Goal: Task Accomplishment & Management: Complete application form

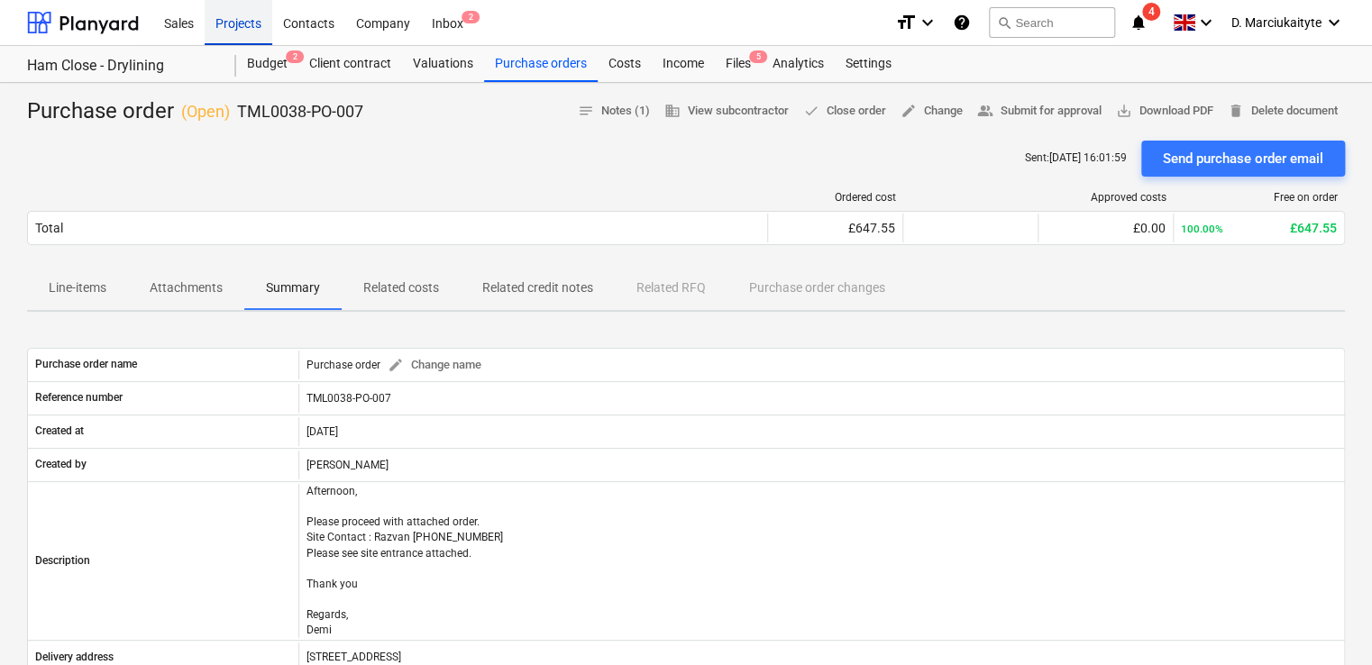
click at [251, 23] on div "Projects" at bounding box center [239, 22] width 68 height 46
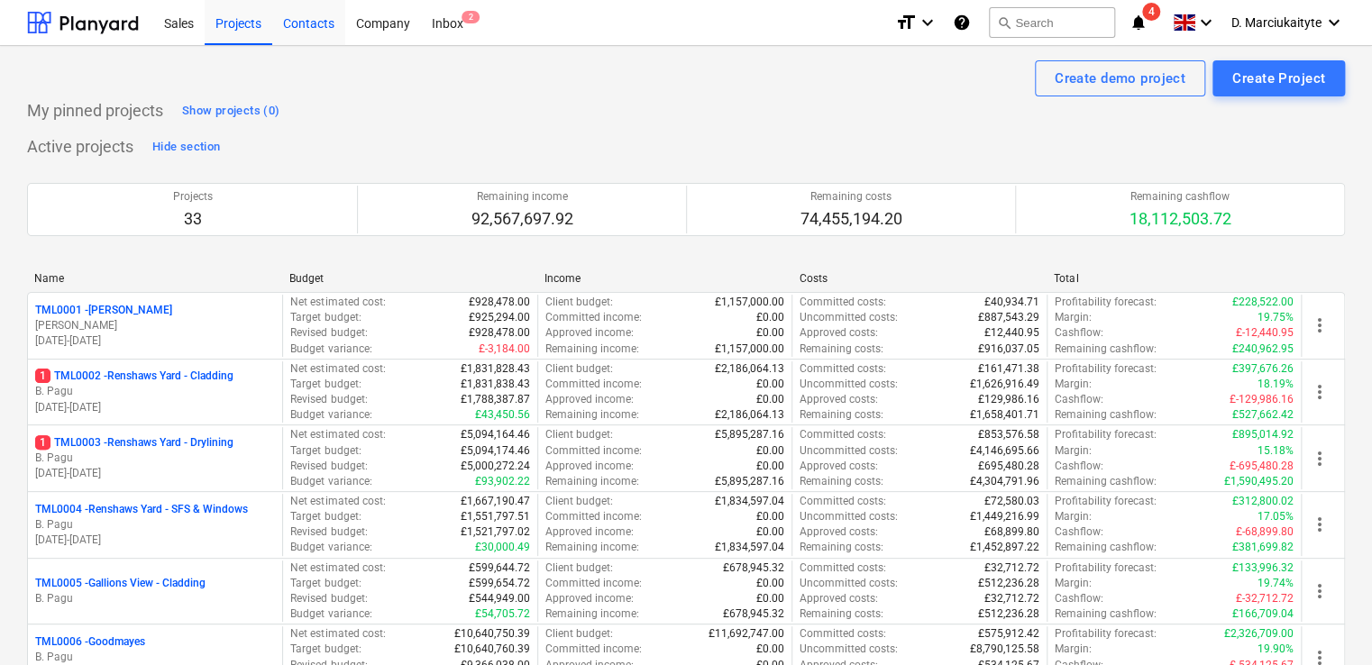
click at [305, 31] on div "Contacts" at bounding box center [308, 22] width 73 height 46
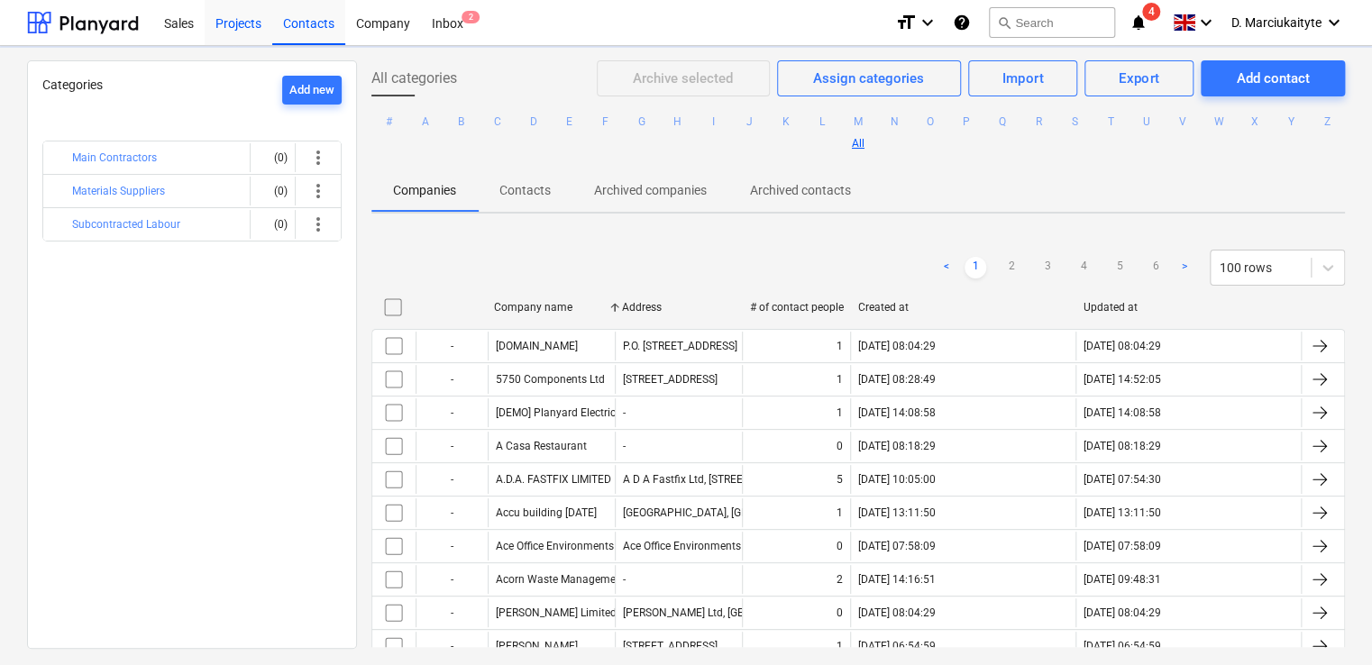
click at [227, 26] on div "Projects" at bounding box center [239, 22] width 68 height 46
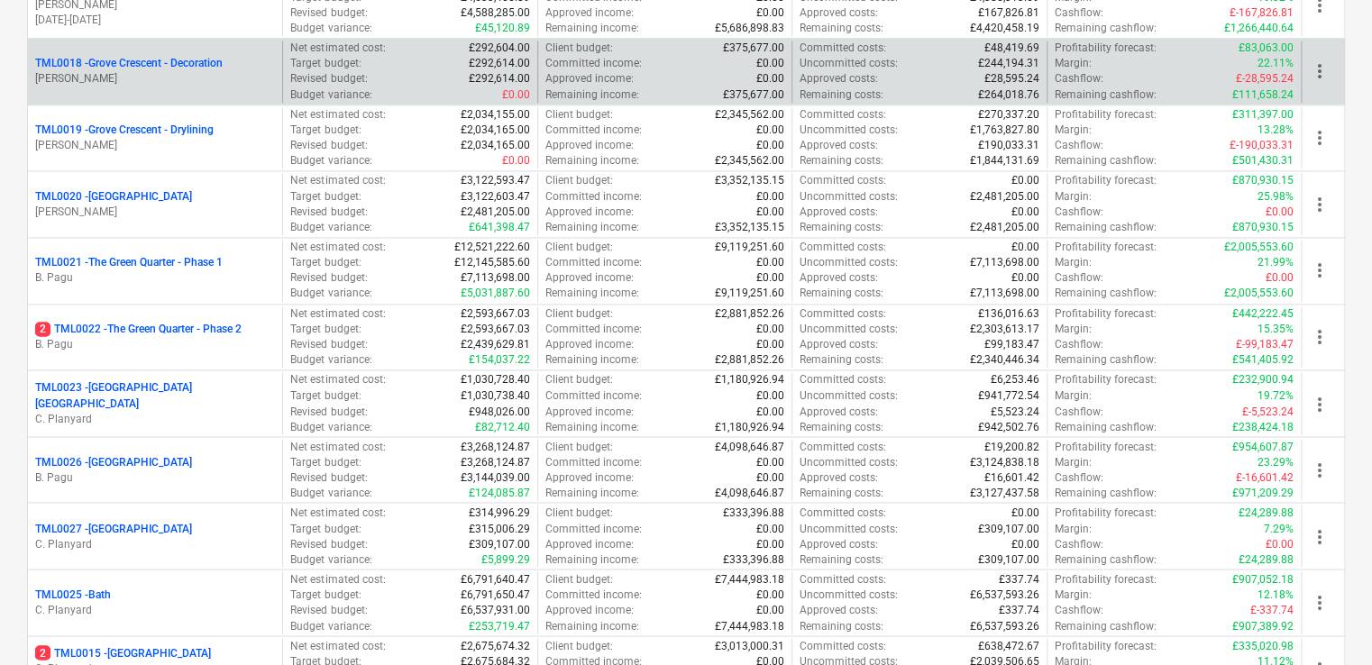
scroll to position [991, 0]
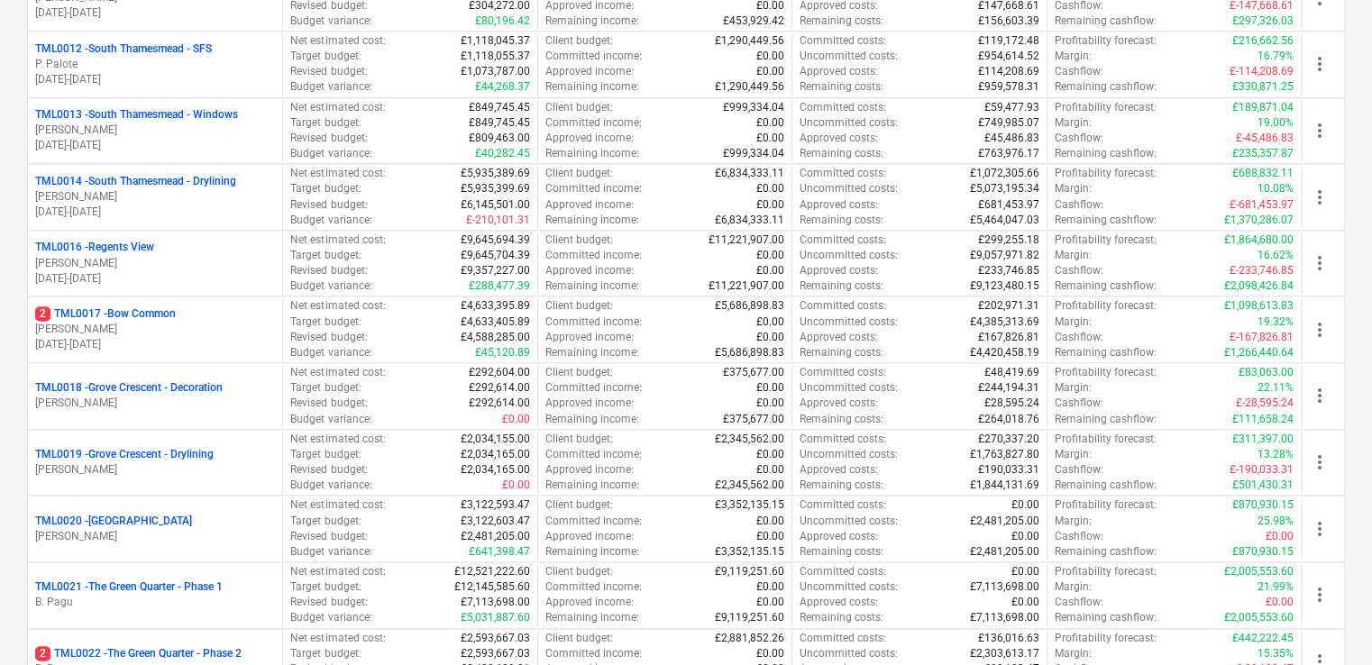
drag, startPoint x: 177, startPoint y: 172, endPoint x: 187, endPoint y: 172, distance: 10.8
click at [178, 174] on p "TML0014 - South Thamesmead - Drylining" at bounding box center [135, 181] width 201 height 15
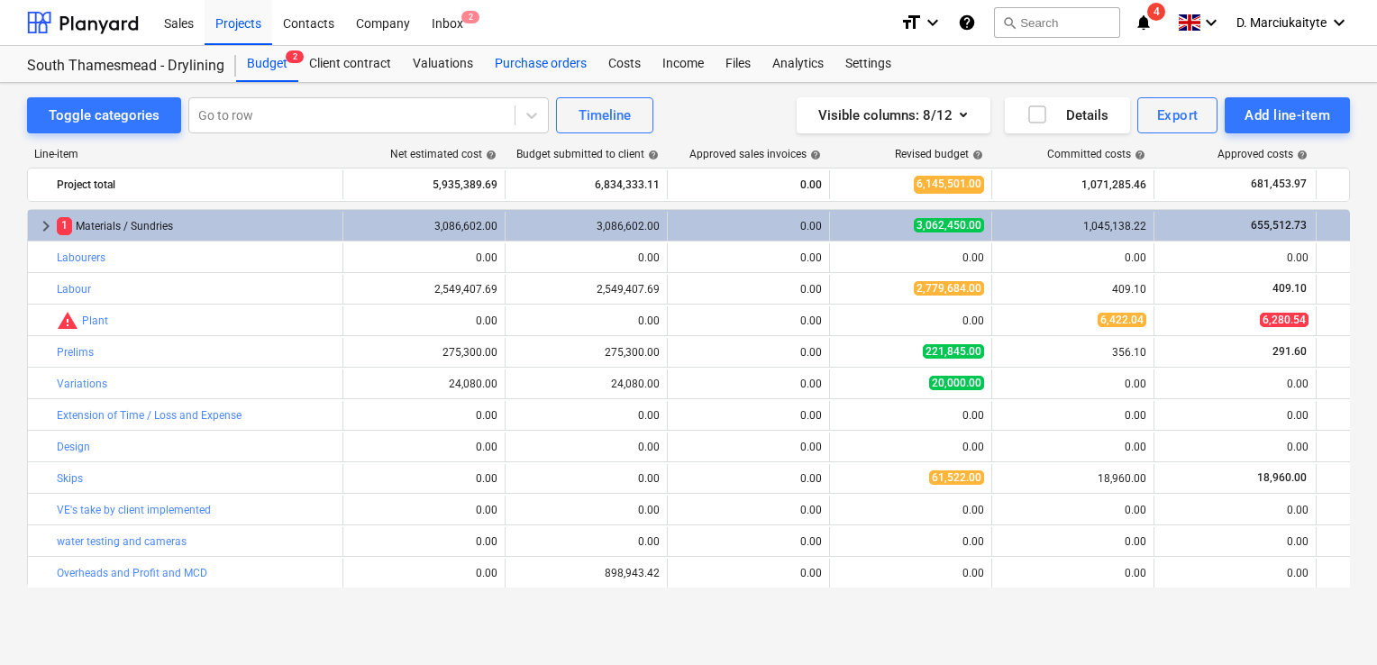
click at [519, 64] on div "Purchase orders" at bounding box center [541, 64] width 114 height 36
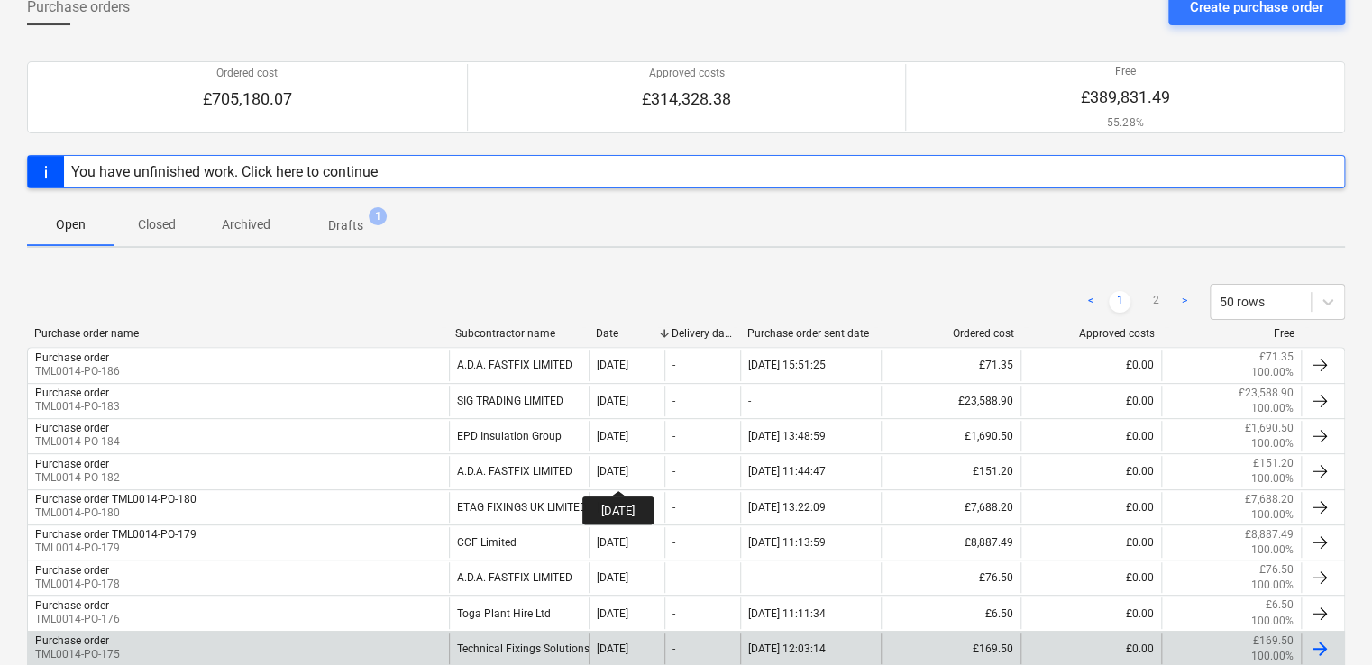
scroll to position [270, 0]
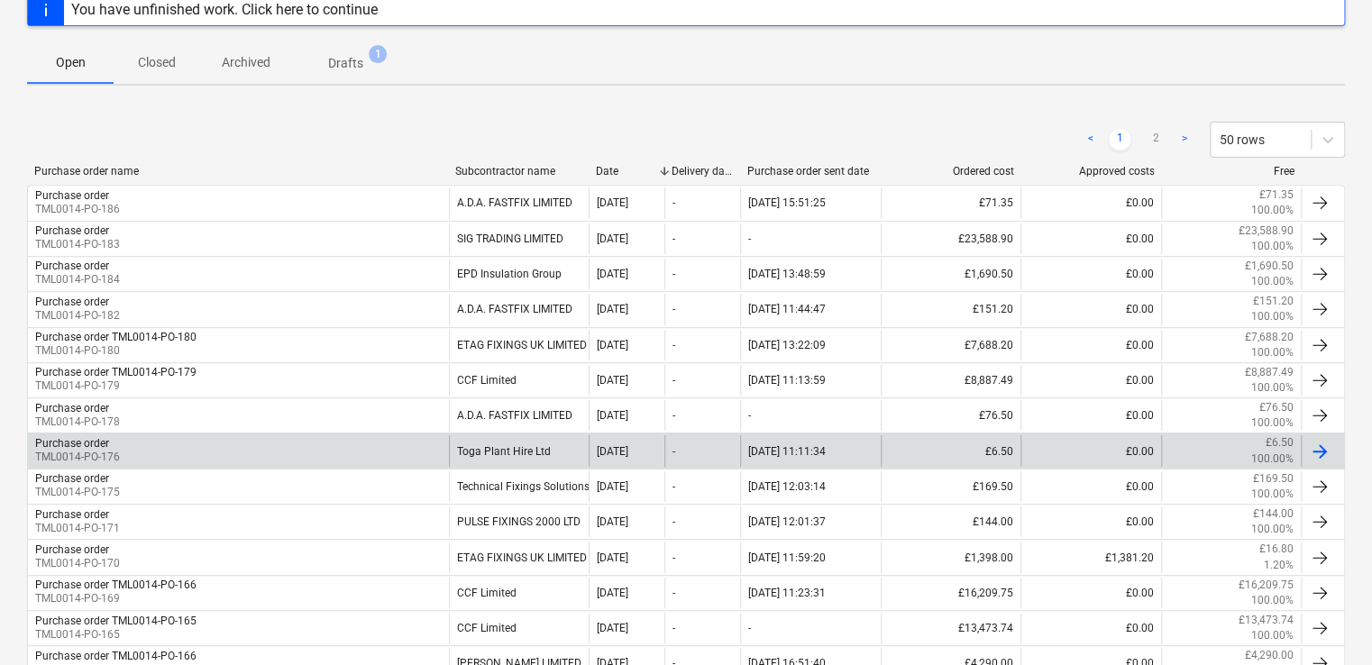
click at [511, 443] on div "Toga Plant Hire Ltd" at bounding box center [519, 450] width 141 height 31
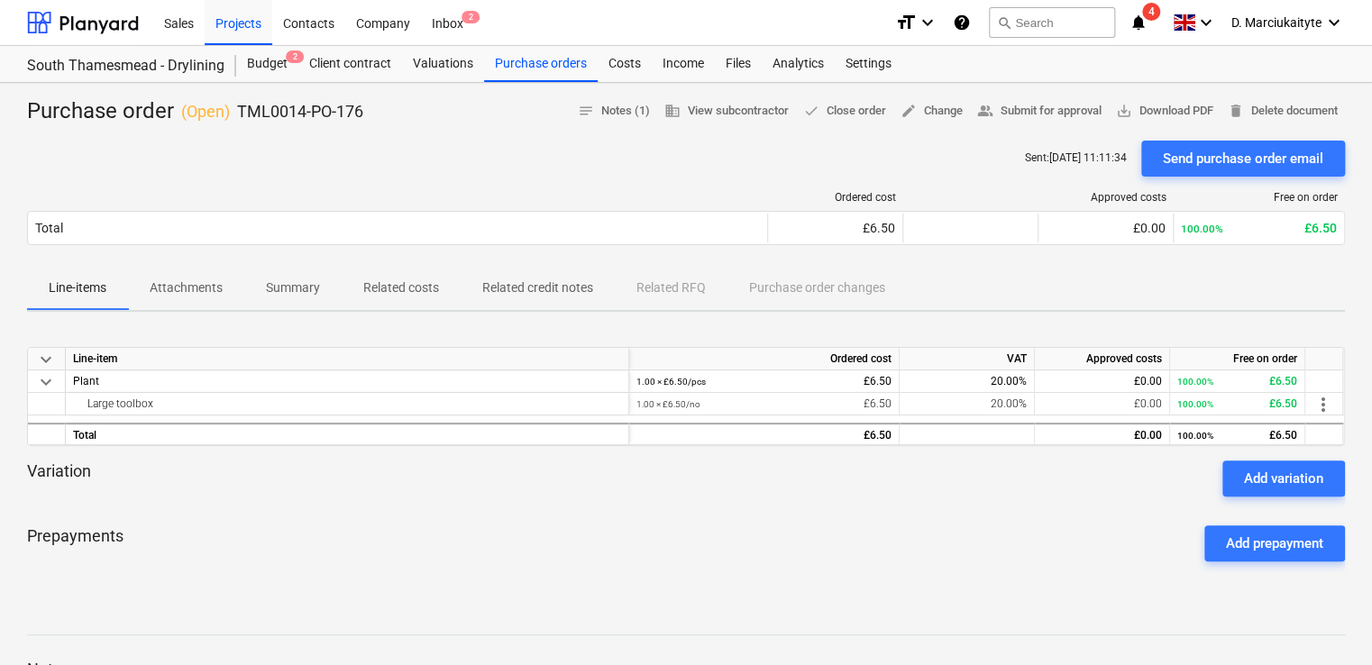
click at [275, 284] on p "Summary" at bounding box center [293, 288] width 54 height 19
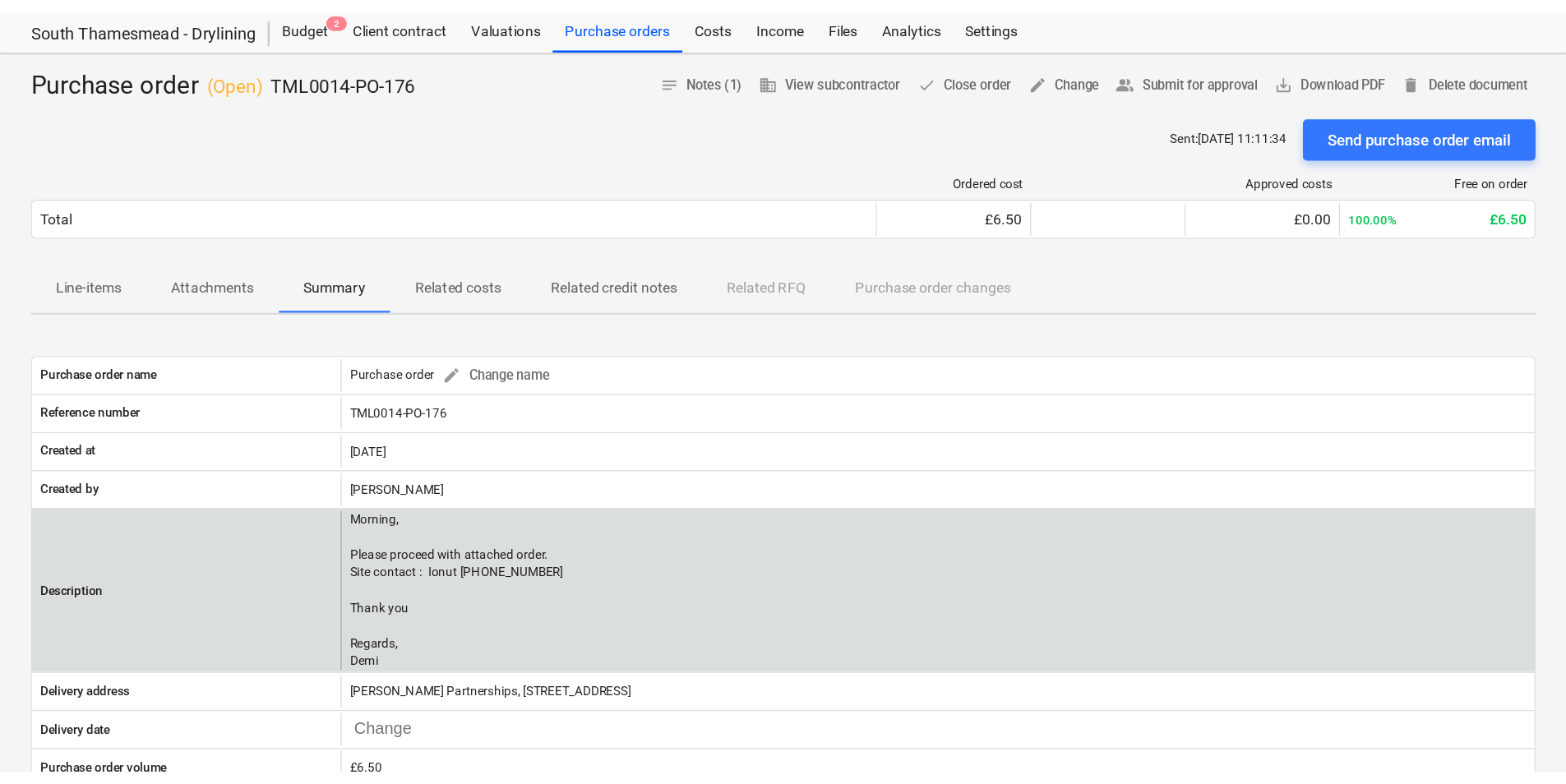
scroll to position [164, 0]
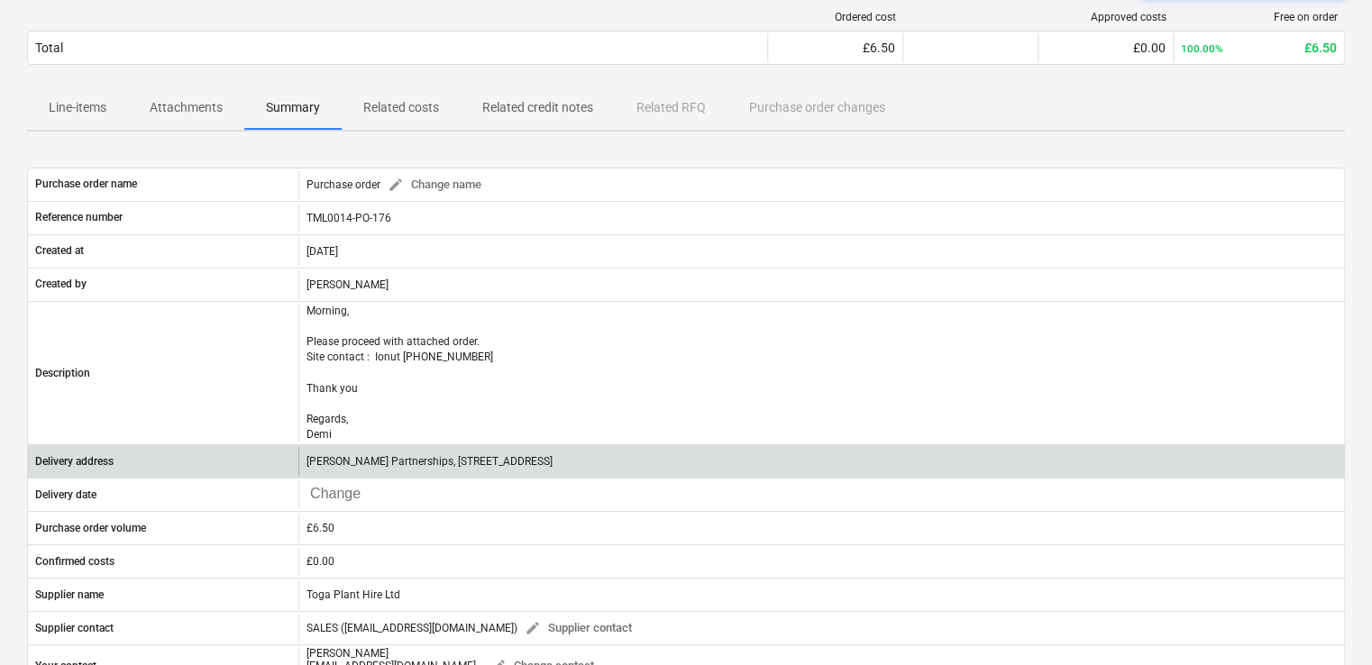
drag, startPoint x: 800, startPoint y: 466, endPoint x: 216, endPoint y: 474, distance: 584.1
click at [216, 474] on div "Delivery address Lovell Partnerships, Lakeside Centre, South Thamesmead, Bazalg…" at bounding box center [686, 461] width 1316 height 29
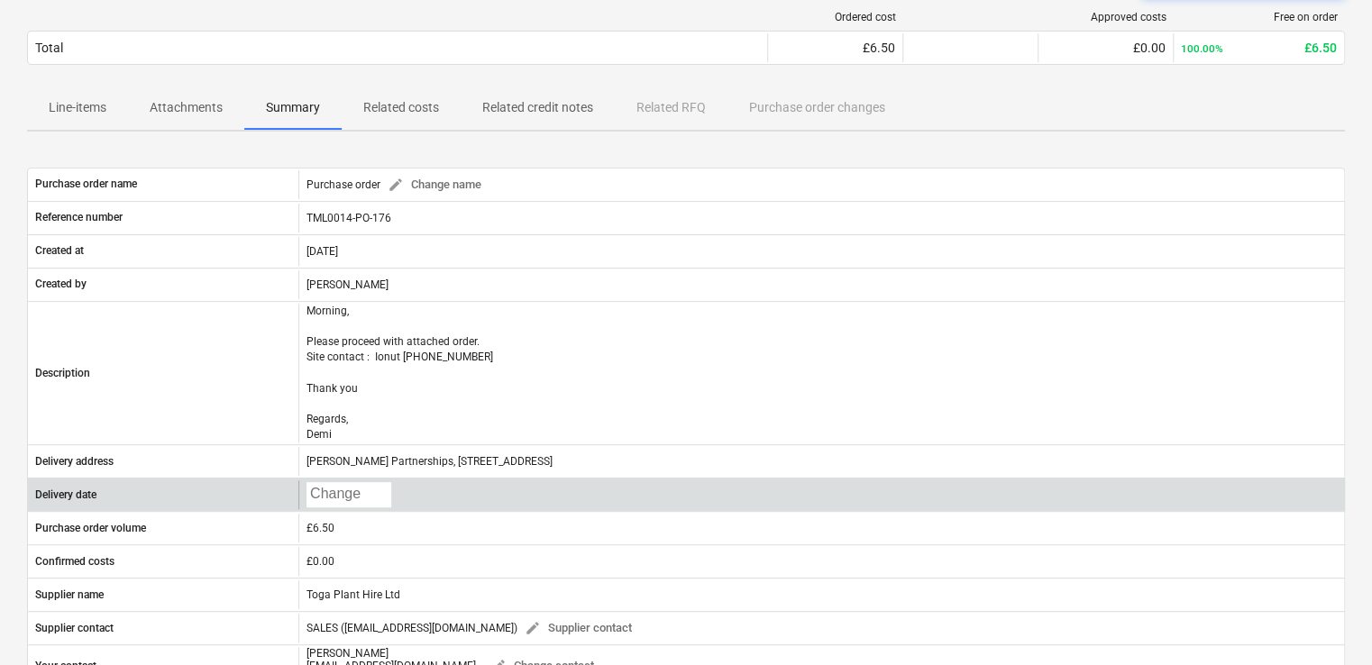
copy div "Lovell Partnerships, Lakeside Centre, South Thamesmead, Bazalgette Way, London,…"
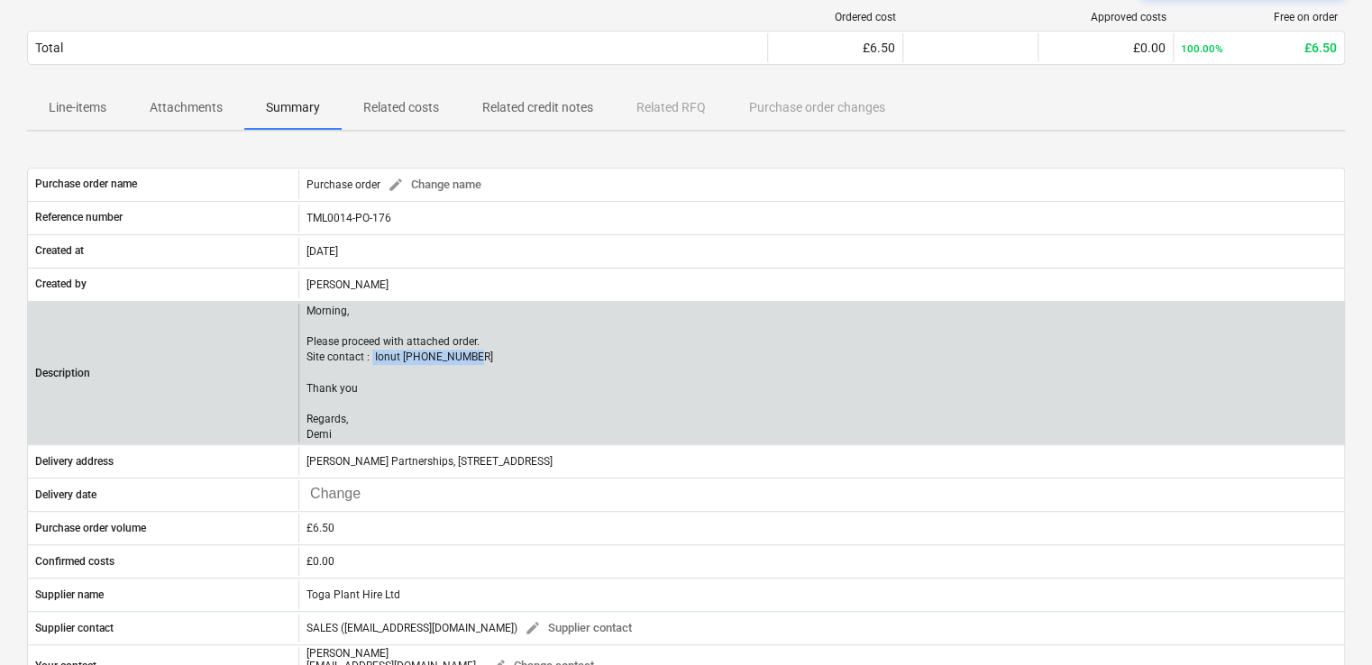
drag, startPoint x: 494, startPoint y: 364, endPoint x: 371, endPoint y: 361, distance: 122.6
click at [371, 361] on div "Morning, Please proceed with attached order. Site contact : Ionut 07424539956 T…" at bounding box center [821, 373] width 1046 height 139
copy p "Ionut 07424539956"
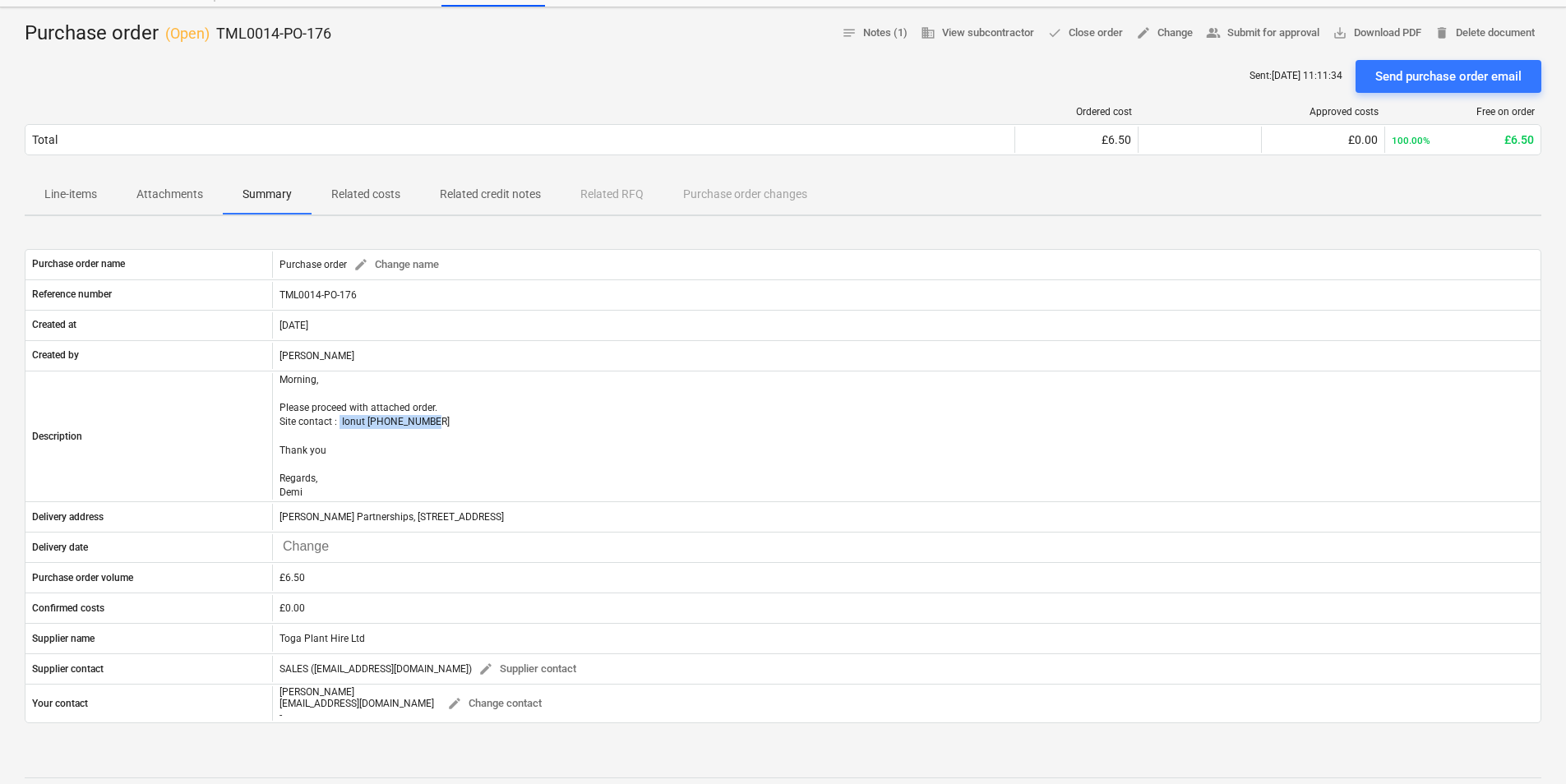
scroll to position [0, 0]
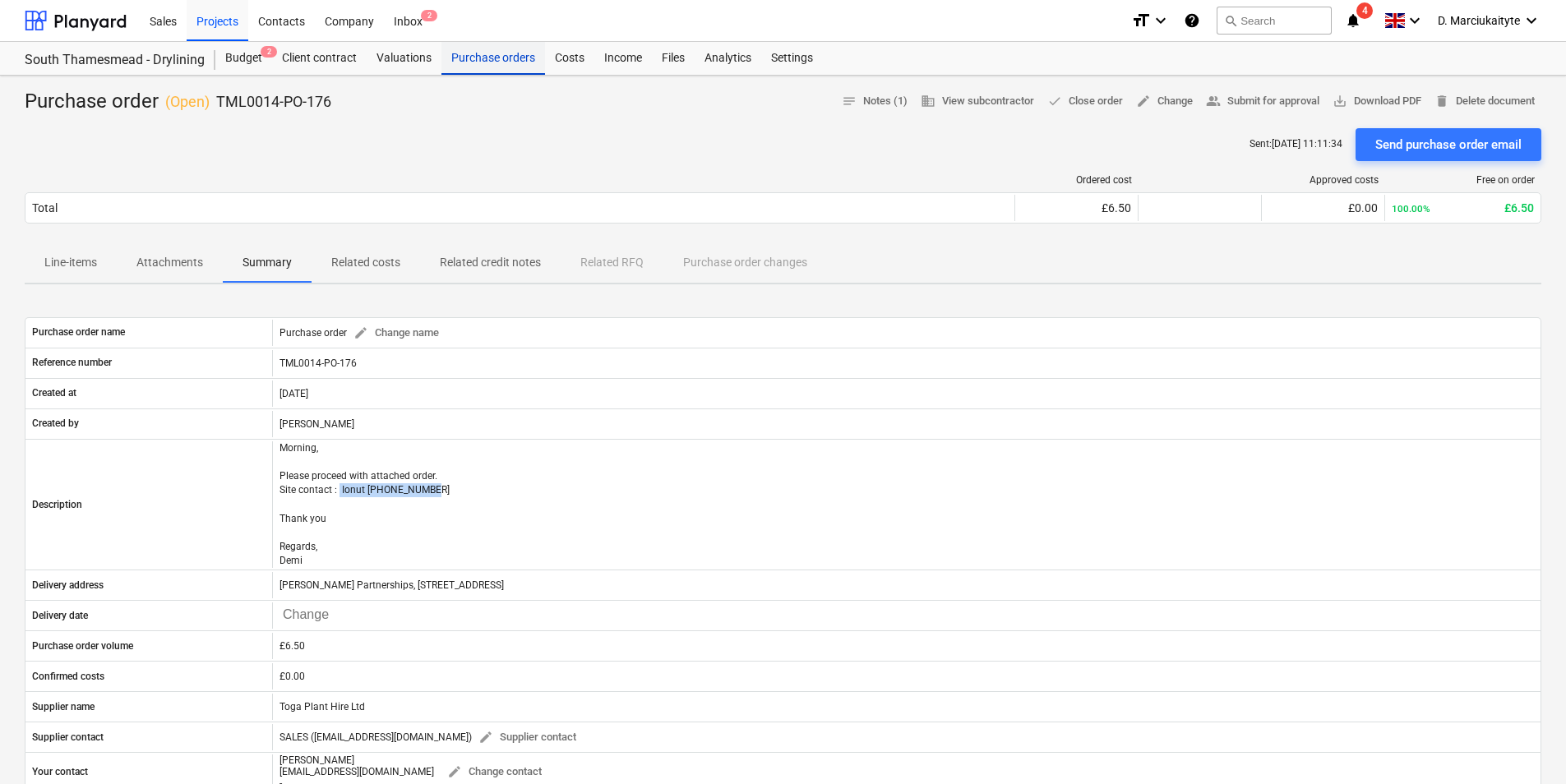
click at [485, 46] on div "Purchase orders" at bounding box center [493, 58] width 104 height 33
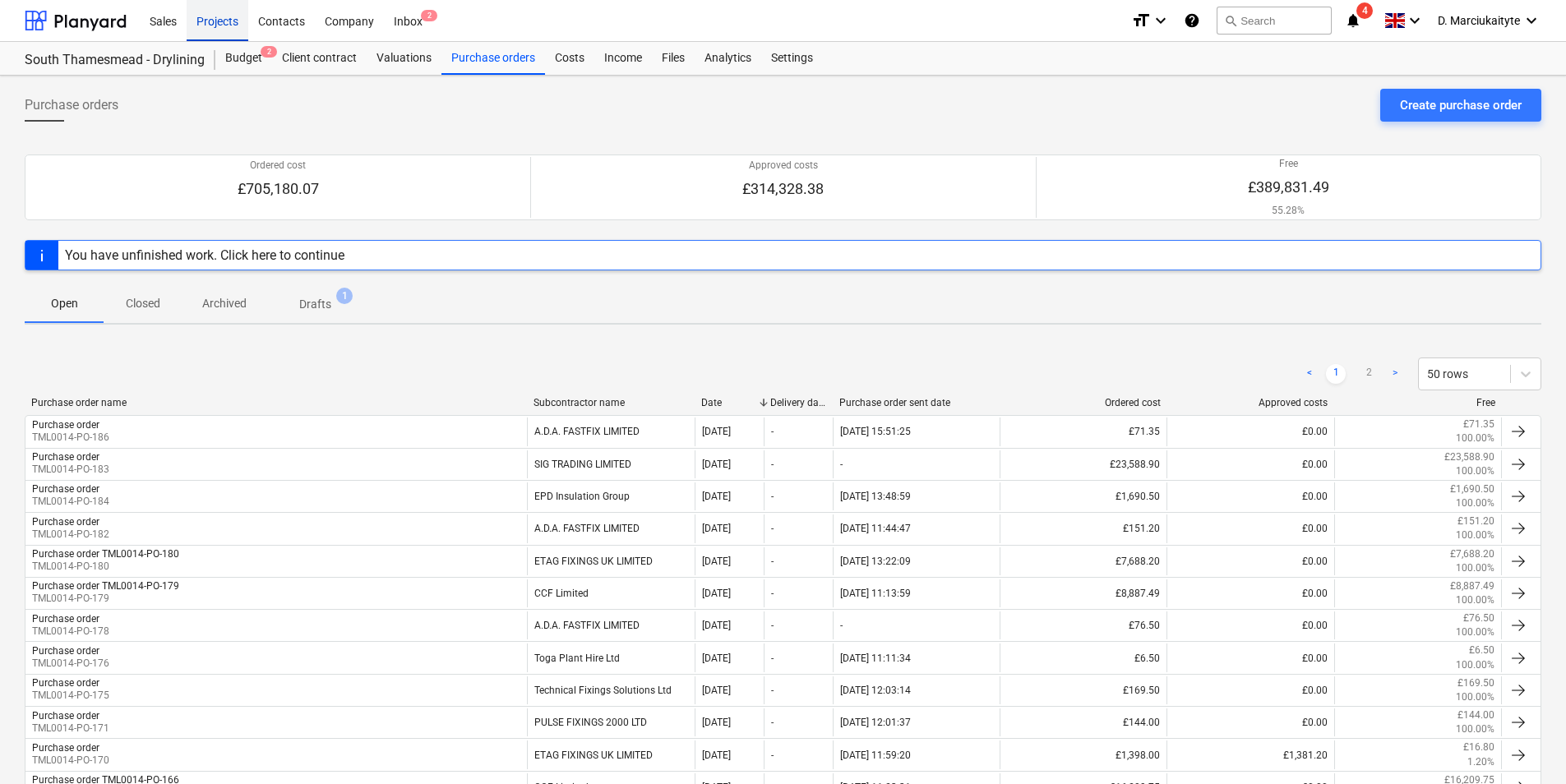
click at [222, 15] on div "Projects" at bounding box center [218, 20] width 62 height 42
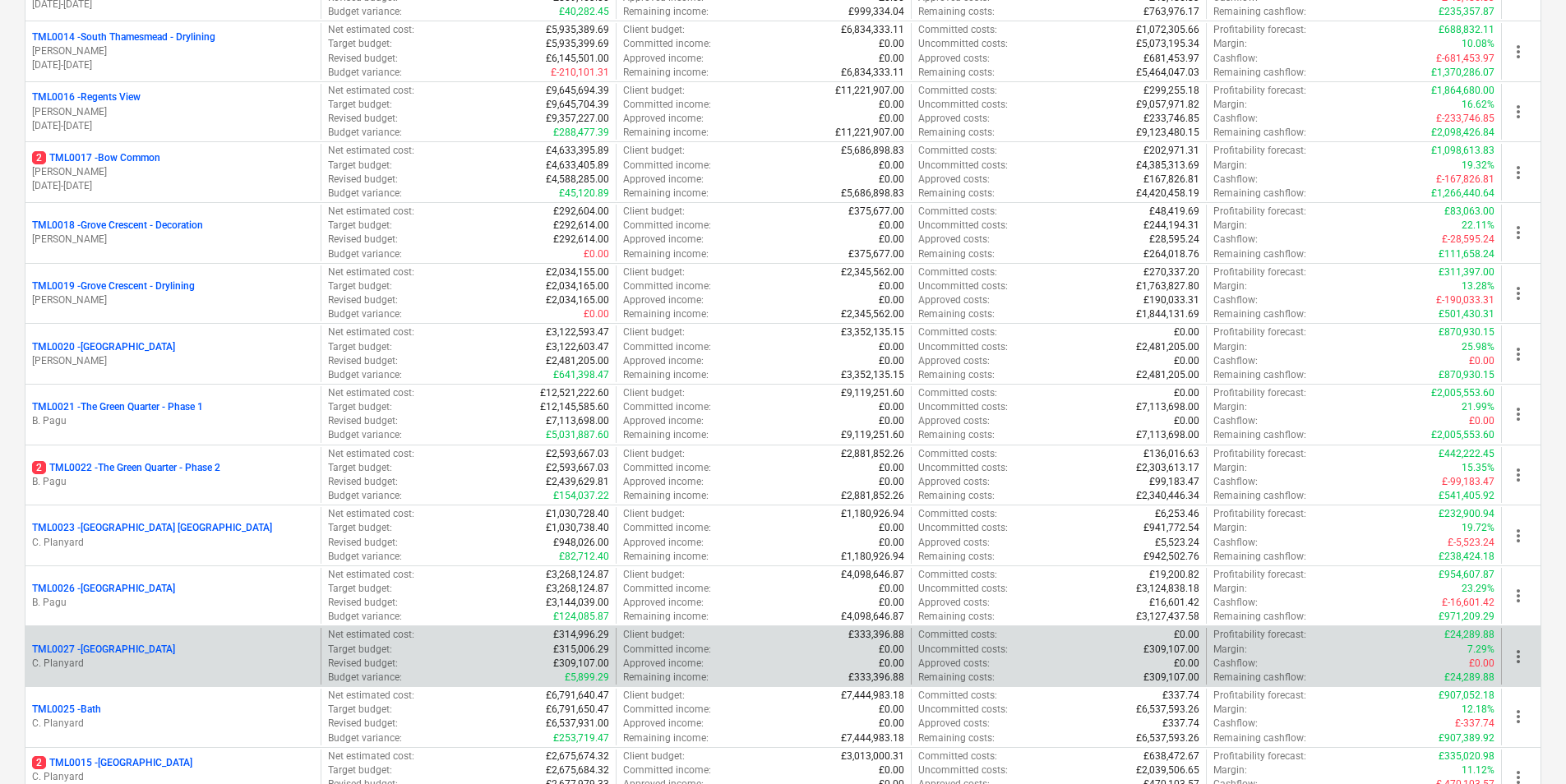
scroll to position [986, 0]
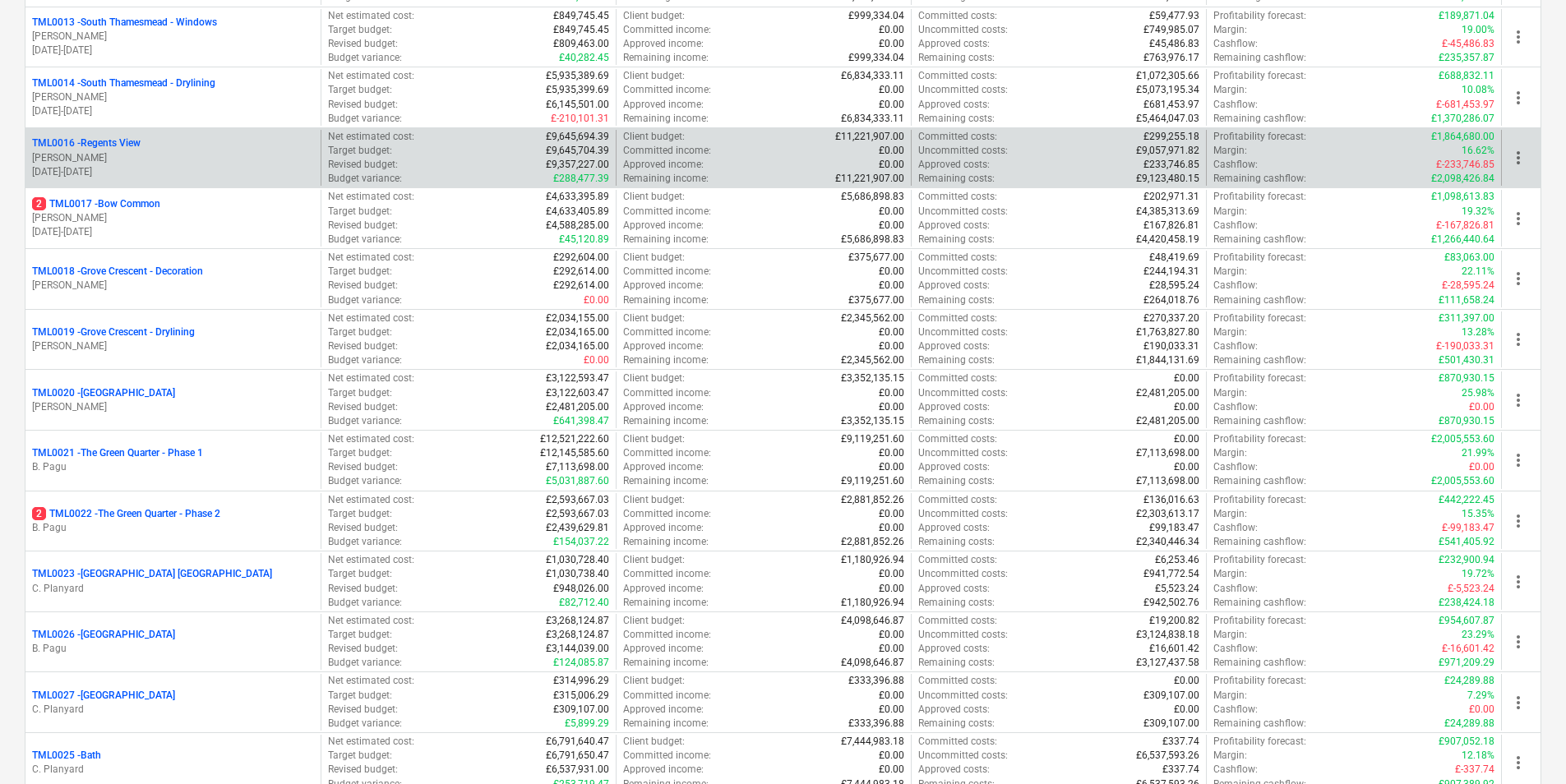
click at [166, 140] on div "TML0016 - Regents View" at bounding box center [172, 143] width 282 height 14
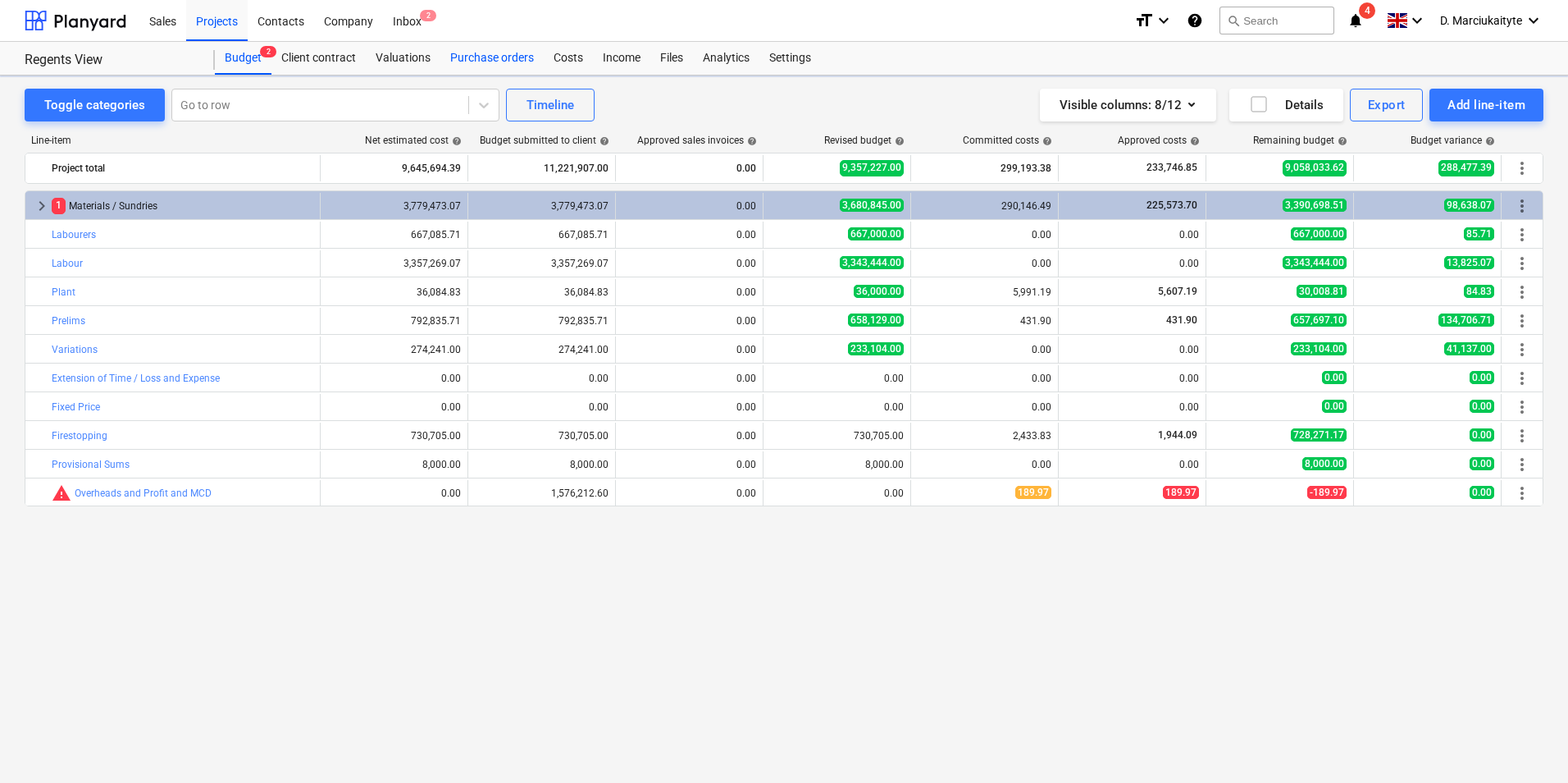
click at [481, 58] on div "Purchase orders" at bounding box center [492, 58] width 104 height 33
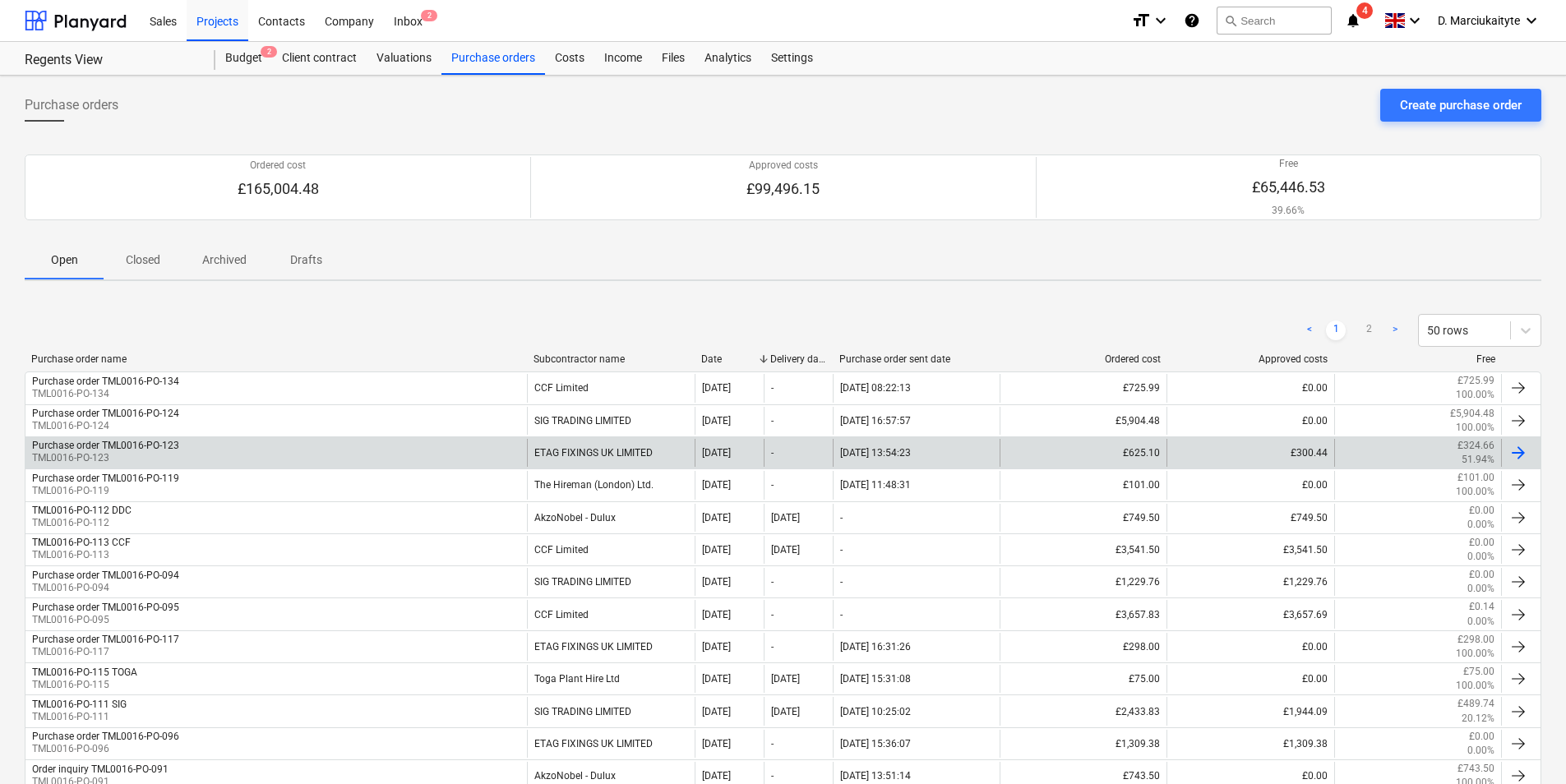
click at [254, 454] on div "Purchase order TML0016-PO-123 TML0016-PO-123" at bounding box center [276, 452] width 502 height 28
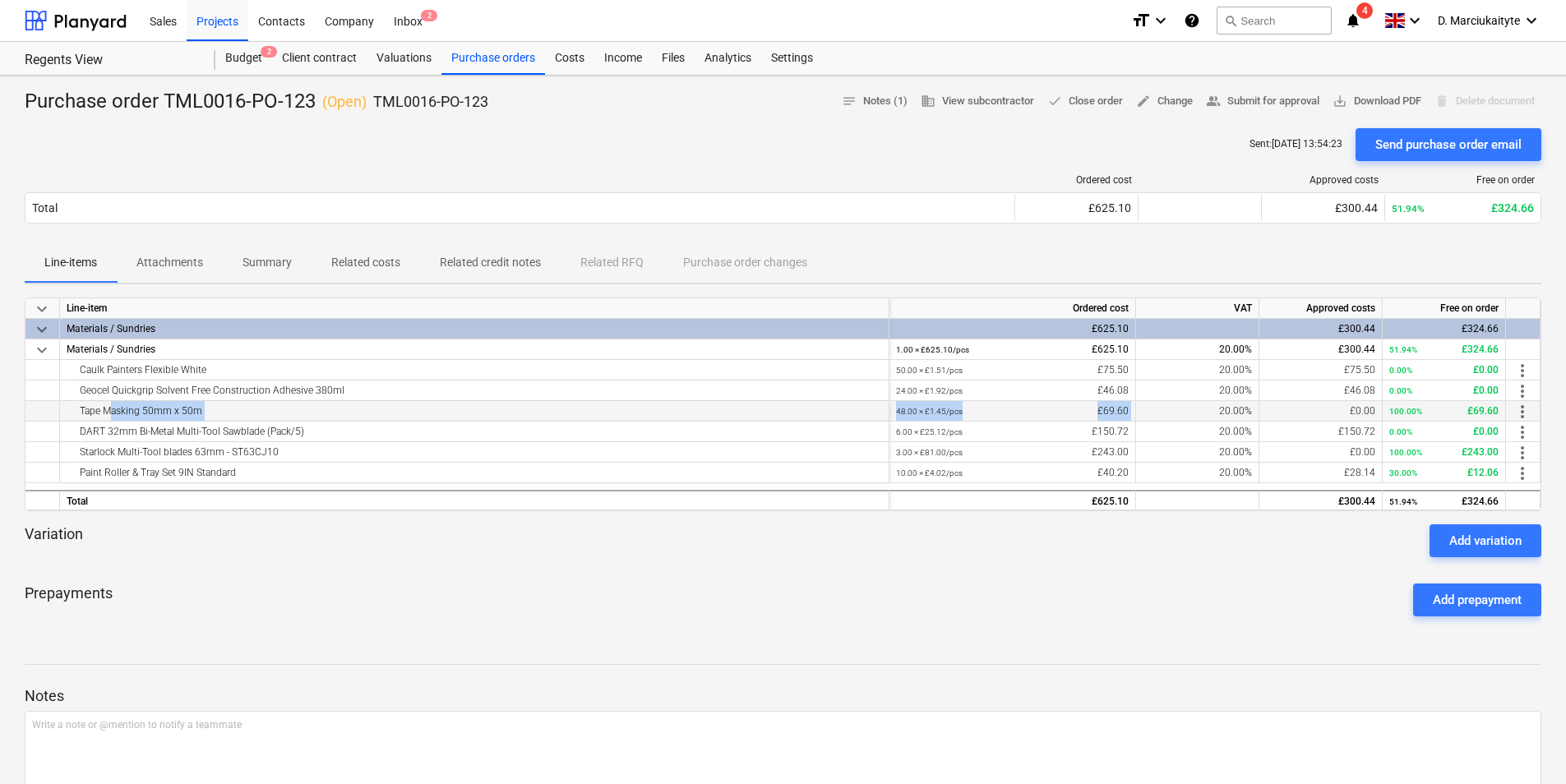
drag, startPoint x: 107, startPoint y: 407, endPoint x: 1222, endPoint y: 404, distance: 1115.0
click at [0, 0] on div "Tape Masking 50mm x 50m 48.00 × £1.45 / pcs £69.60 20.00% £0.00 100.00% £69.60 …" at bounding box center [0, 0] width 0 height 0
click at [773, 418] on div "Tape Masking 50mm x 50m" at bounding box center [474, 411] width 815 height 20
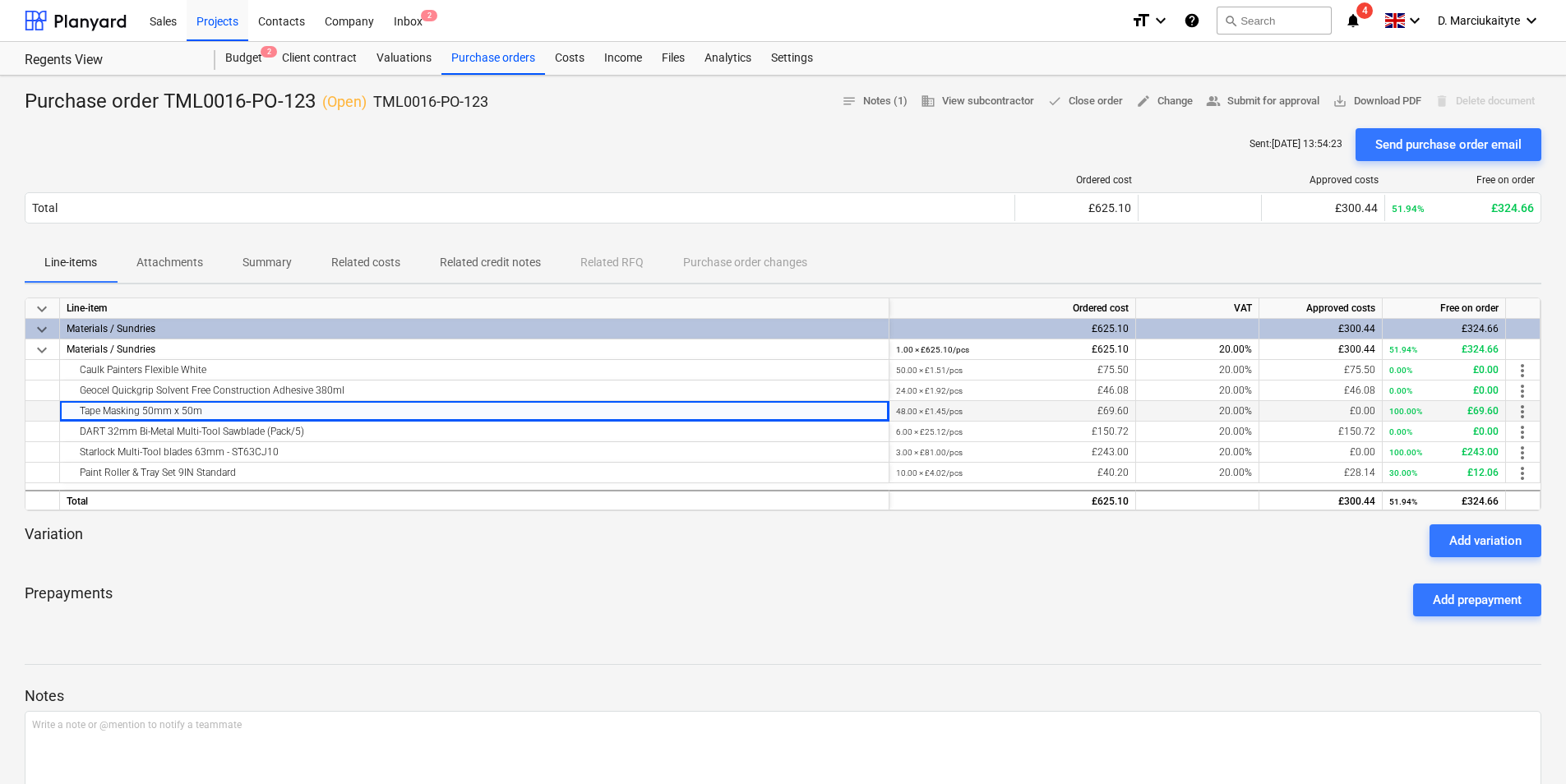
drag, startPoint x: 215, startPoint y: 412, endPoint x: 67, endPoint y: 410, distance: 148.0
click at [67, 410] on div "Tape Masking 50mm x 50m" at bounding box center [474, 411] width 815 height 20
copy div "Tape Masking 50mm x 50m"
click at [236, 266] on span "Summary" at bounding box center [266, 263] width 88 height 27
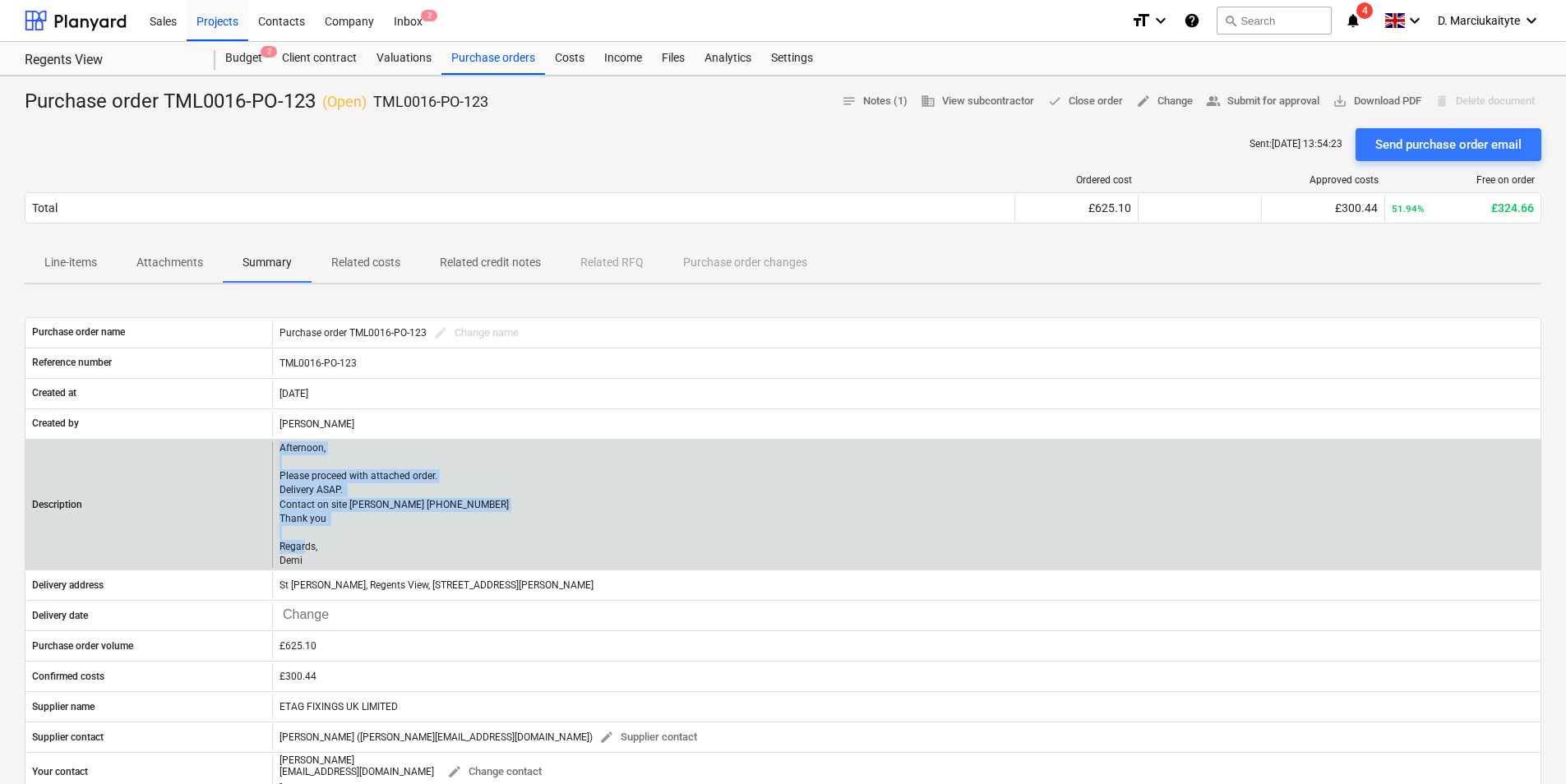
drag, startPoint x: 315, startPoint y: 558, endPoint x: 270, endPoint y: 443, distance: 123.5
click at [270, 443] on div "Description Afternoon, Please proceed with attached order. Delivery ASAP. Conta…" at bounding box center [783, 504] width 1515 height 127
copy div "Afternoon, Please proceed with attached order. Delivery ASAP. Contact on site A…"
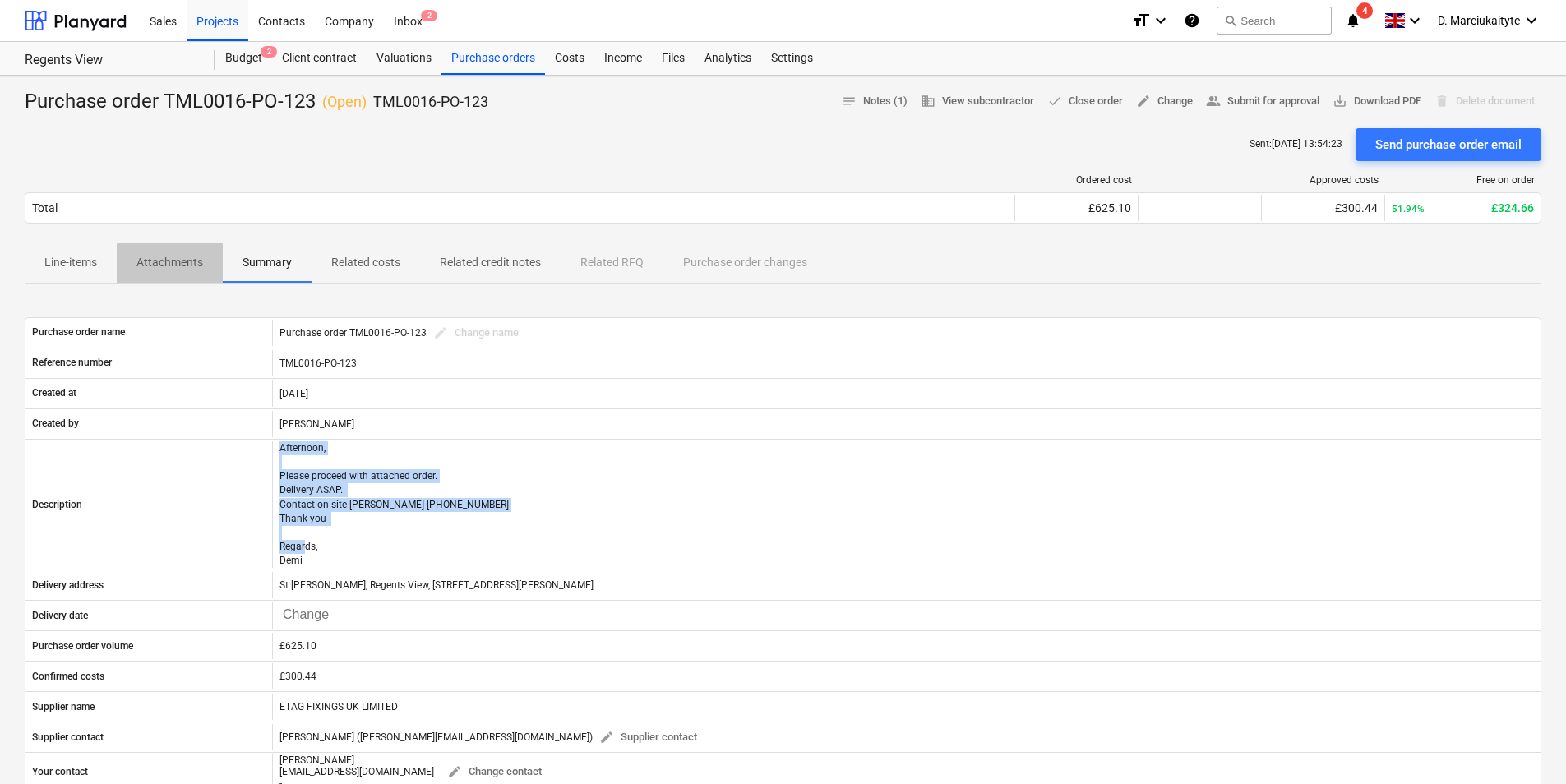
click at [186, 263] on p "Attachments" at bounding box center [170, 263] width 67 height 17
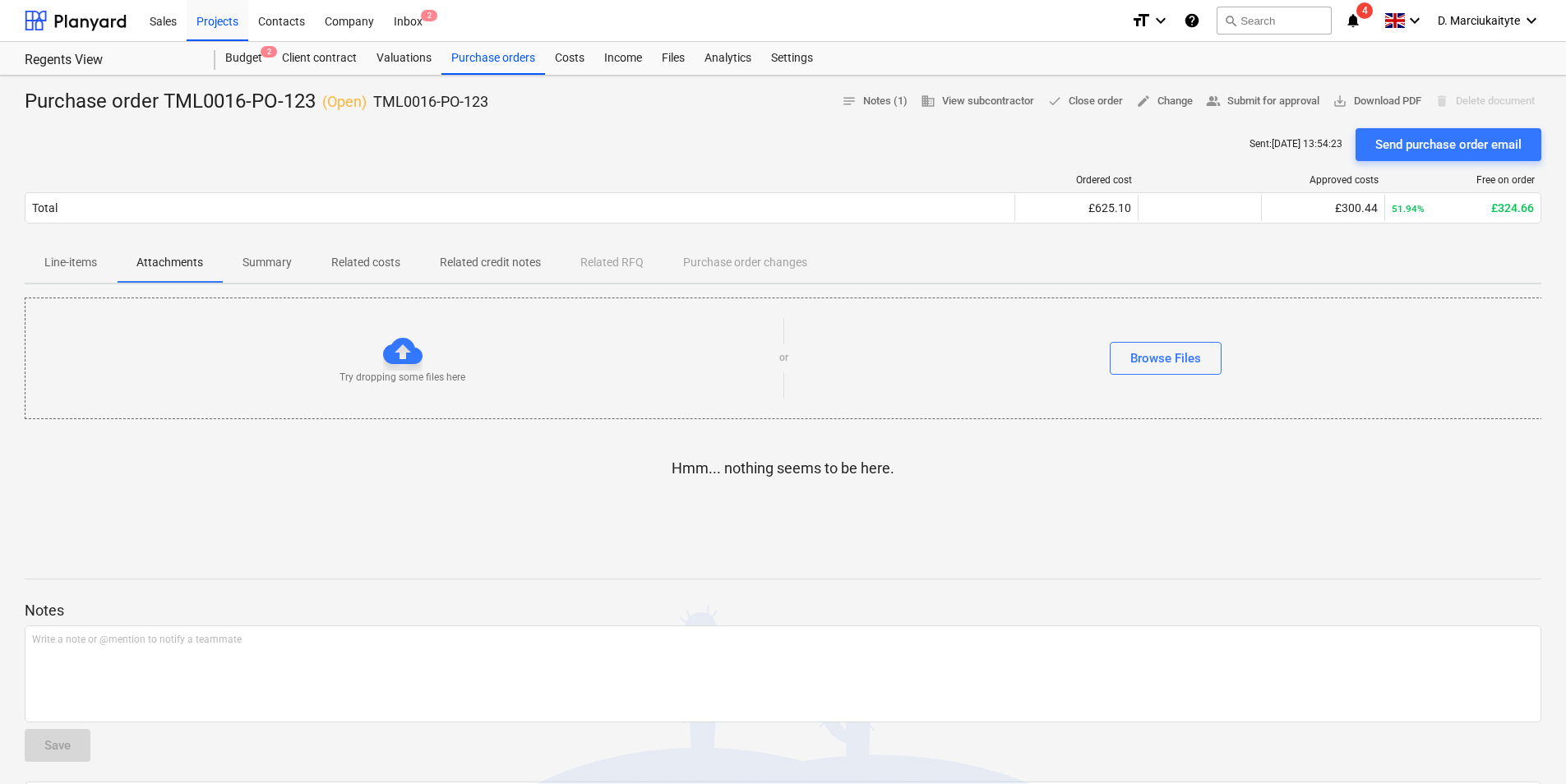
click at [78, 263] on p "Line-items" at bounding box center [71, 263] width 53 height 17
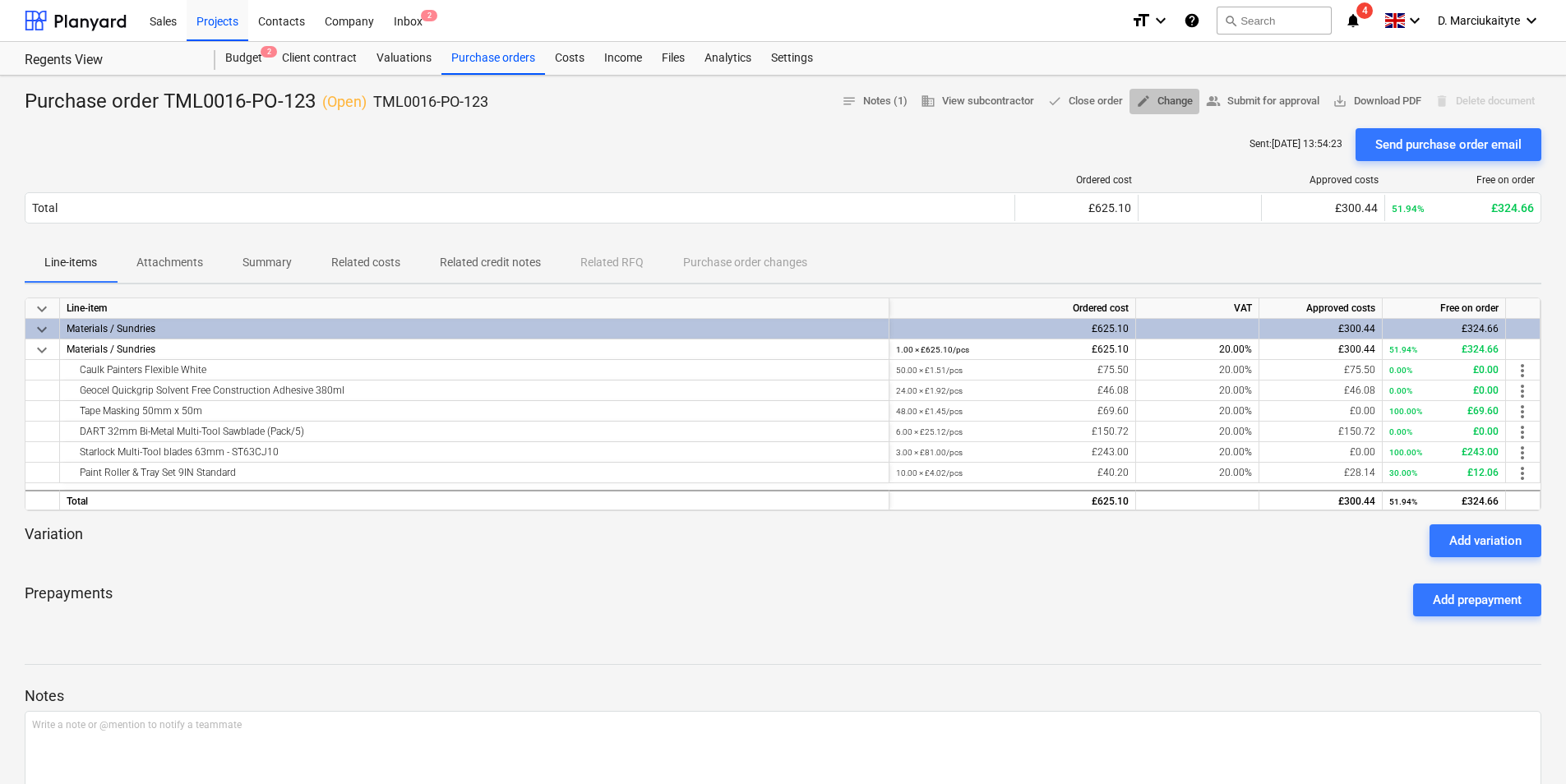
click at [1178, 97] on span "edit Change" at bounding box center [1165, 101] width 57 height 19
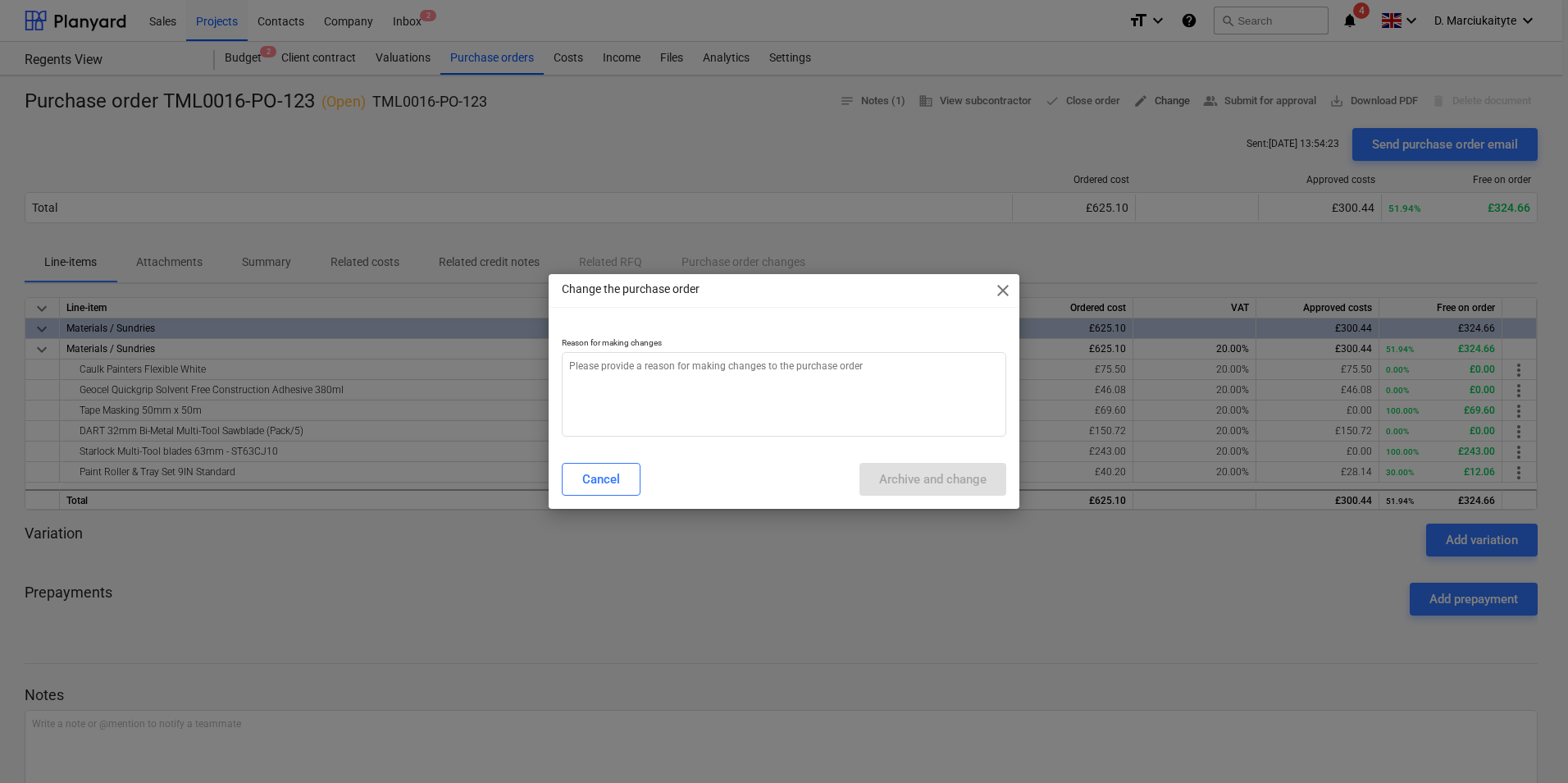
type textarea "x"
click at [737, 340] on p "Reason for making changes" at bounding box center [784, 343] width 445 height 14
click at [726, 379] on textarea at bounding box center [784, 394] width 445 height 85
type textarea "e"
type textarea "x"
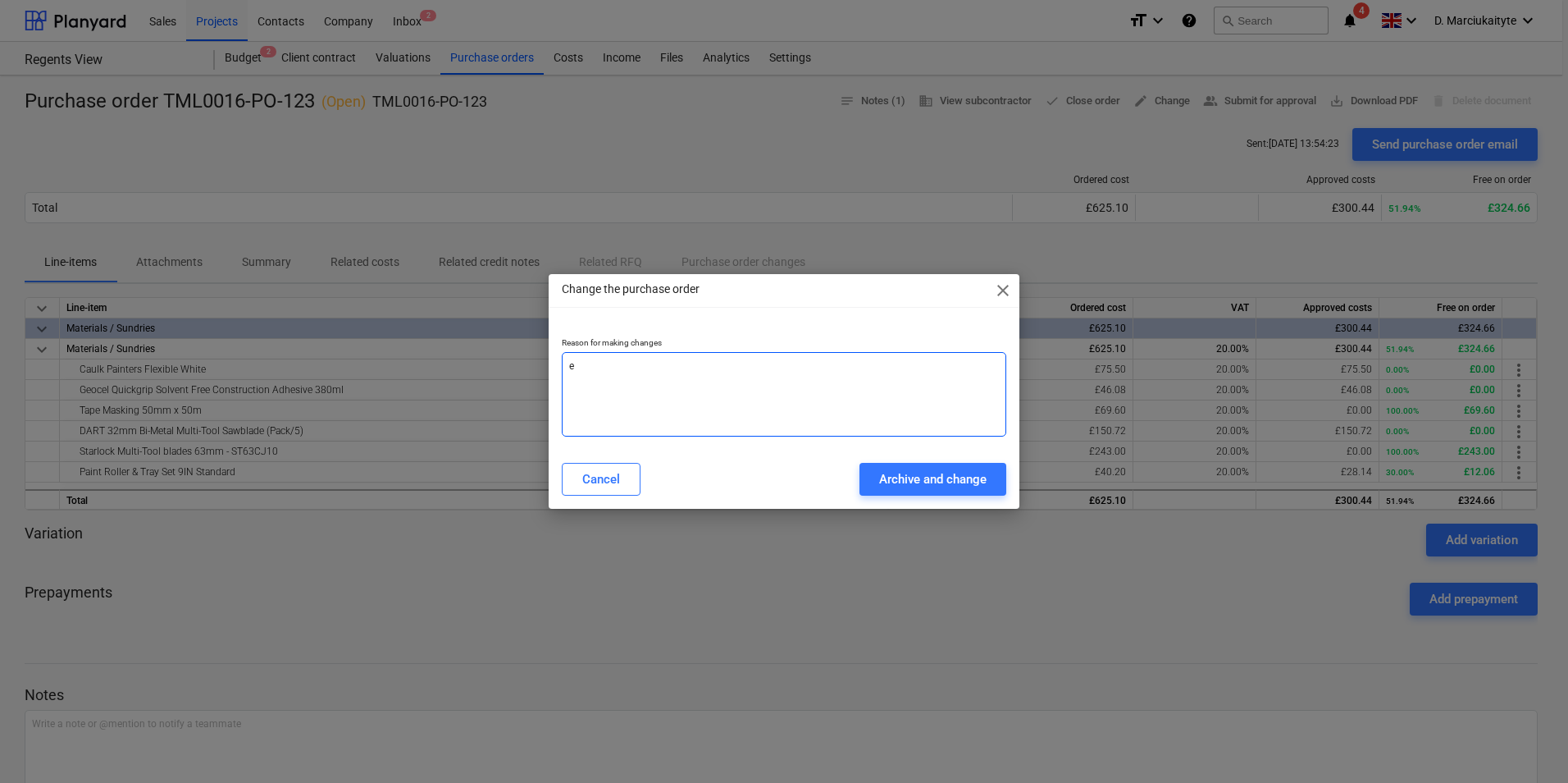
type textarea "er"
type textarea "x"
type textarea "err"
type textarea "x"
type textarea "erro"
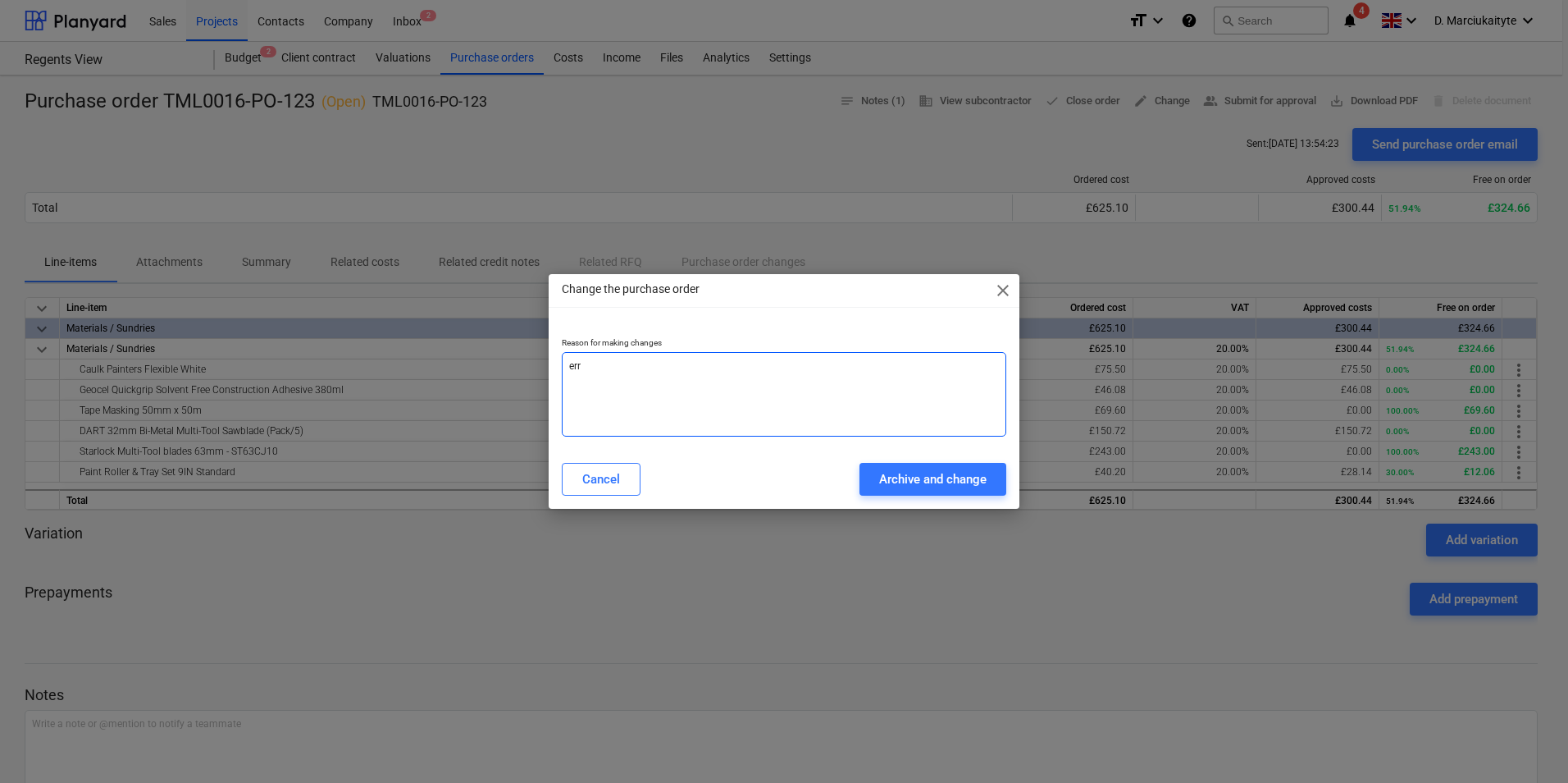
type textarea "x"
type textarea "error"
type textarea "x"
type textarea "error"
click at [974, 481] on div "Archive and change" at bounding box center [933, 479] width 107 height 21
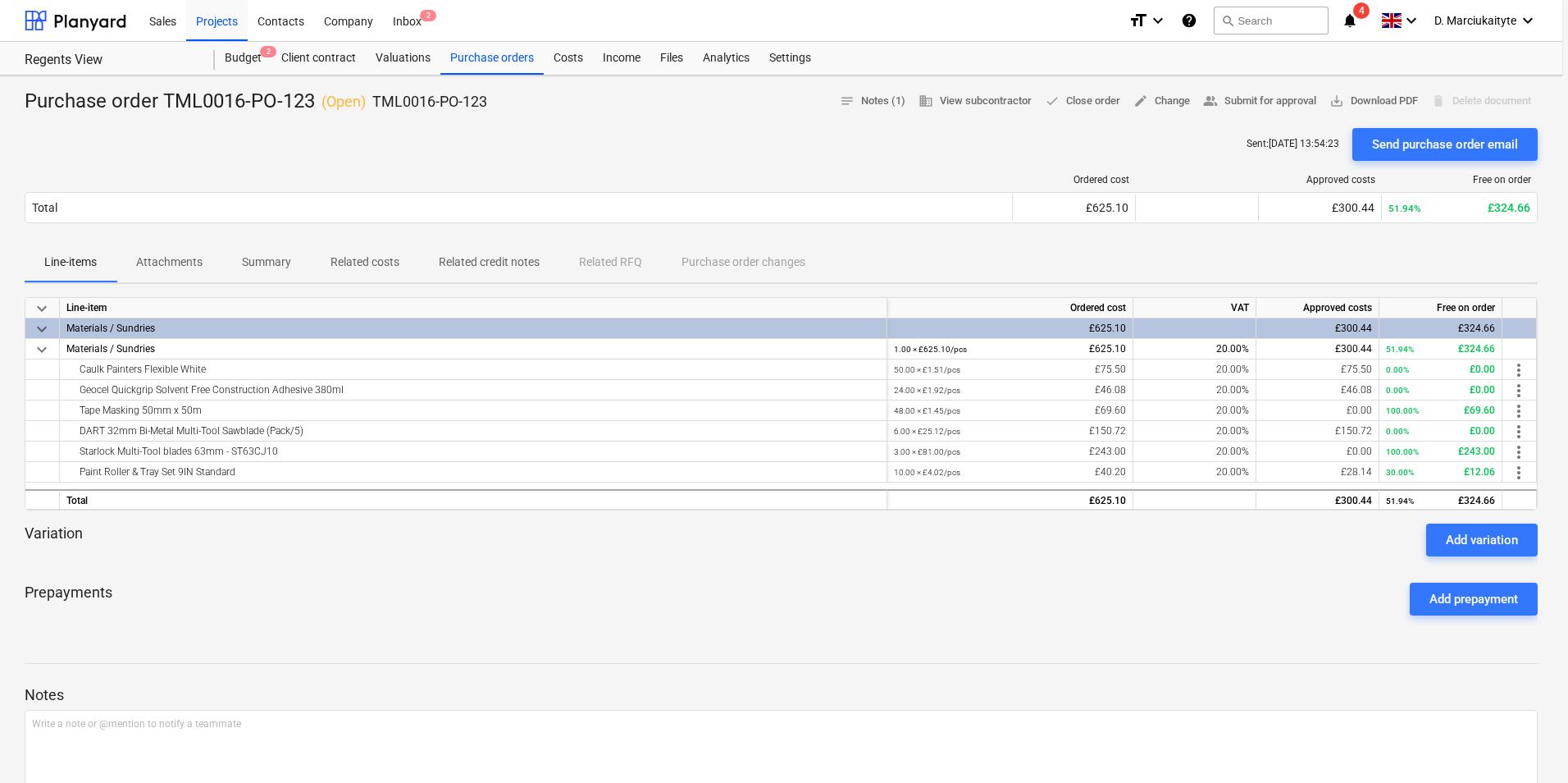
type textarea "x"
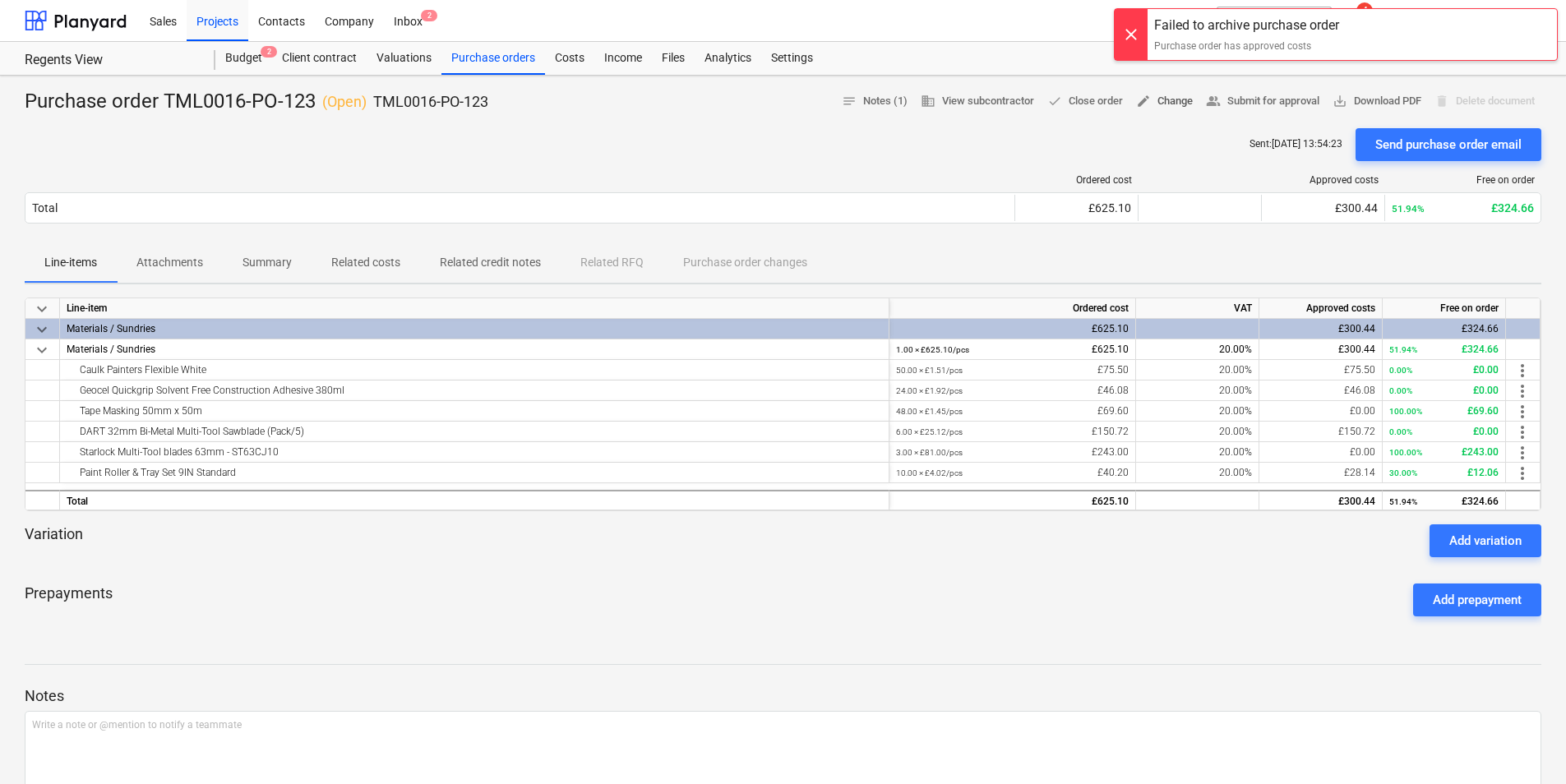
click at [1143, 100] on span "edit" at bounding box center [1144, 101] width 15 height 15
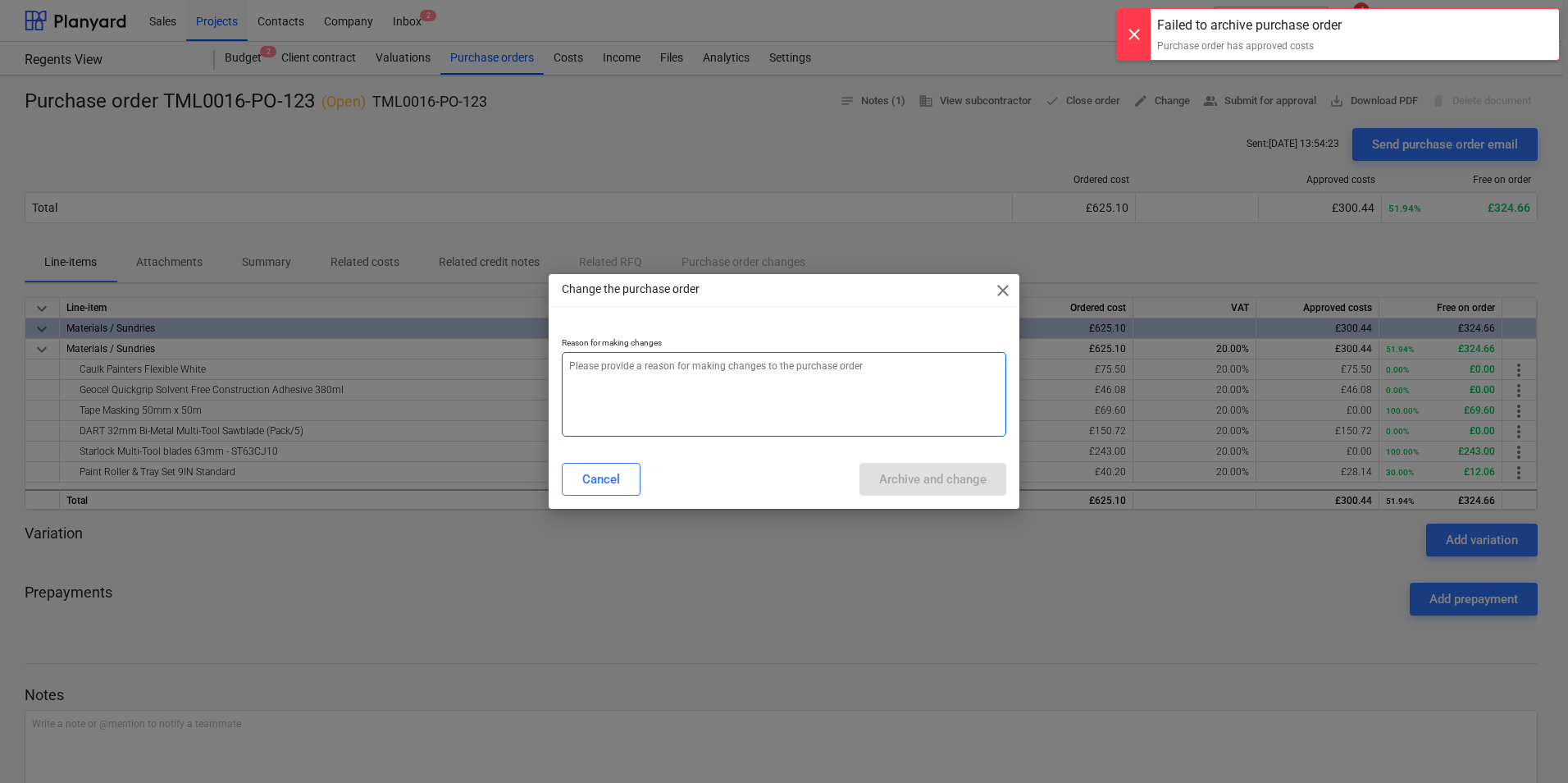
click at [771, 379] on textarea at bounding box center [784, 394] width 445 height 85
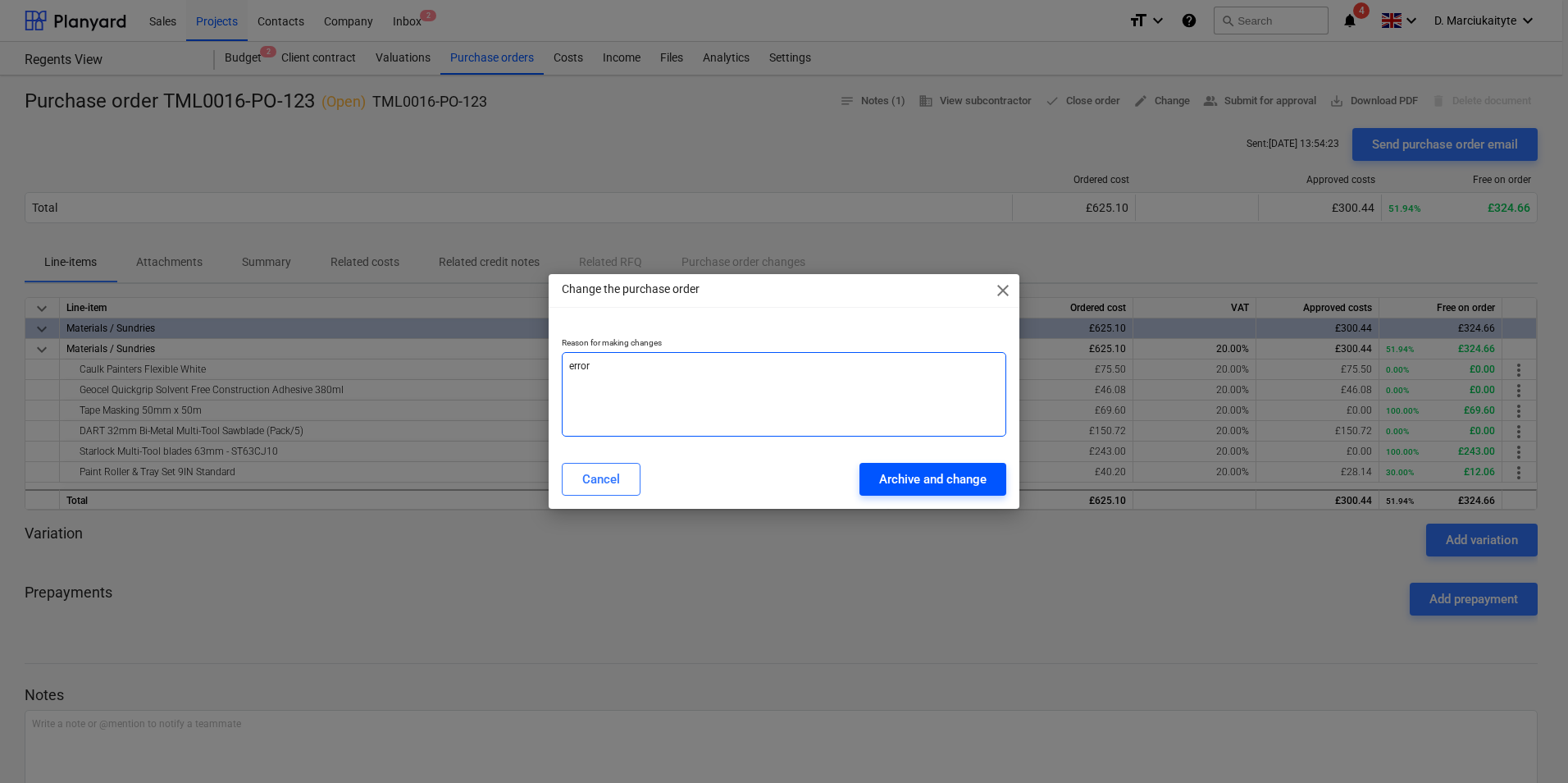
type textarea "error"
drag, startPoint x: 865, startPoint y: 482, endPoint x: 876, endPoint y: 476, distance: 12.5
click at [871, 479] on button "Archive and change" at bounding box center [933, 479] width 147 height 33
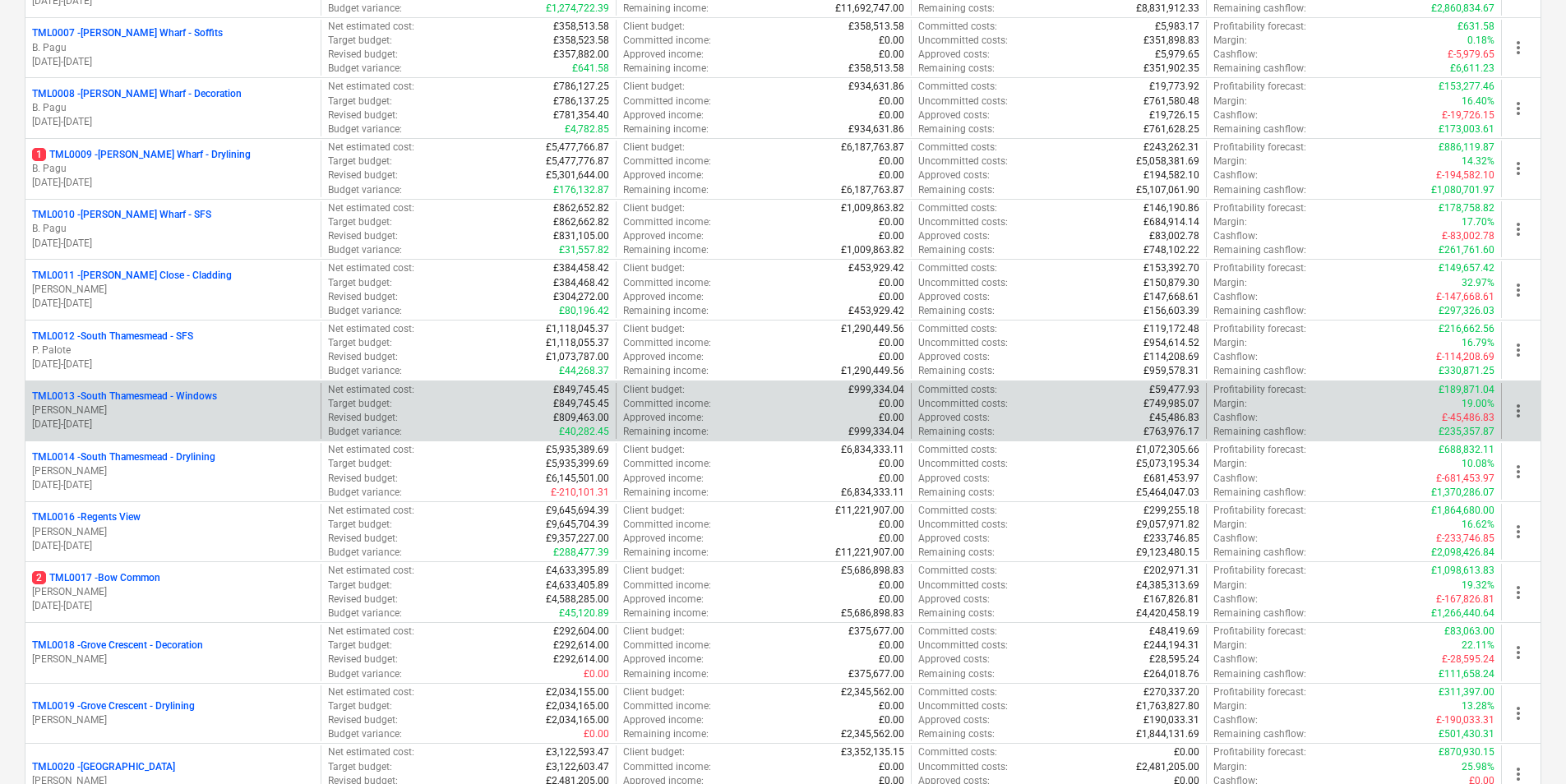
scroll to position [739, 0]
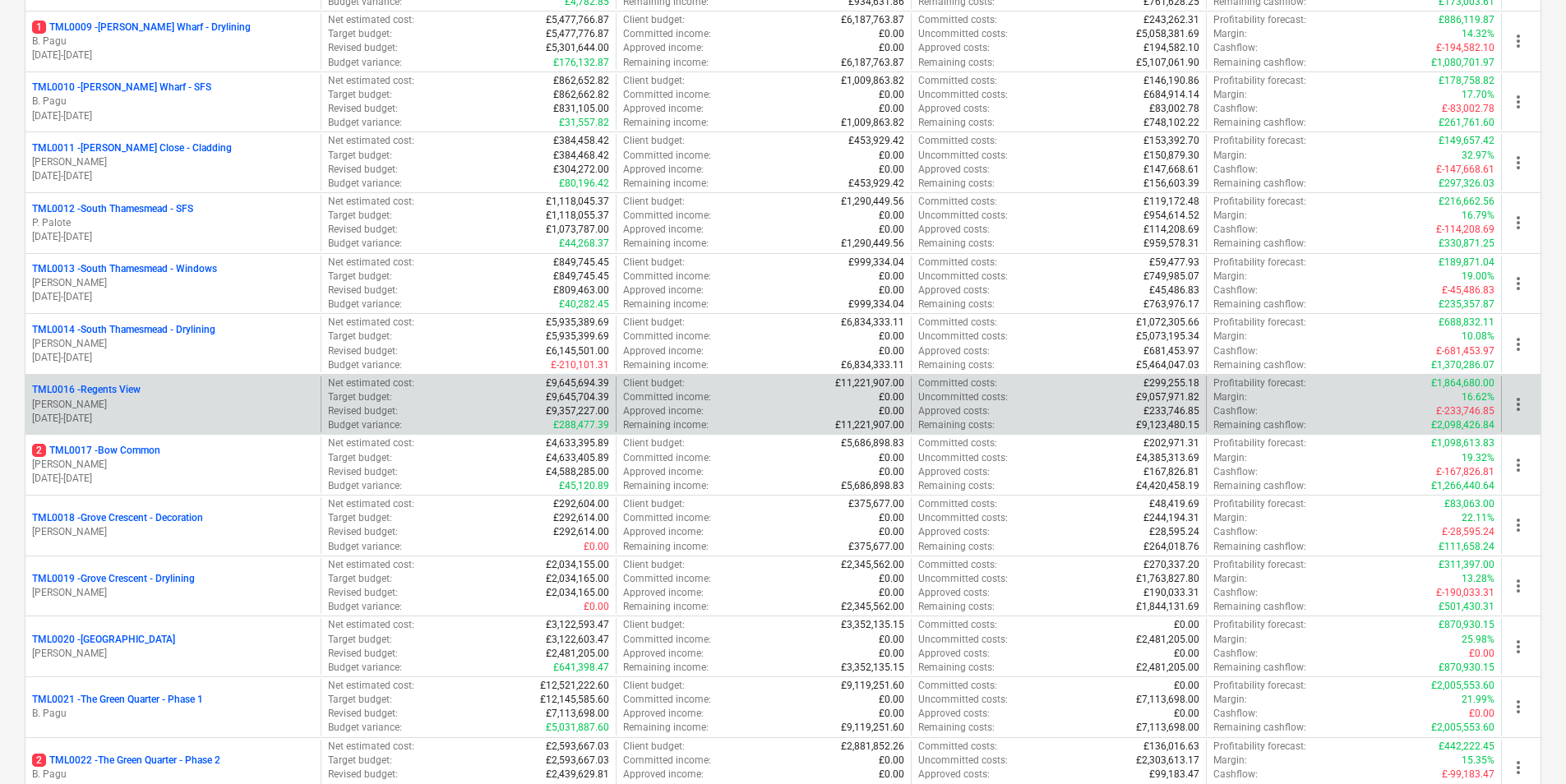
click at [104, 379] on div "TML0016 - Regents View M. Tomlinson 31.10.2024 - 15.04.2027" at bounding box center [173, 405] width 296 height 57
click at [123, 396] on p "TML0016 - Regents View" at bounding box center [86, 389] width 109 height 14
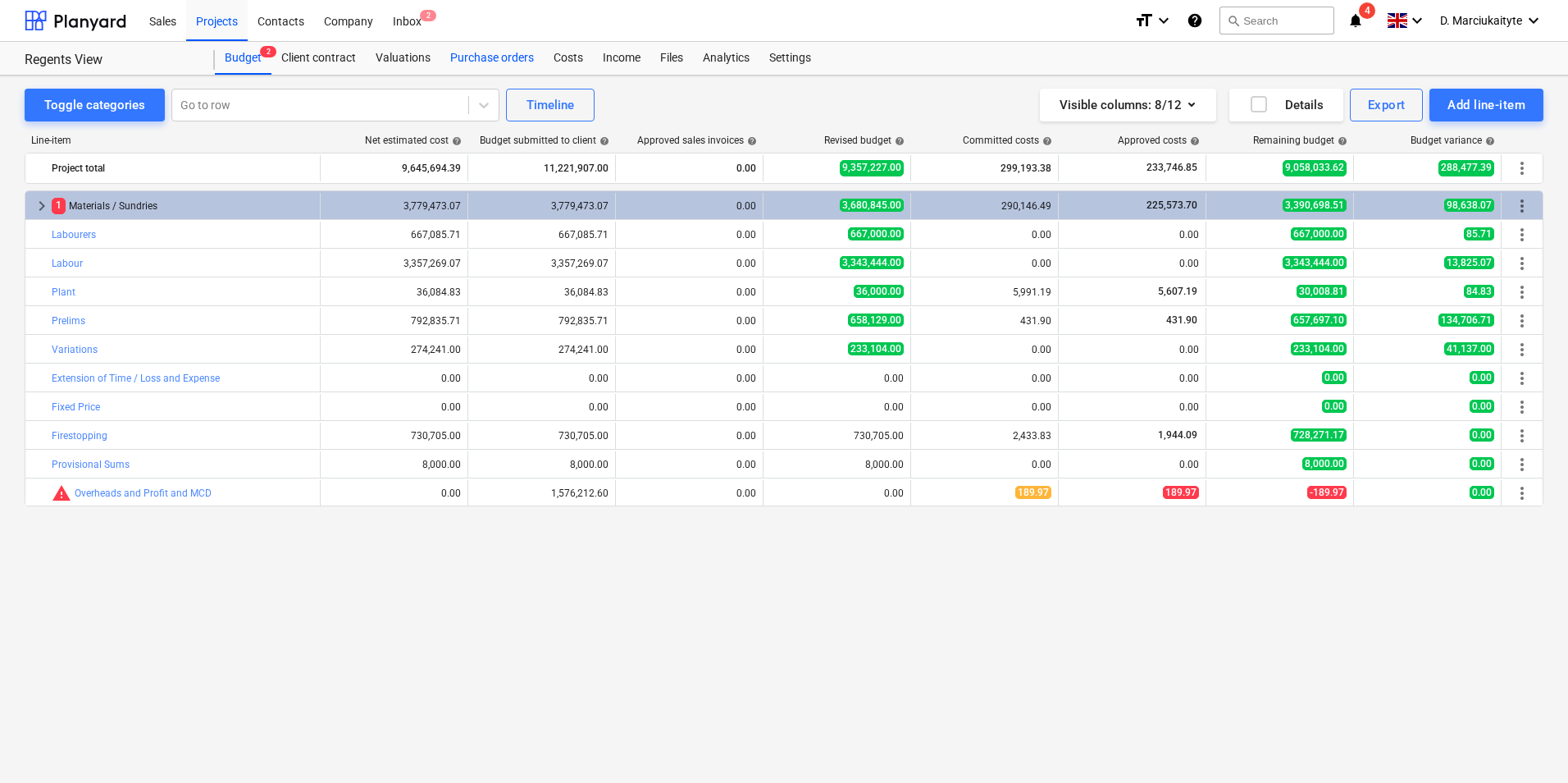
click at [480, 51] on div "Purchase orders" at bounding box center [492, 58] width 104 height 33
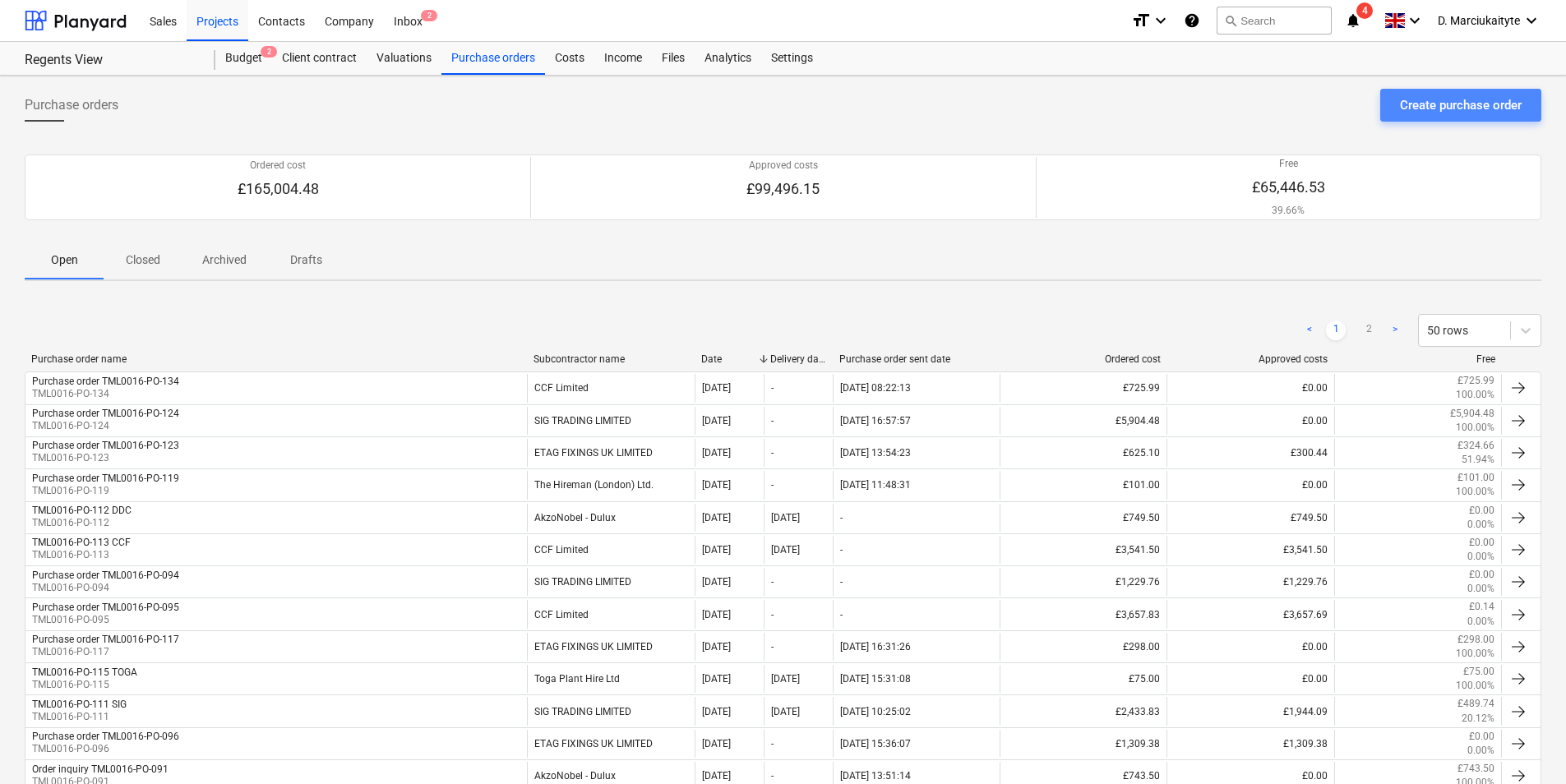
click at [1457, 96] on div "Create purchase order" at bounding box center [1460, 105] width 121 height 21
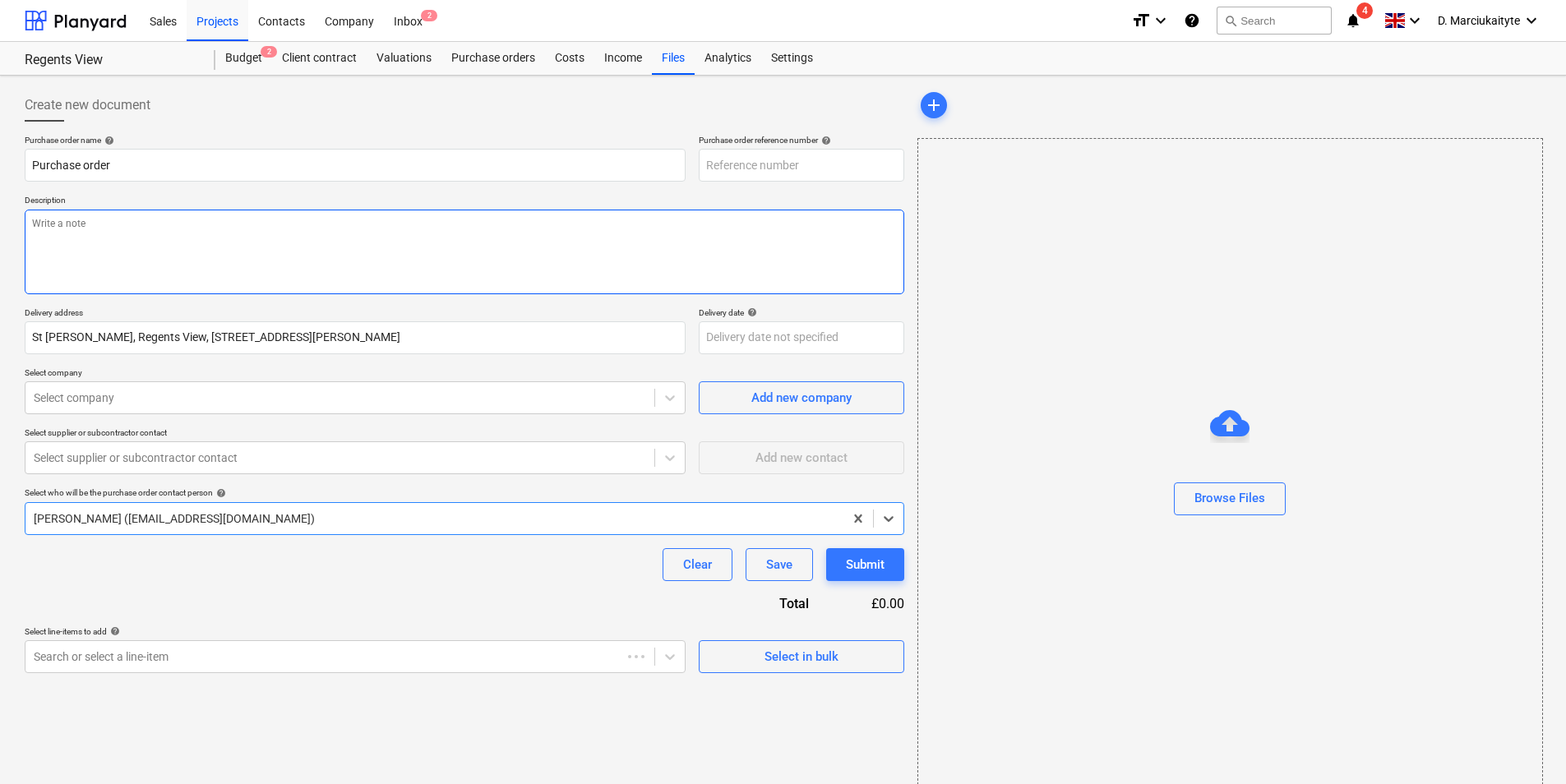
type textarea "x"
type input "TML0016-PO-136"
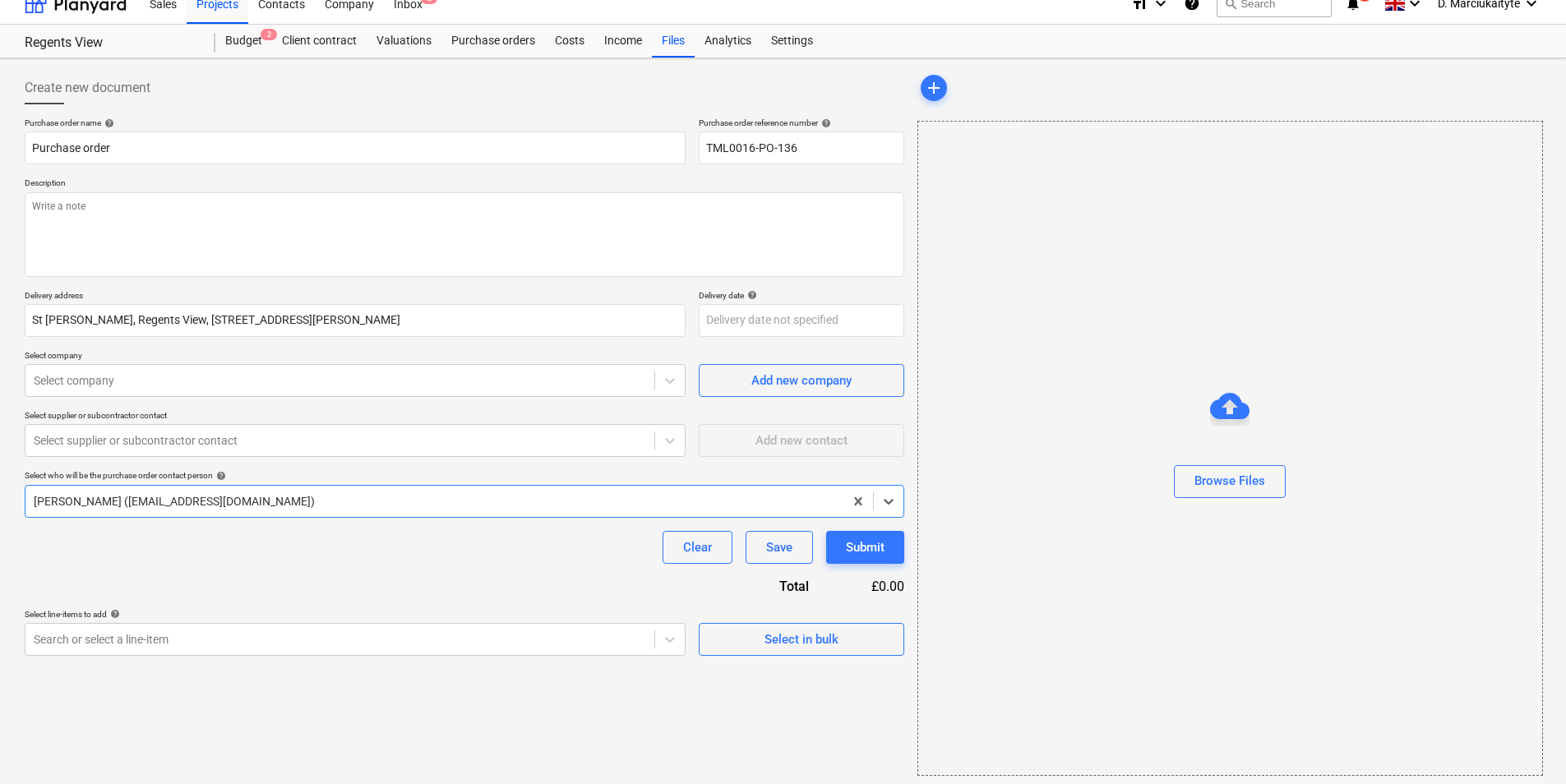
scroll to position [22, 0]
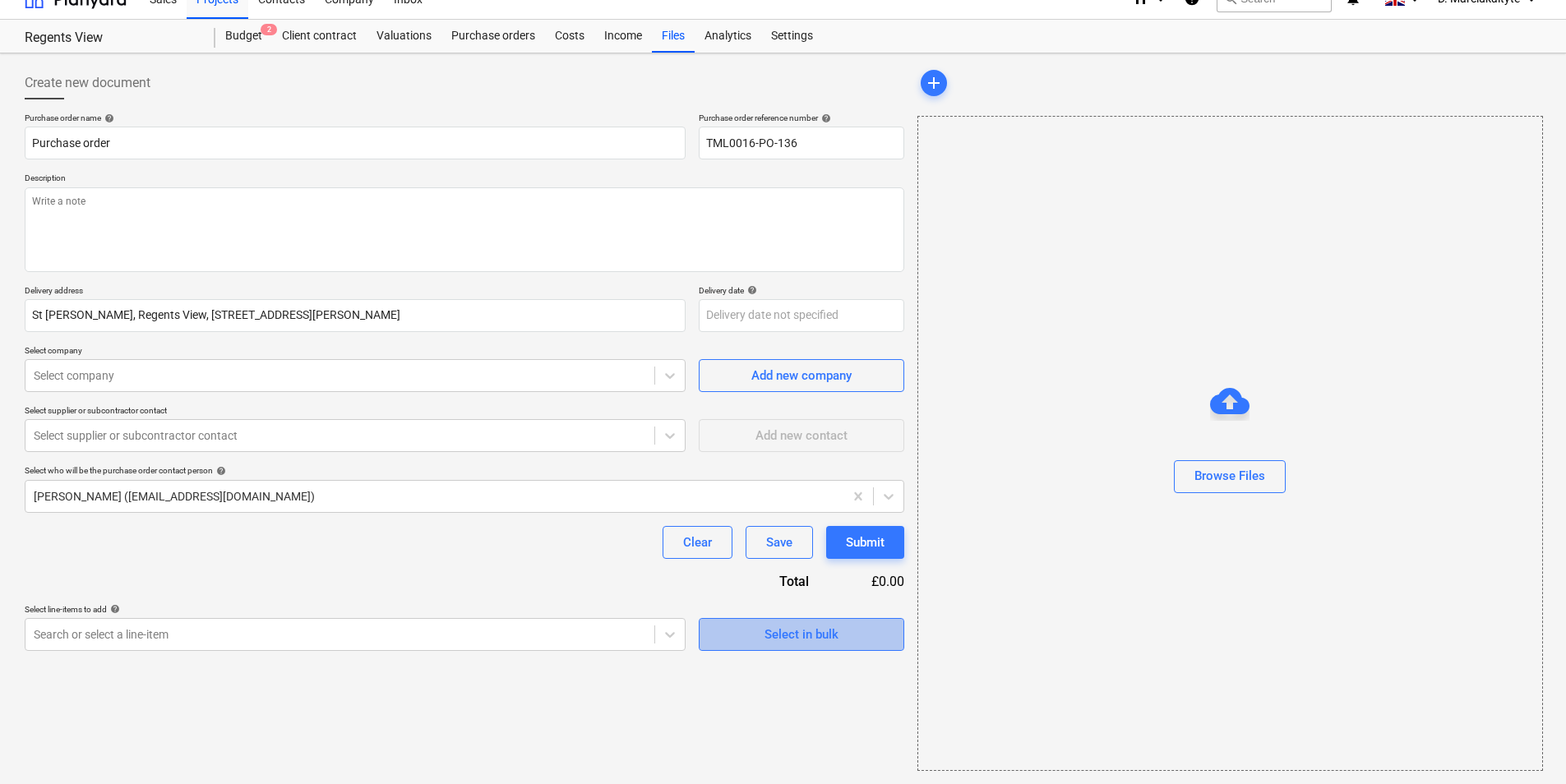
click at [845, 634] on span "Select in bulk" at bounding box center [802, 634] width 164 height 21
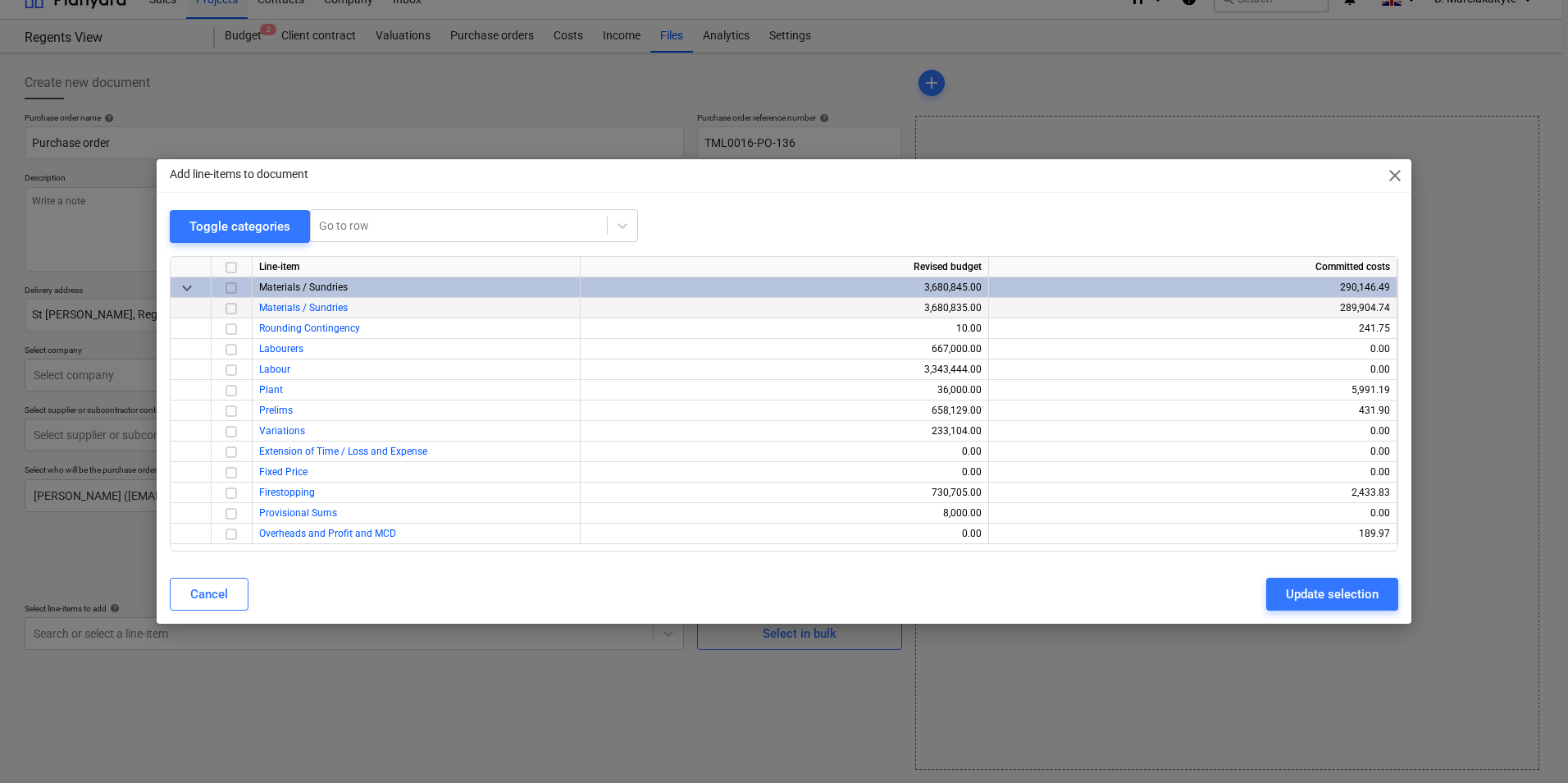
drag, startPoint x: 225, startPoint y: 307, endPoint x: 246, endPoint y: 310, distance: 21.2
click at [226, 308] on input "checkbox" at bounding box center [231, 309] width 20 height 20
drag, startPoint x: 1263, startPoint y: 585, endPoint x: 1290, endPoint y: 595, distance: 28.8
click at [1288, 594] on div "Cancel Update selection" at bounding box center [784, 595] width 1229 height 33
click at [1290, 595] on div "Update selection" at bounding box center [1332, 594] width 93 height 21
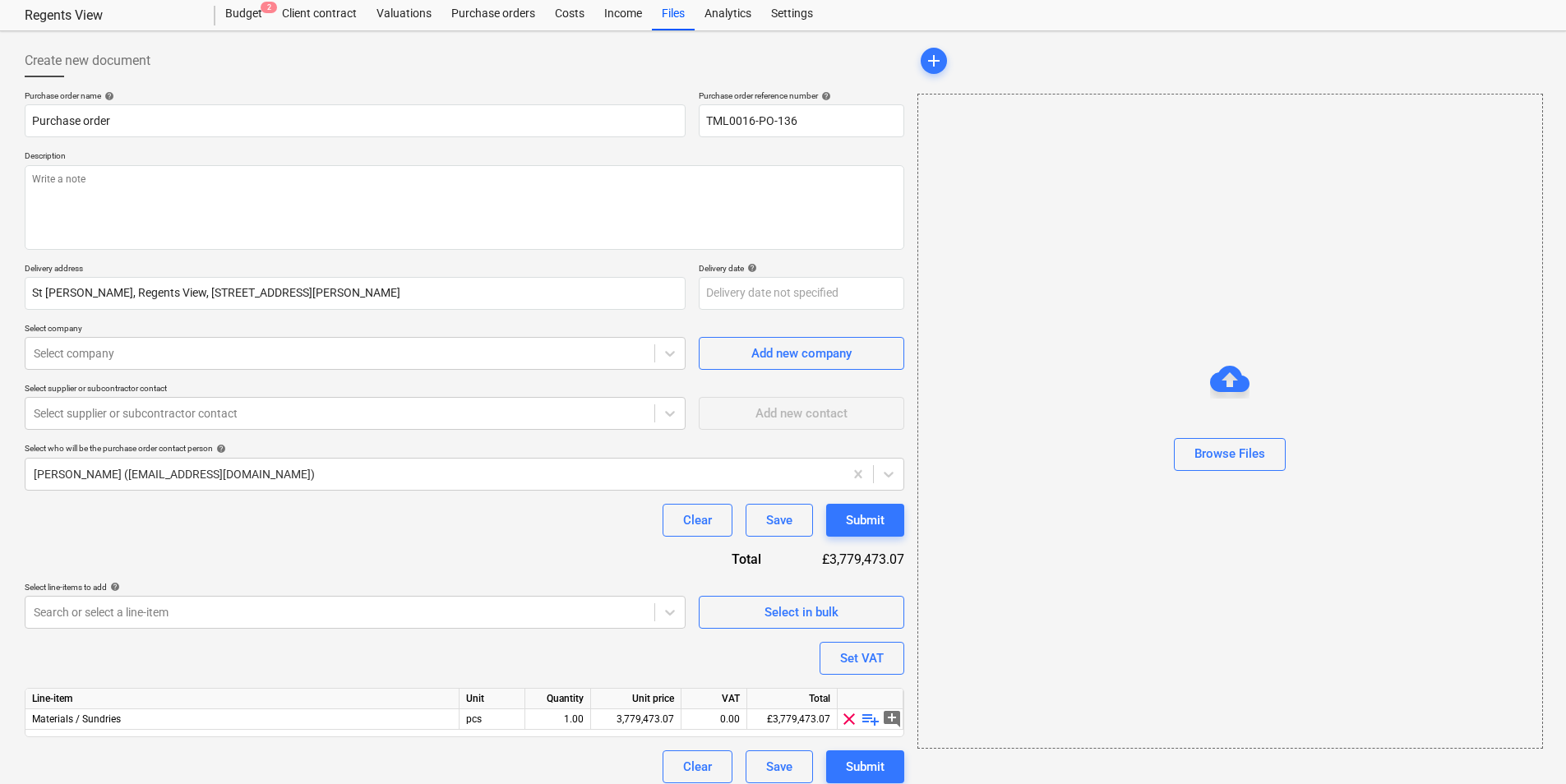
scroll to position [57, 0]
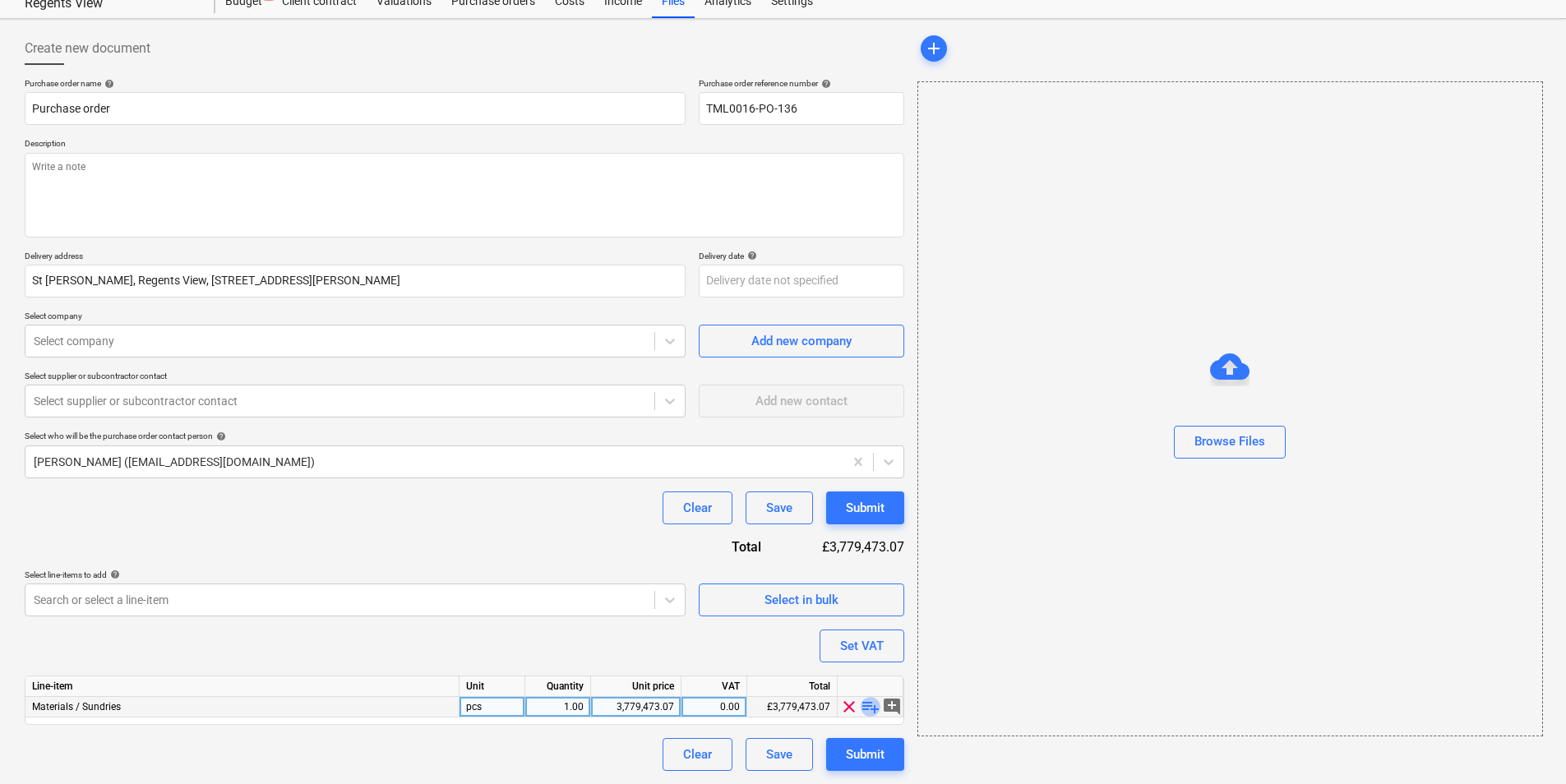
click at [874, 705] on span "playlist_add" at bounding box center [871, 707] width 20 height 20
type textarea "x"
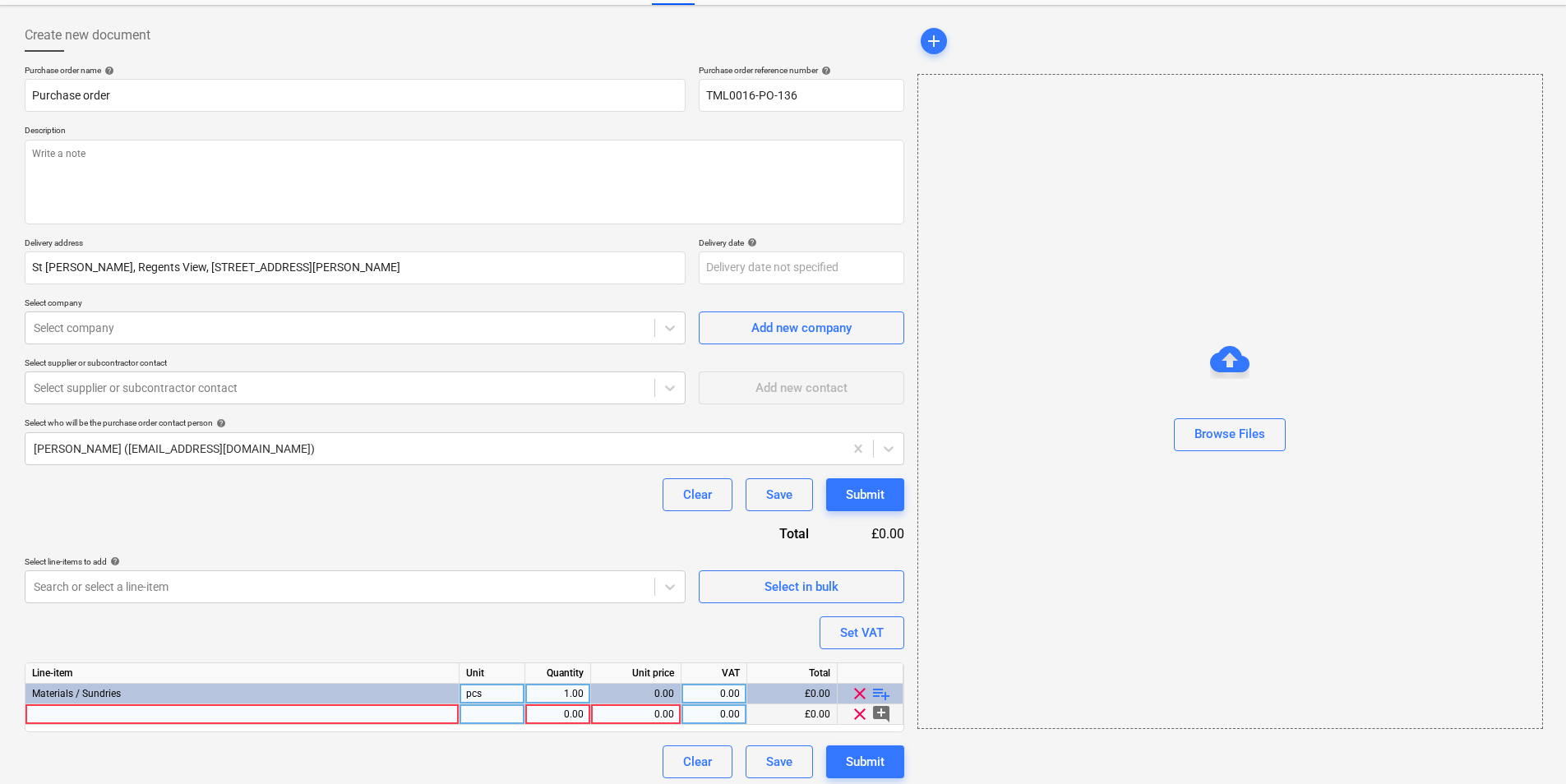
scroll to position [77, 0]
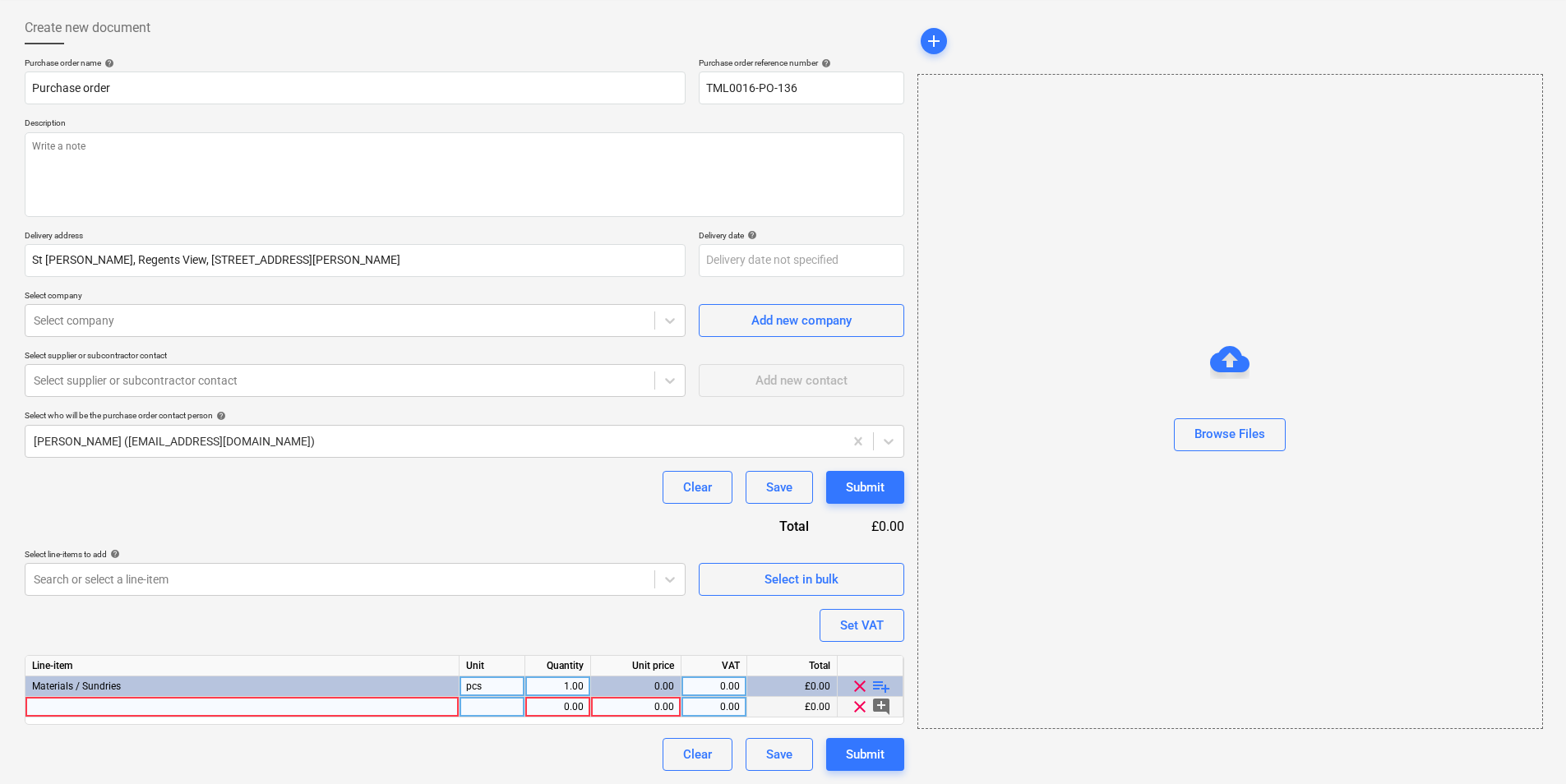
click at [410, 704] on div at bounding box center [243, 707] width 434 height 21
type input "Tape Masking 50mm x 50m"
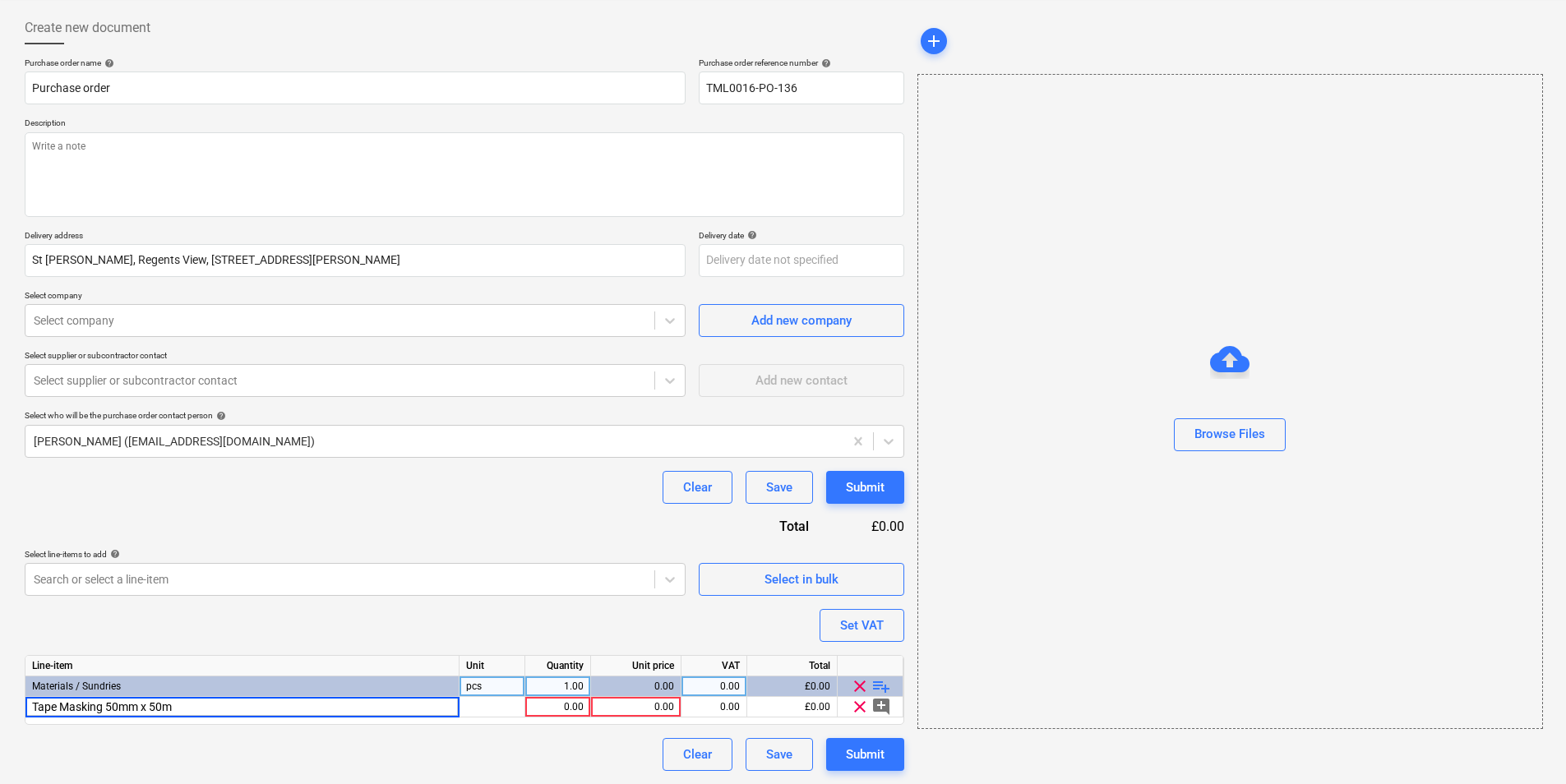
type textarea "x"
click at [503, 707] on div at bounding box center [493, 707] width 66 height 21
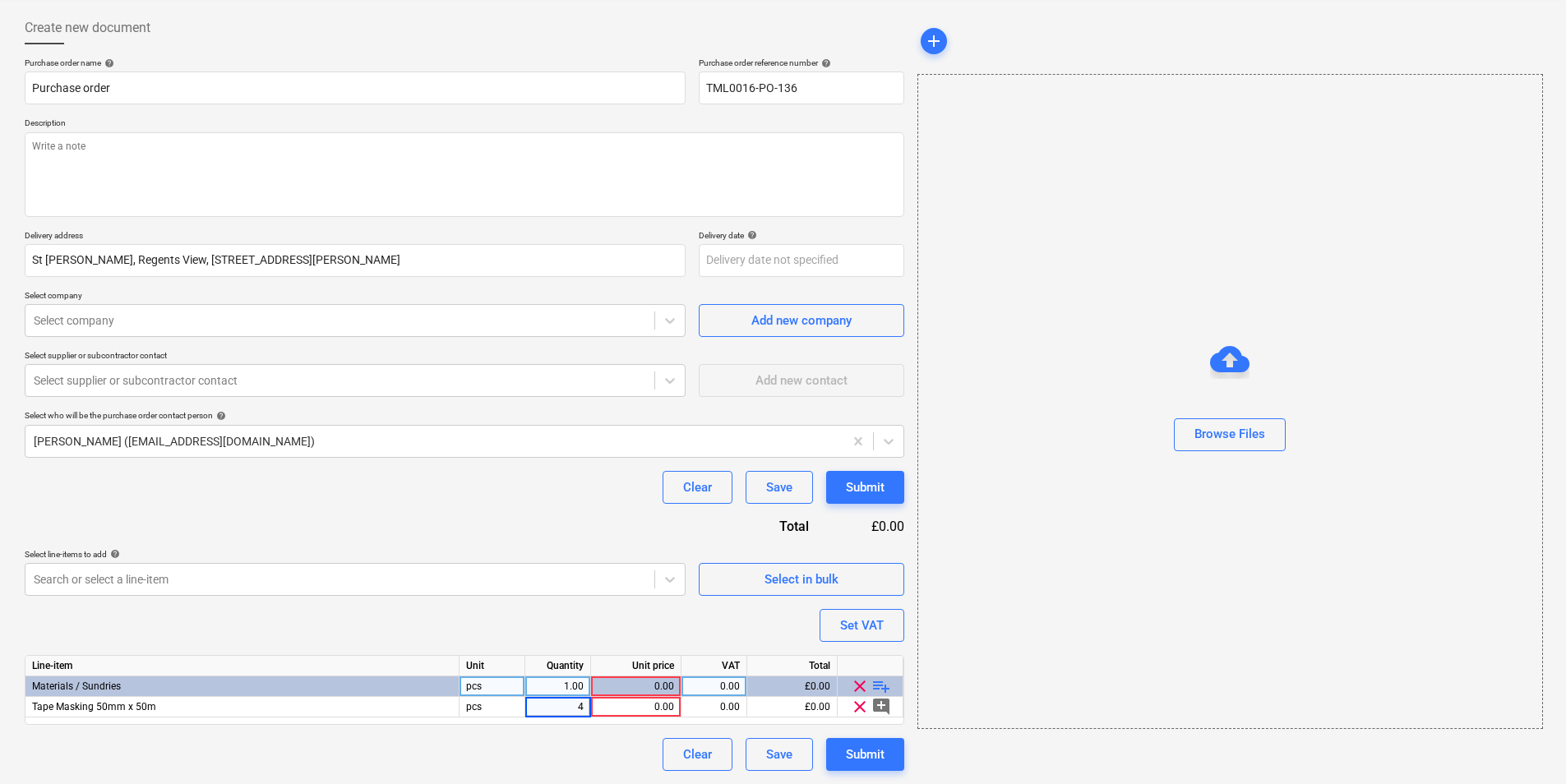
type input "48"
type textarea "x"
type input "1.69"
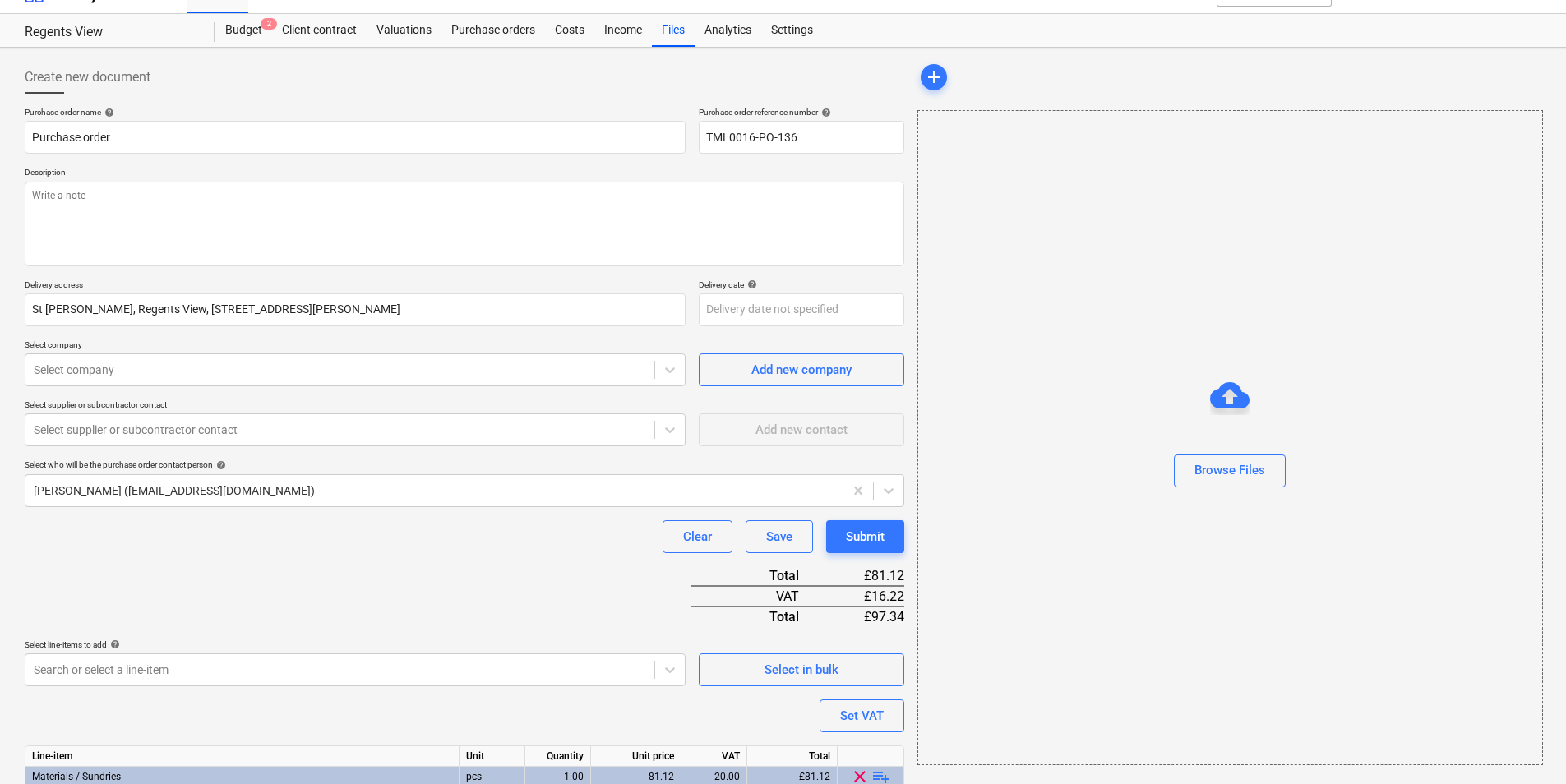
scroll to position [0, 0]
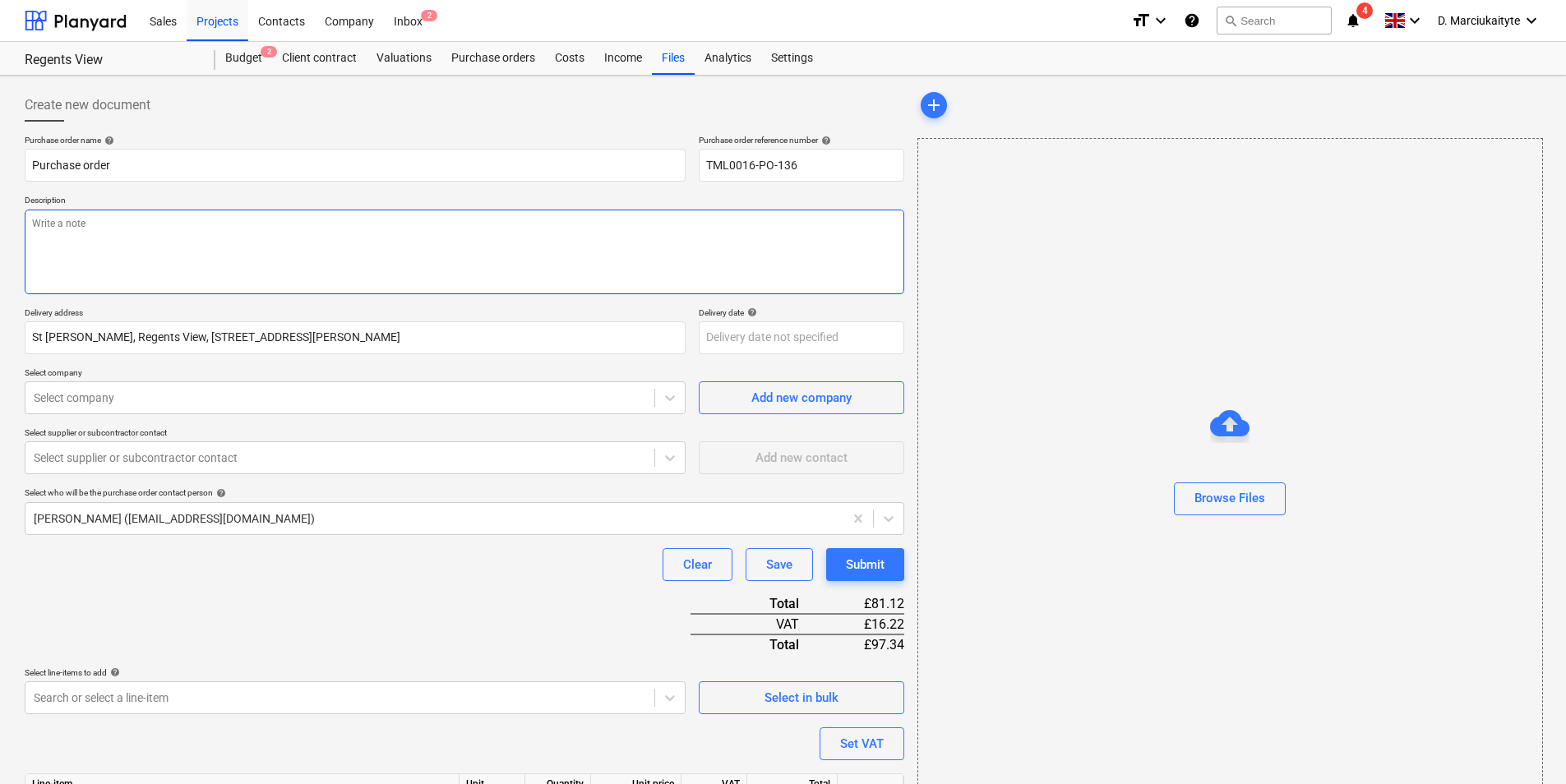
click at [347, 268] on textarea at bounding box center [464, 252] width 879 height 85
type textarea "x"
type textarea "G"
type textarea "x"
type textarea "Go"
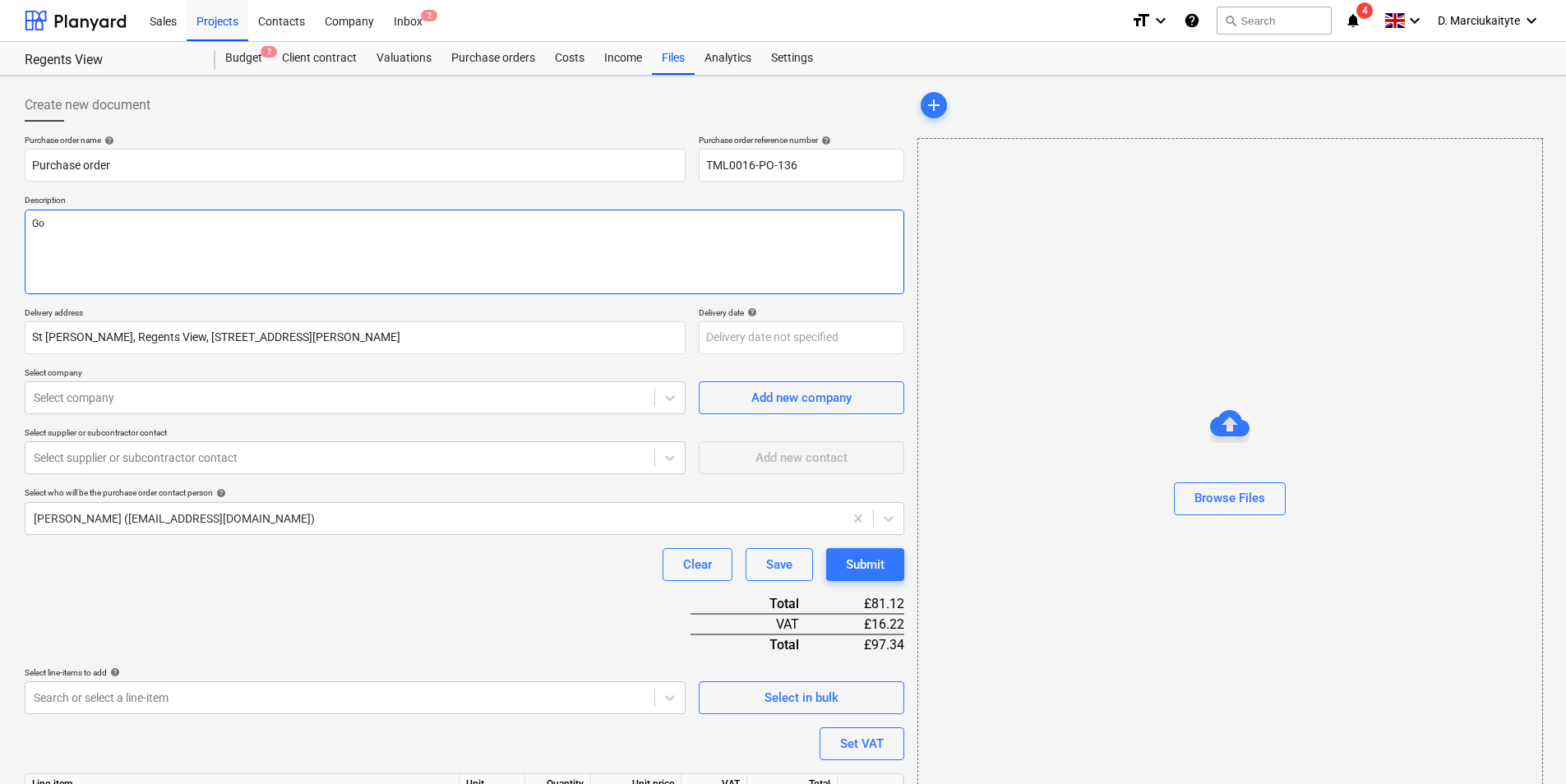
type textarea "x"
type textarea "Goo"
type textarea "x"
type textarea "Good"
type textarea "x"
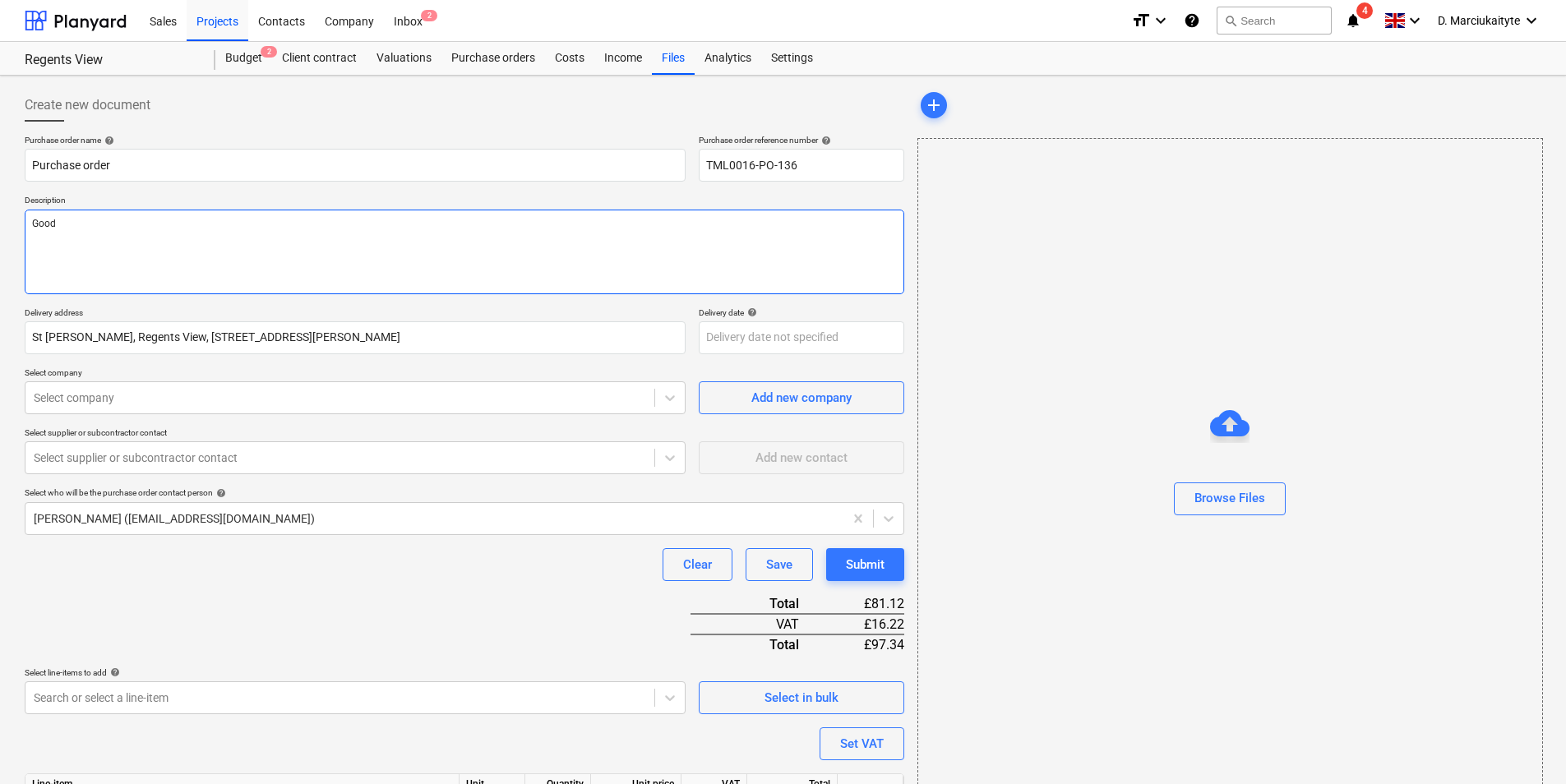
type textarea "Good"
type textarea "x"
type textarea "Good a"
type textarea "x"
type textarea "Good aft"
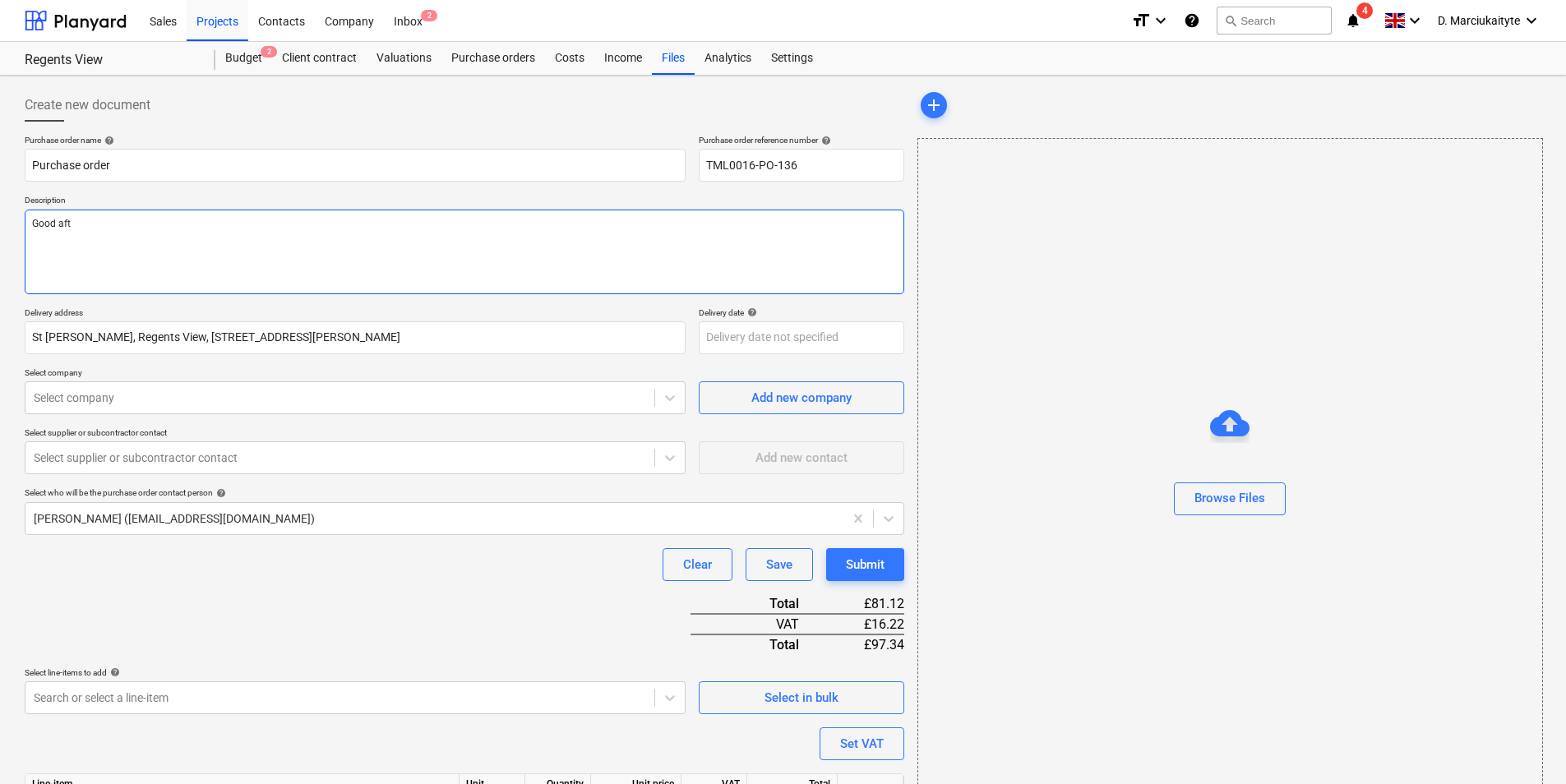
type textarea "x"
type textarea "Good aftt"
type textarea "x"
type textarea "Good aftte"
type textarea "x"
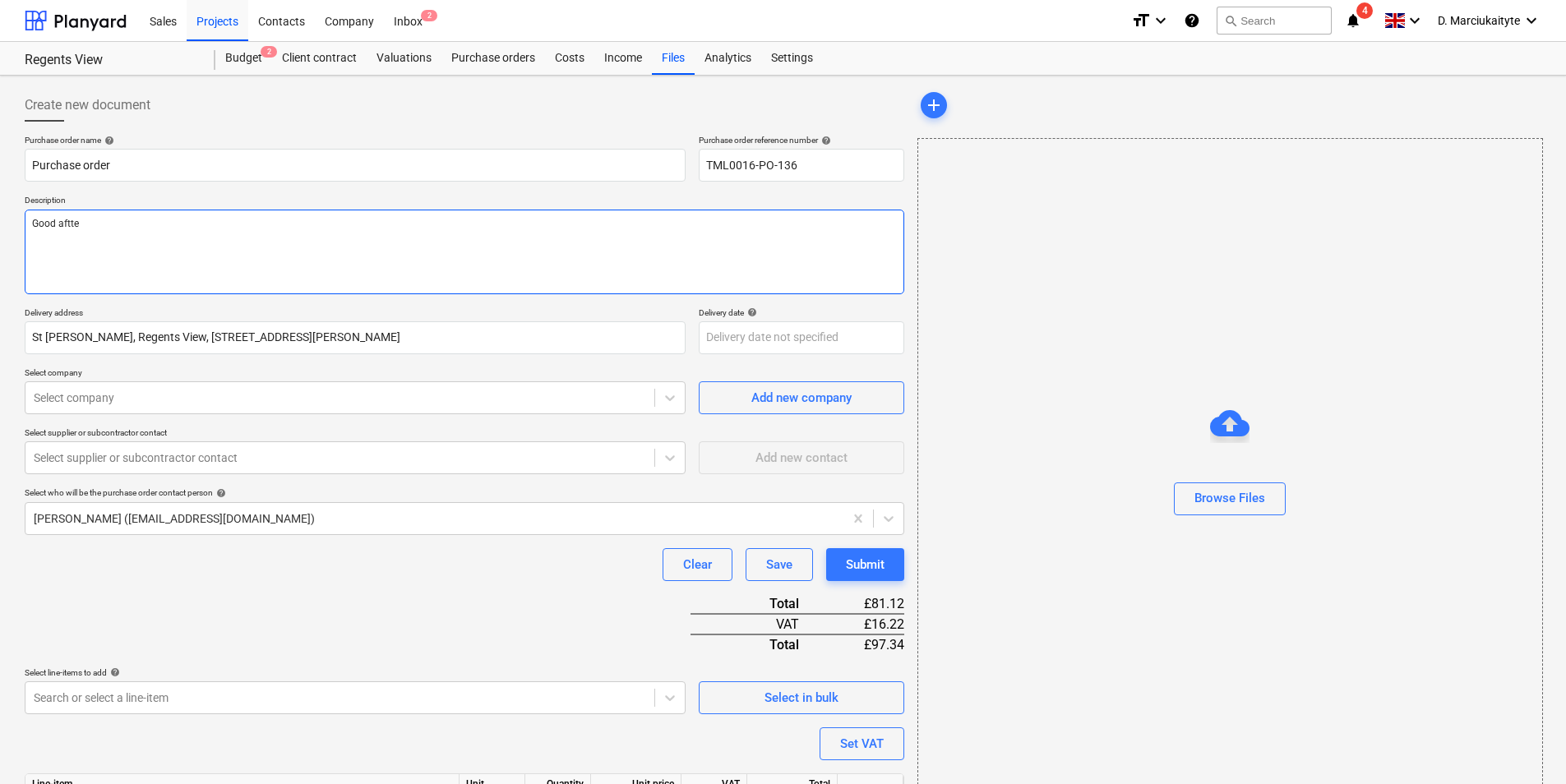
type textarea "Good aftter"
type textarea "x"
type textarea "Good aftte"
type textarea "x"
type textarea "Good aftt"
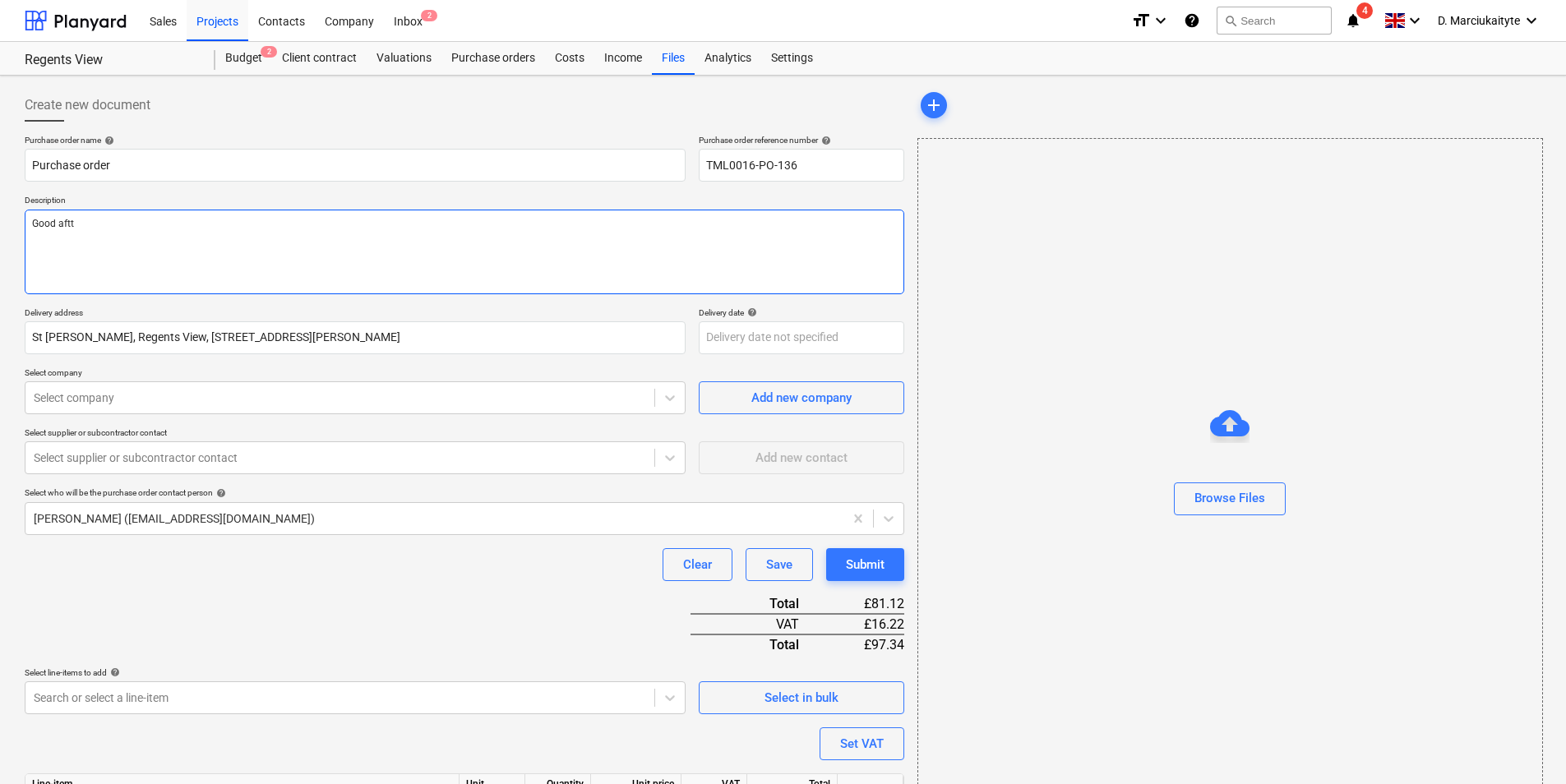
type textarea "x"
type textarea "Good aft"
type textarea "x"
type textarea "Good af"
type textarea "x"
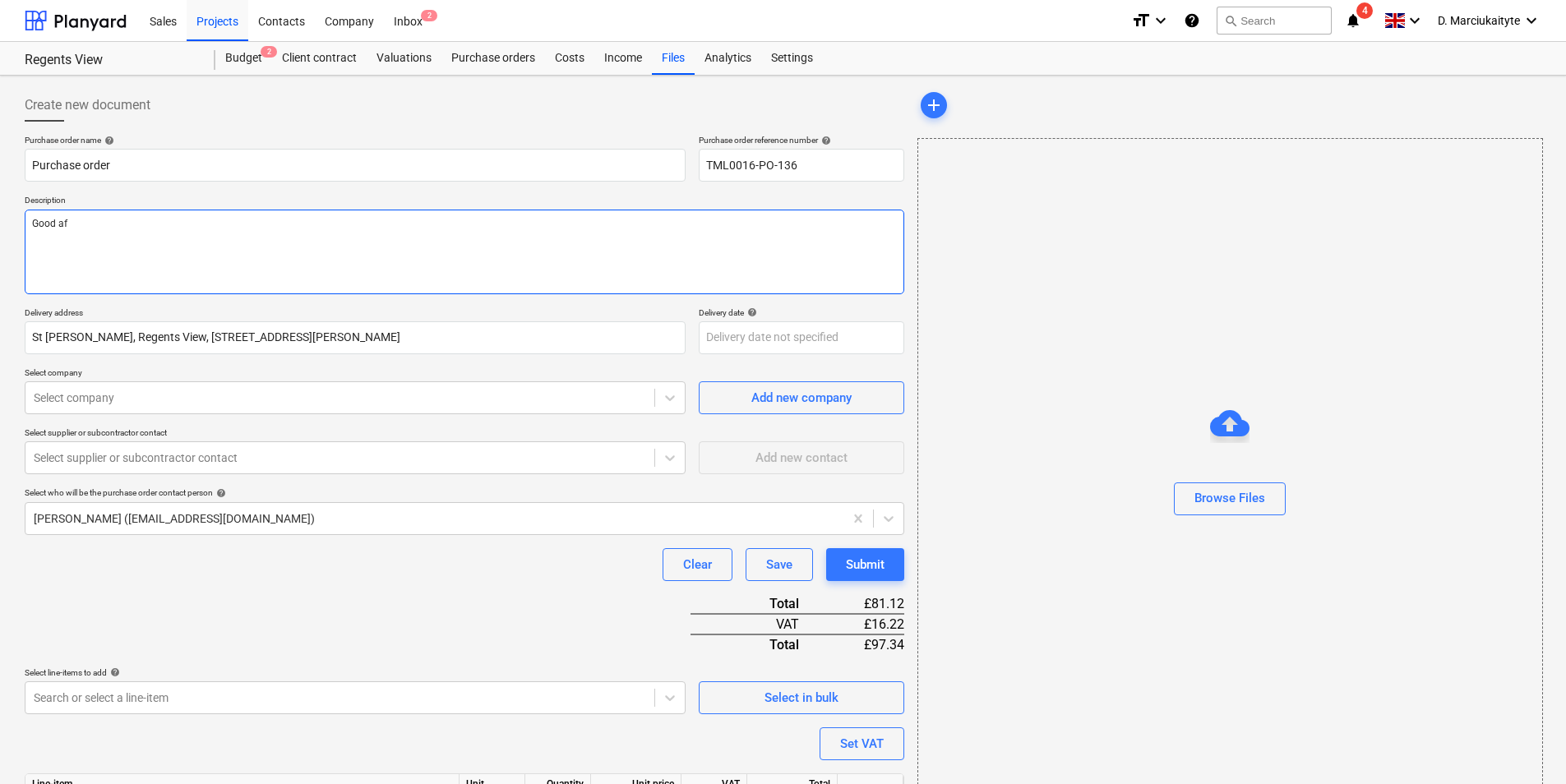
type textarea "Good aft"
type textarea "x"
type textarea "Good afte"
type textarea "x"
type textarea "Good after"
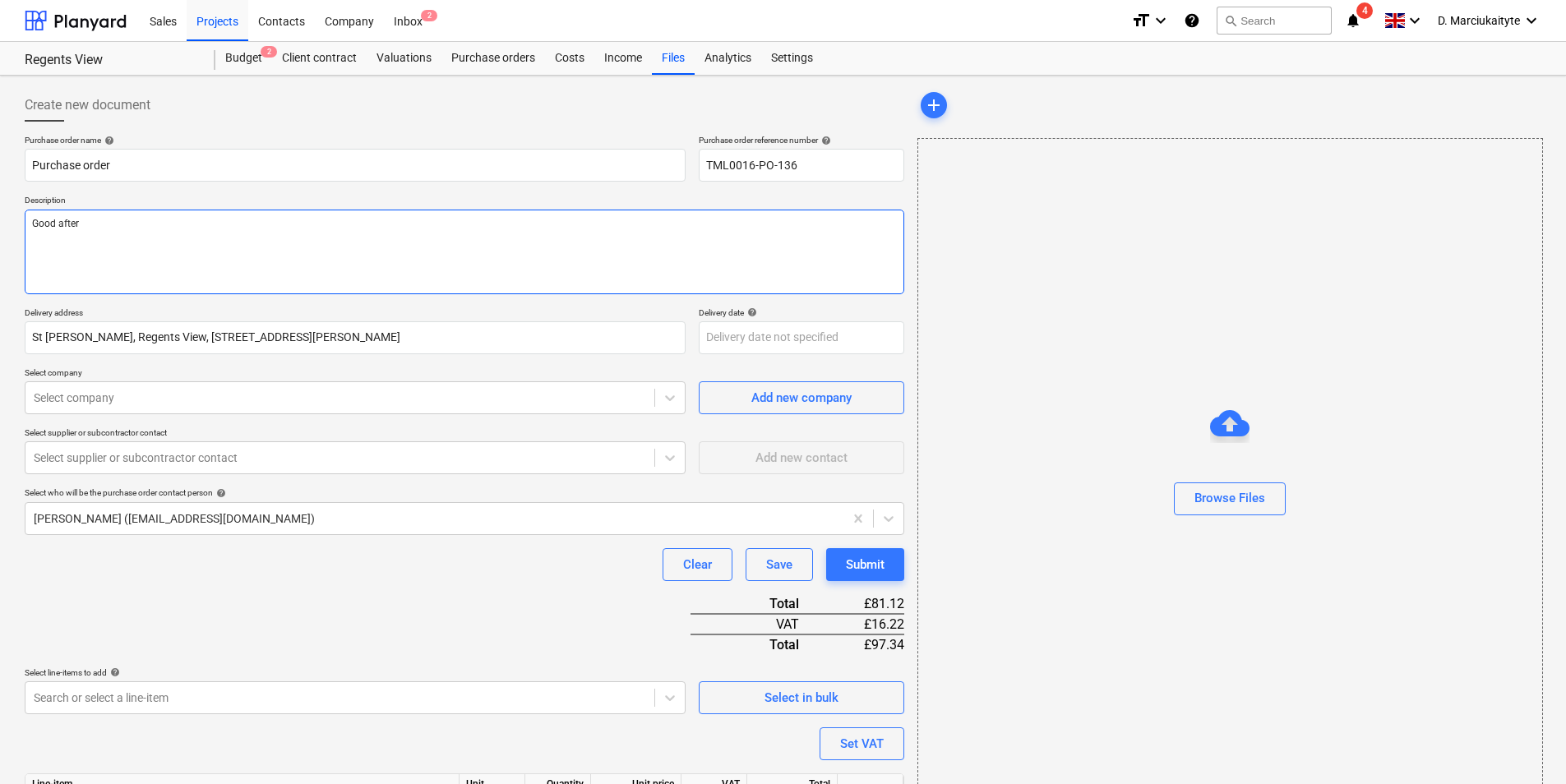
type textarea "x"
type textarea "Good aftern"
type textarea "x"
type textarea "Good afterno"
type textarea "x"
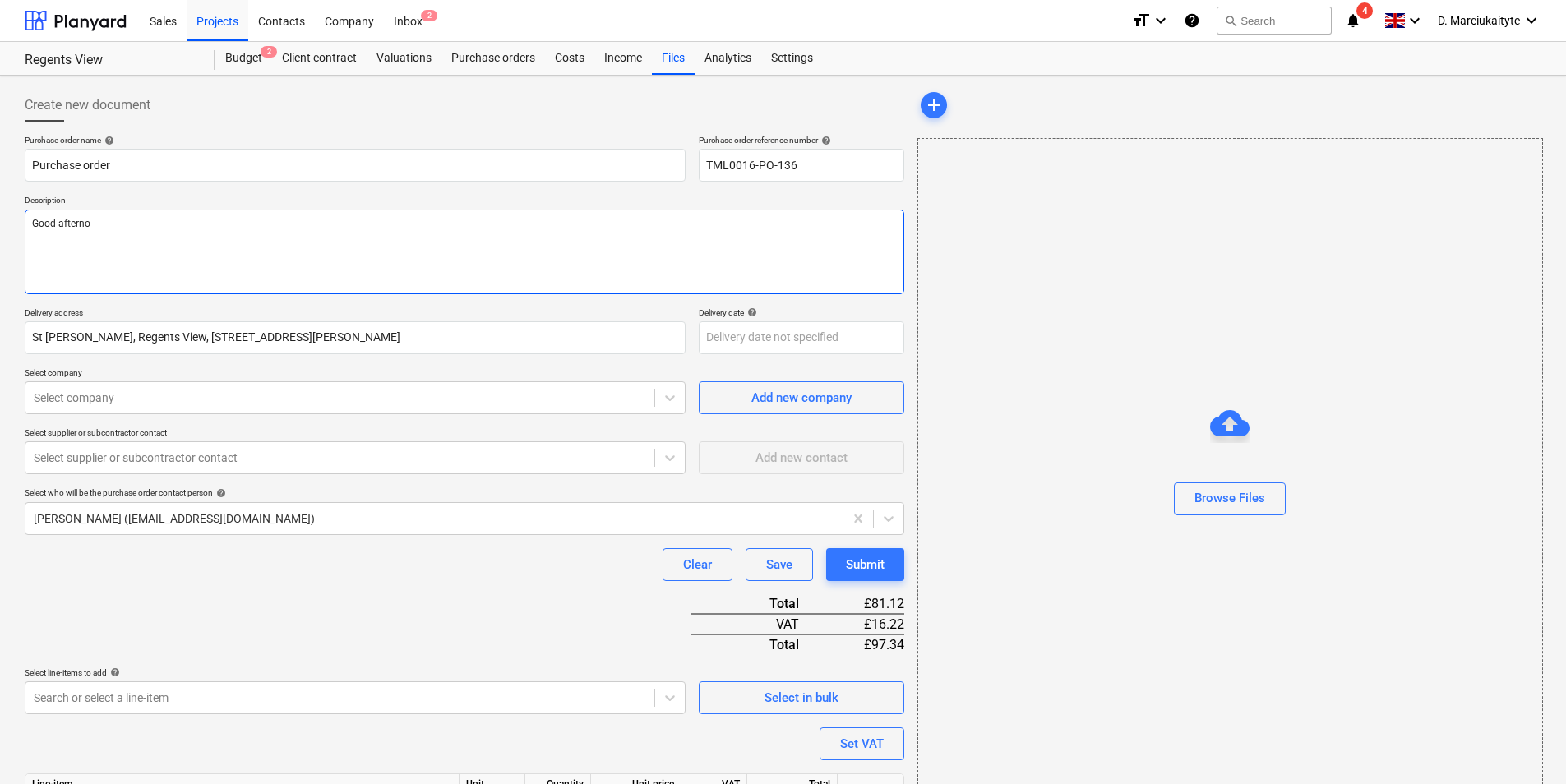
type textarea "Good afternoo"
type textarea "x"
type textarea "Good afternoon"
type textarea "x"
type textarea "Good afternoon,"
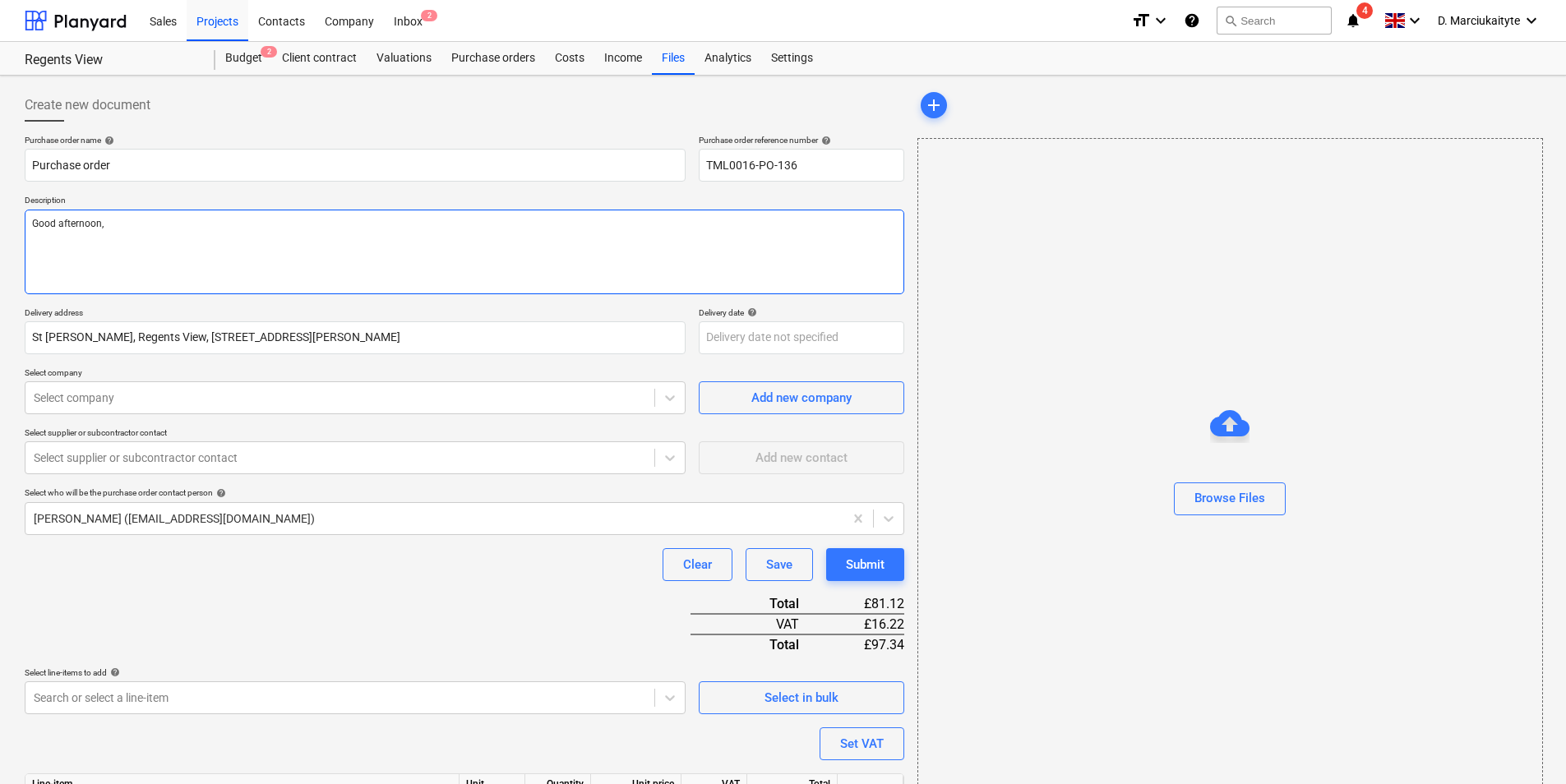
type textarea "x"
type textarea "Good afternoon,"
type textarea "x"
type textarea "Good afternoon,"
type textarea "x"
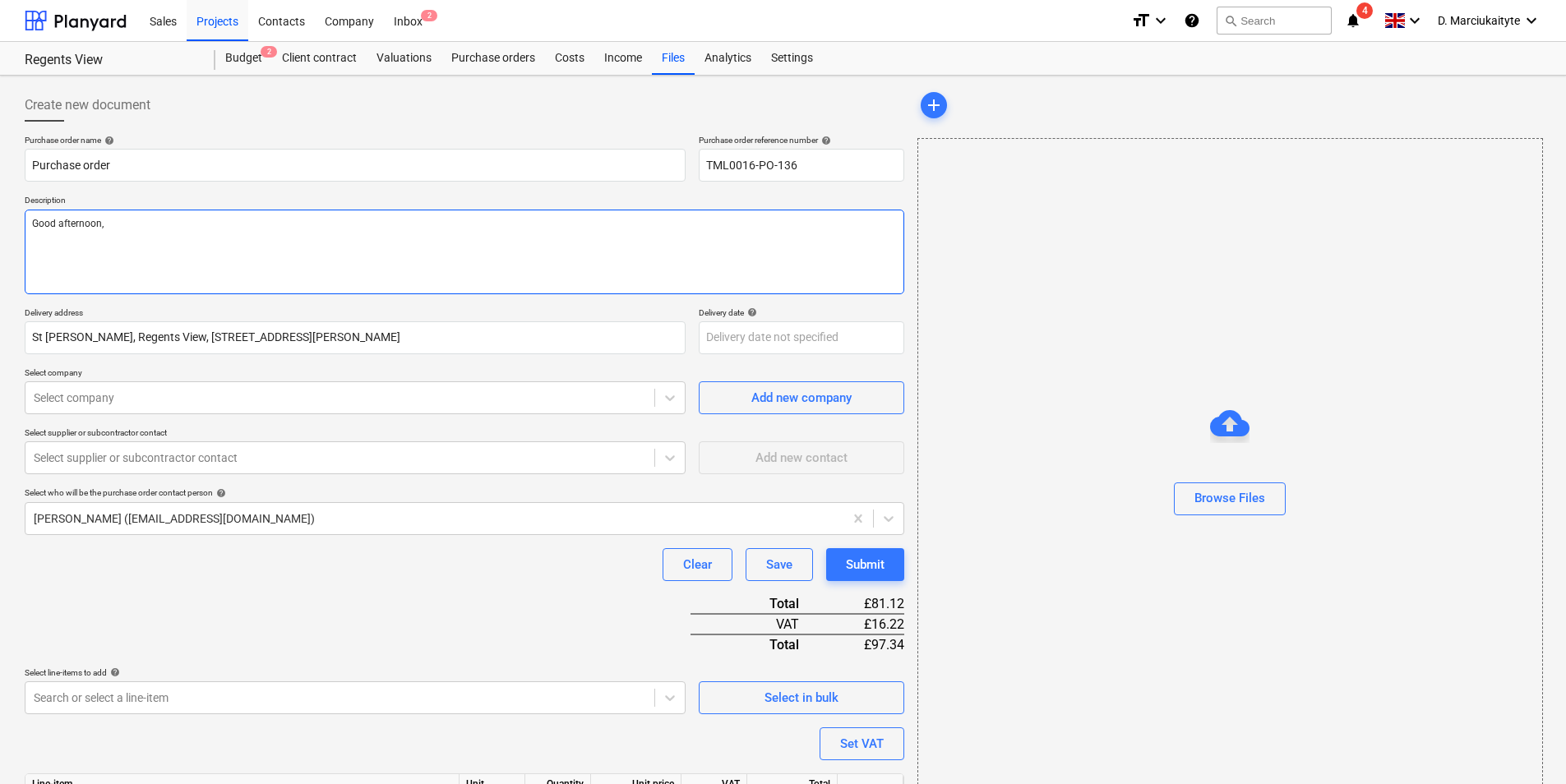
type textarea "Good afternoon, {"
type textarea "x"
type textarea "Good afternoon, {;"
type textarea "x"
type textarea "Good afternoon, {;e"
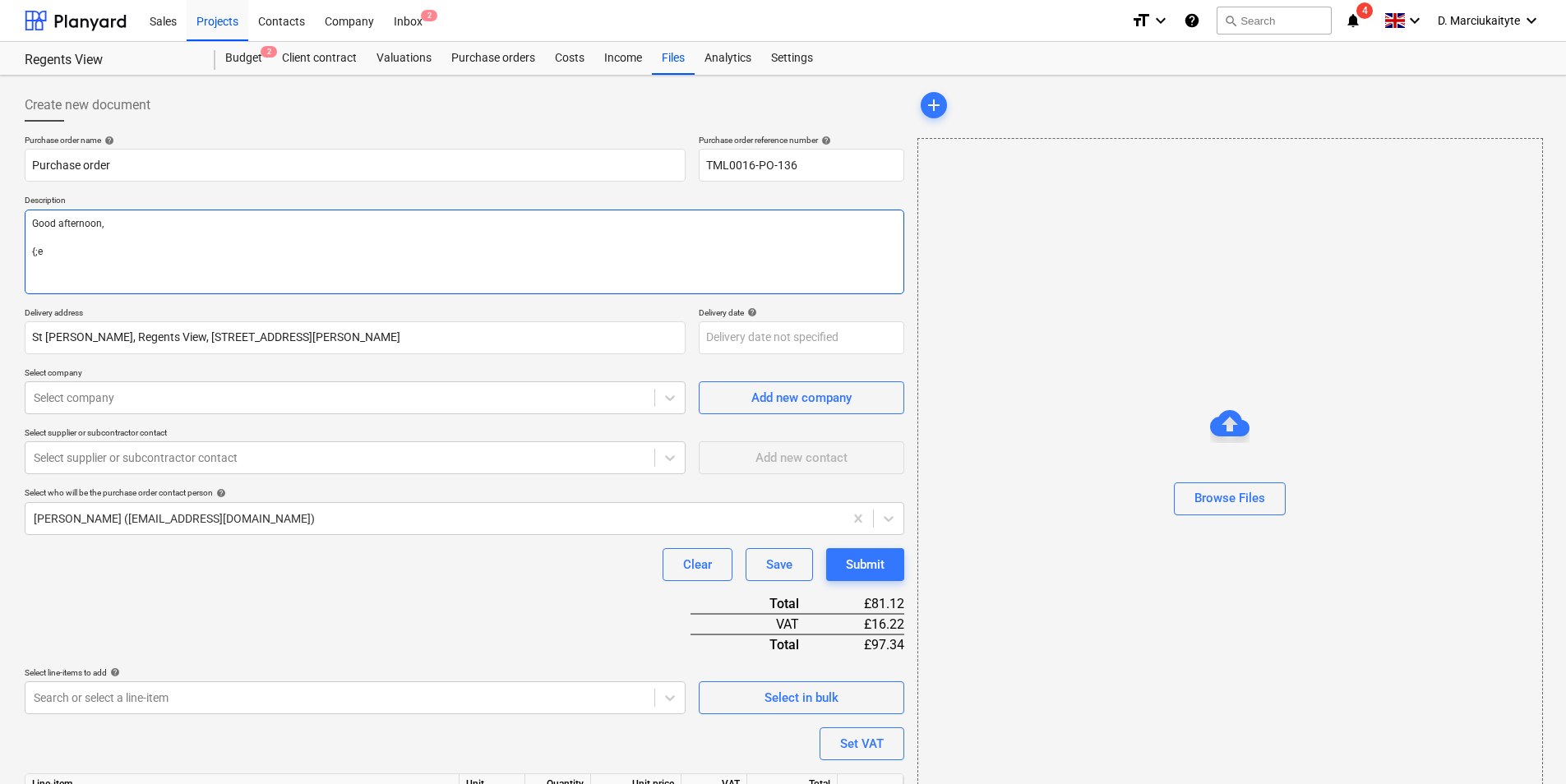
type textarea "x"
type textarea "Good afternoon, {;"
type textarea "x"
type textarea "Good afternoon, {"
type textarea "x"
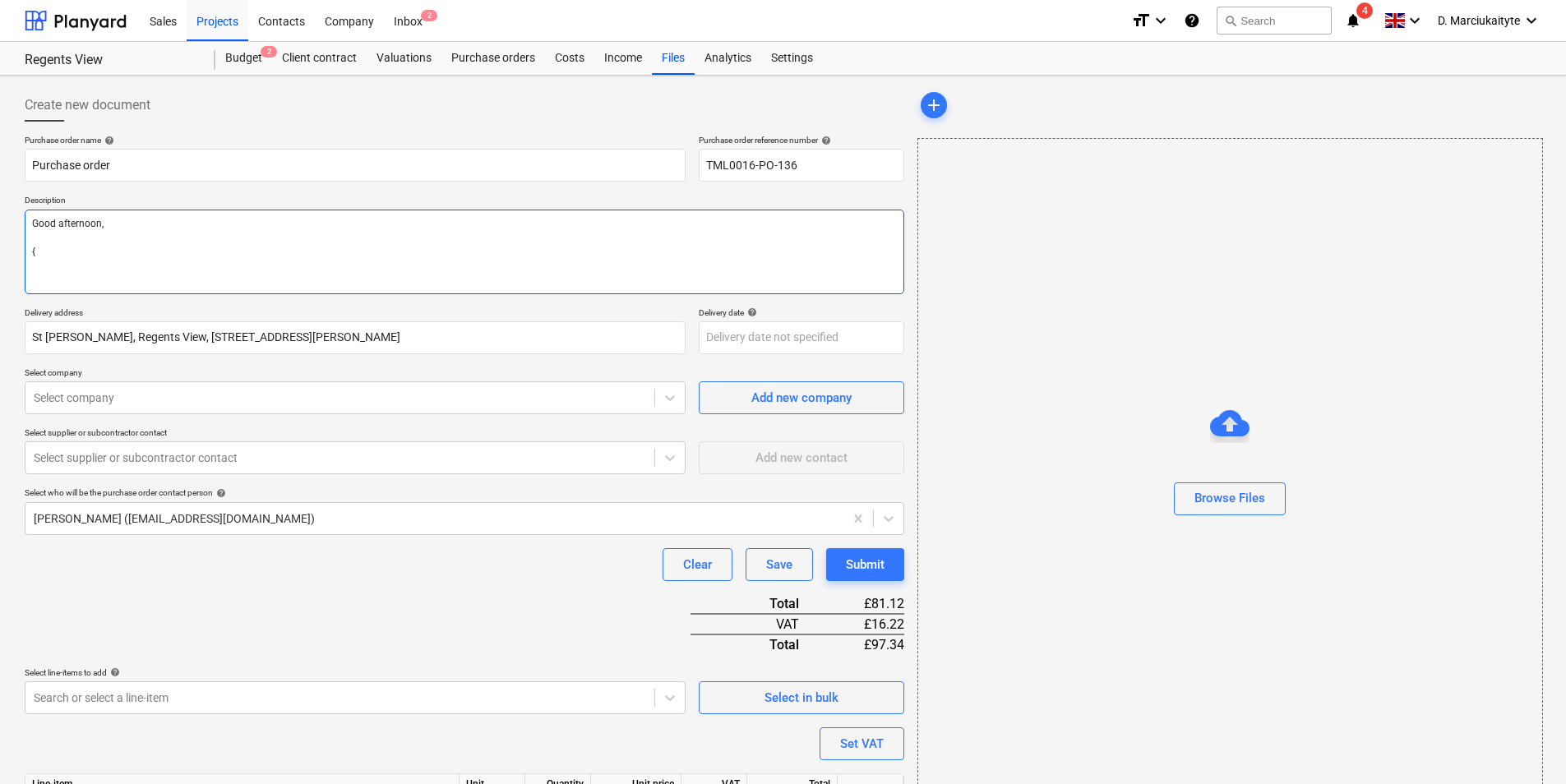
type textarea "Good afternoon,"
type textarea "x"
type textarea "Good afternoon, P"
type textarea "x"
type textarea "Good afternoon, Pl"
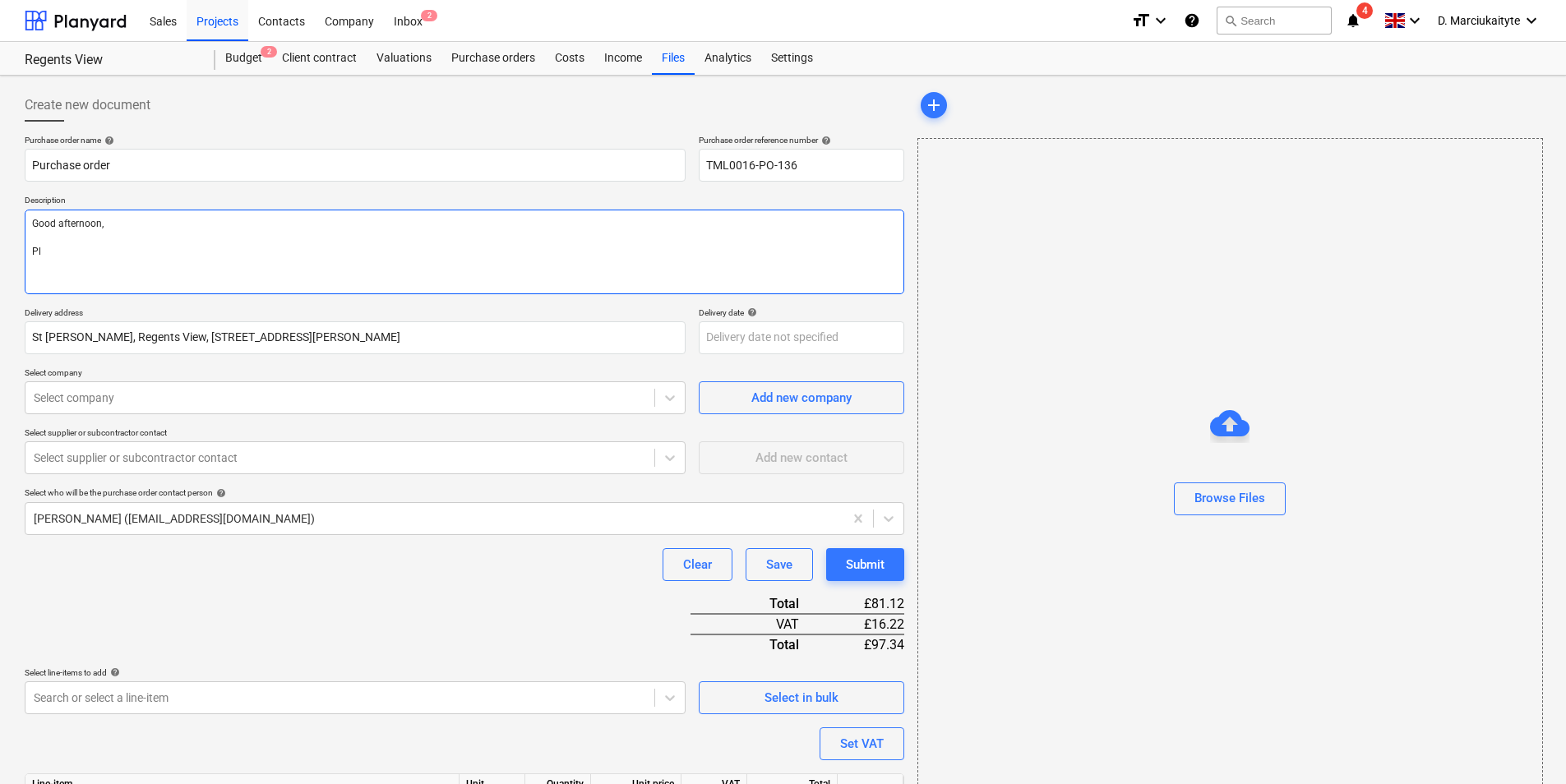
type textarea "x"
type textarea "Good afternoon, Ple"
type textarea "x"
type textarea "Good afternoon, Plea"
type textarea "x"
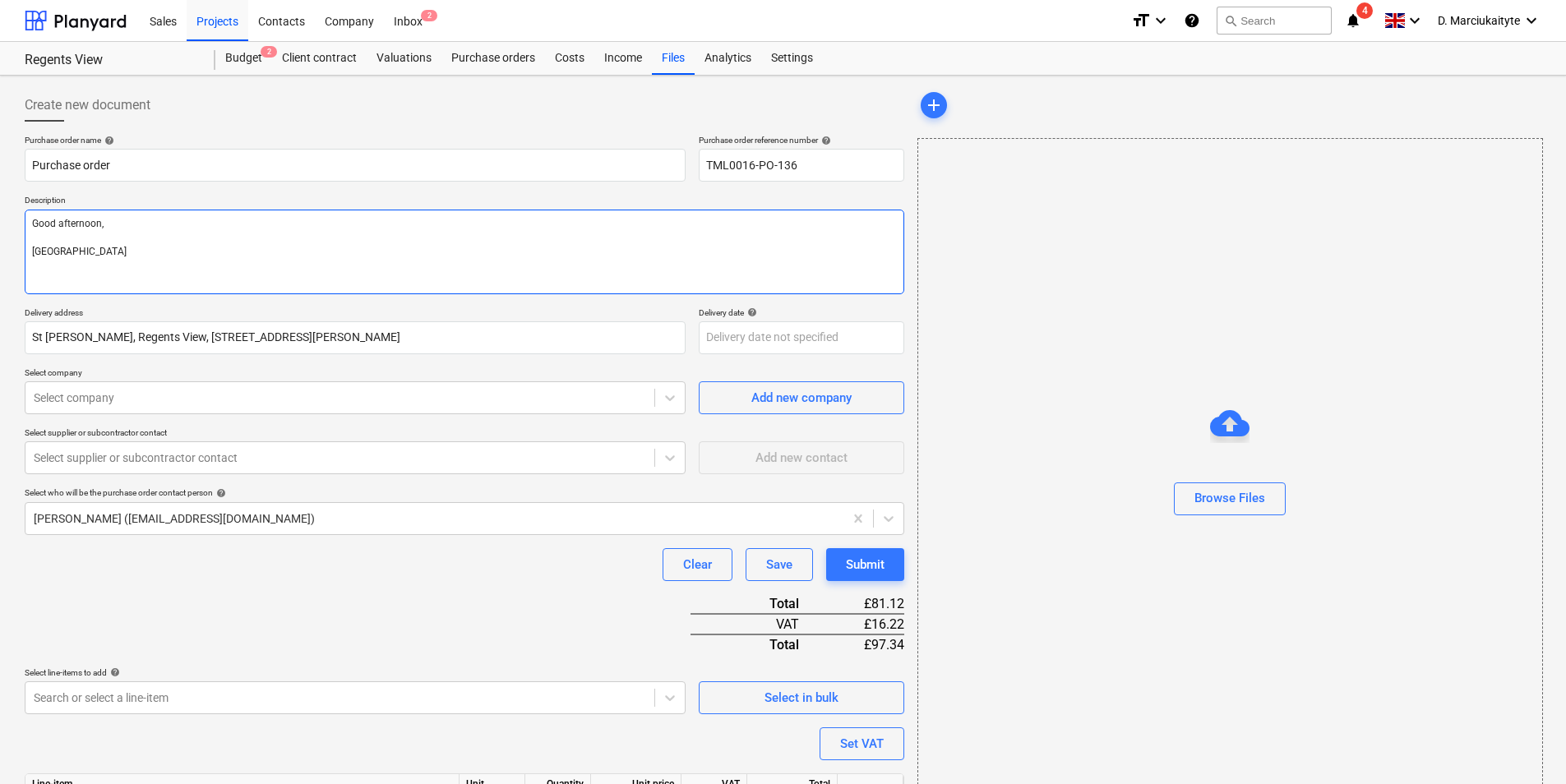
type textarea "Good afternoon, Pleas"
type textarea "x"
type textarea "Good afternoon, Please"
type textarea "x"
type textarea "Good afternoon, Please"
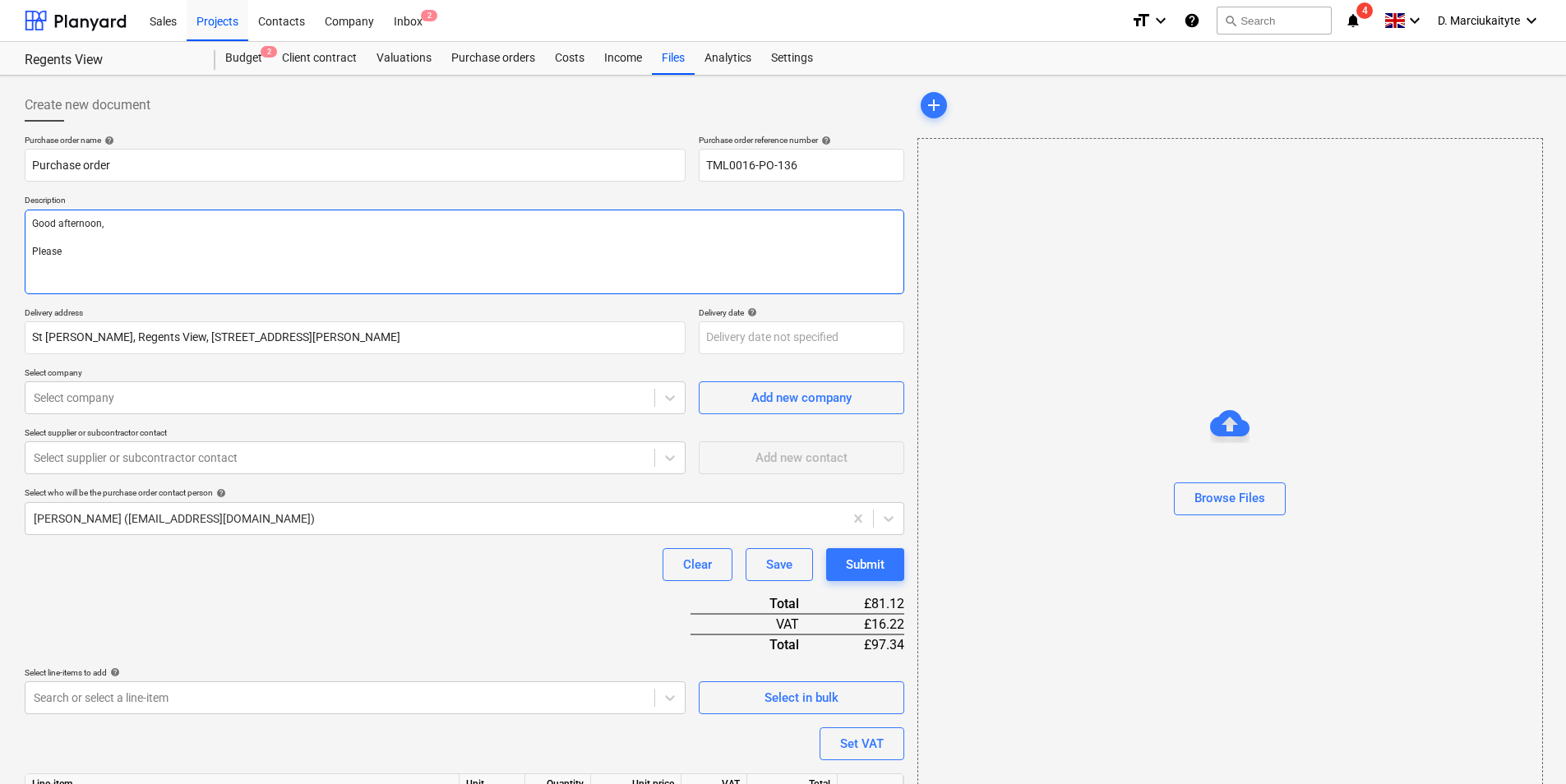
drag, startPoint x: 282, startPoint y: 242, endPoint x: 96, endPoint y: 265, distance: 187.4
click at [25, 200] on div "Description Good afternoon, Please" at bounding box center [464, 244] width 879 height 98
click at [98, 268] on textarea "Good afternoon, Please" at bounding box center [464, 252] width 879 height 85
drag, startPoint x: 84, startPoint y: 270, endPoint x: 2, endPoint y: 205, distance: 104.6
click at [2, 205] on div "Create new document Purchase order name help Purchase order Purchase order refe…" at bounding box center [783, 489] width 1566 height 827
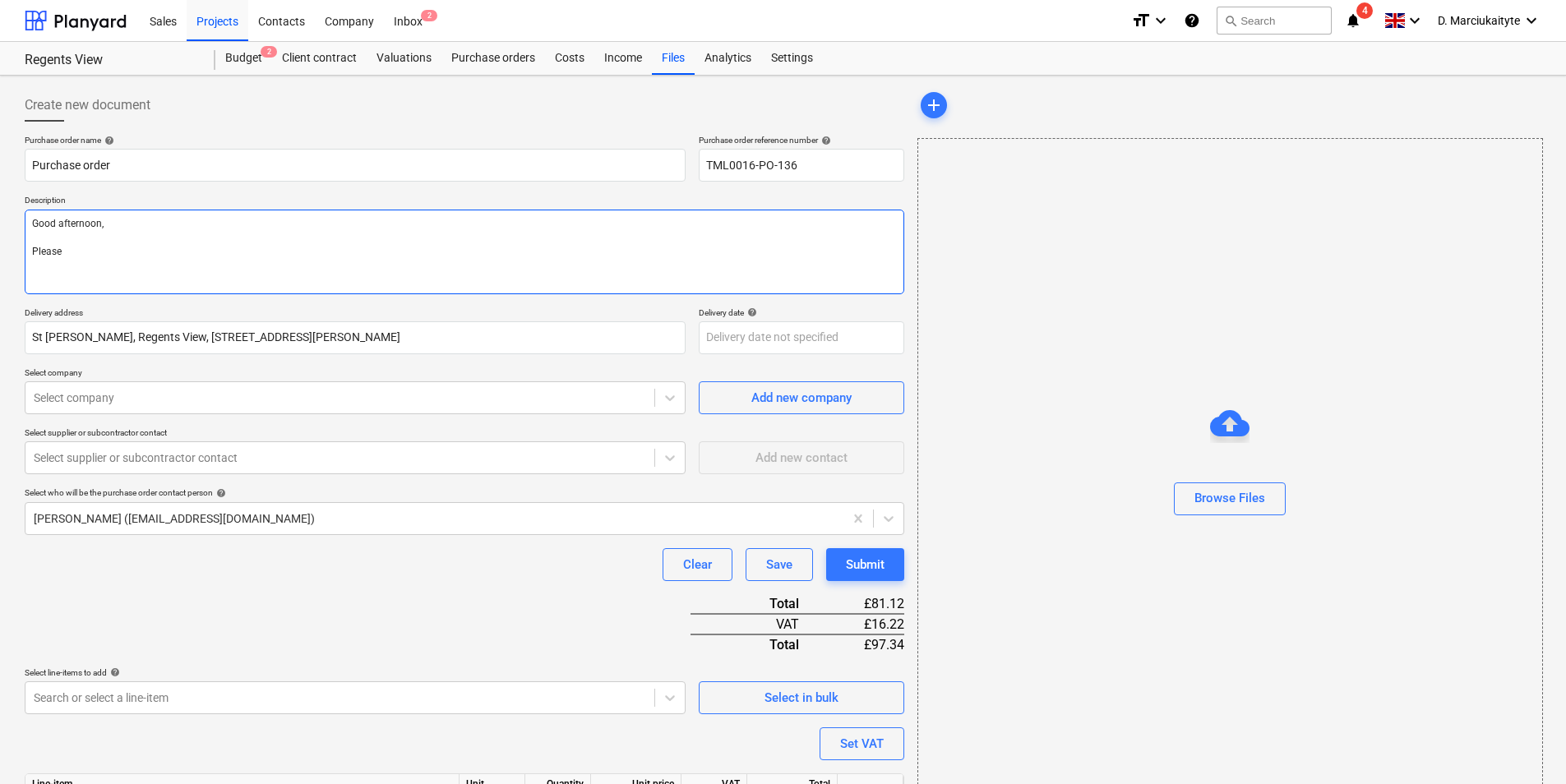
paste textarea "Afternoon, Please proceed with attached order. Delivery ASAP. Contact on site A…"
type textarea "x"
type textarea "Afternoon, Please proceed with attached order. Delivery ASAP. Contact on site A…"
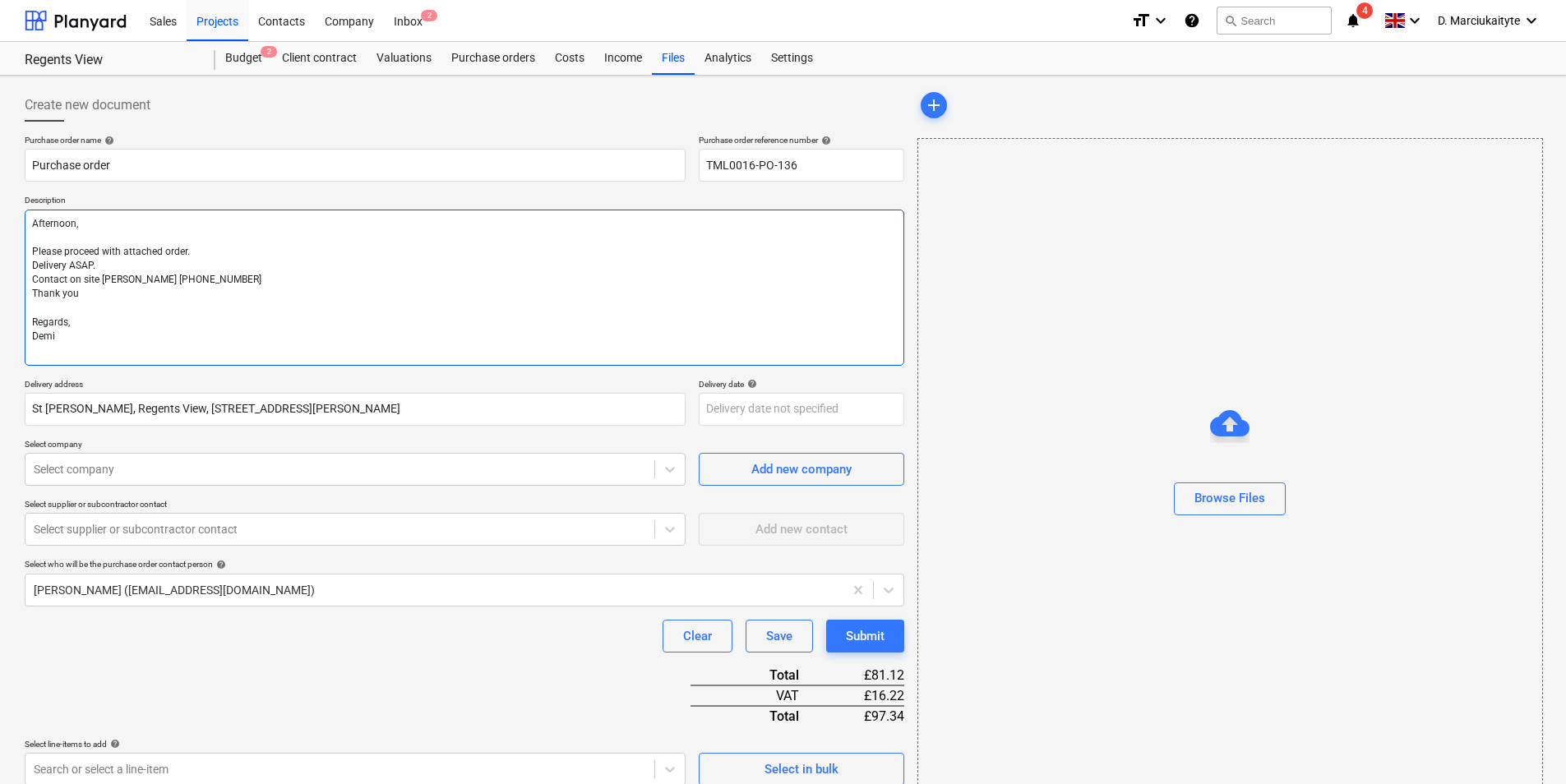
click at [29, 241] on textarea "Afternoon, Please proceed with attached order. Delivery ASAP. Contact on site A…" at bounding box center [464, 287] width 879 height 156
type textarea "x"
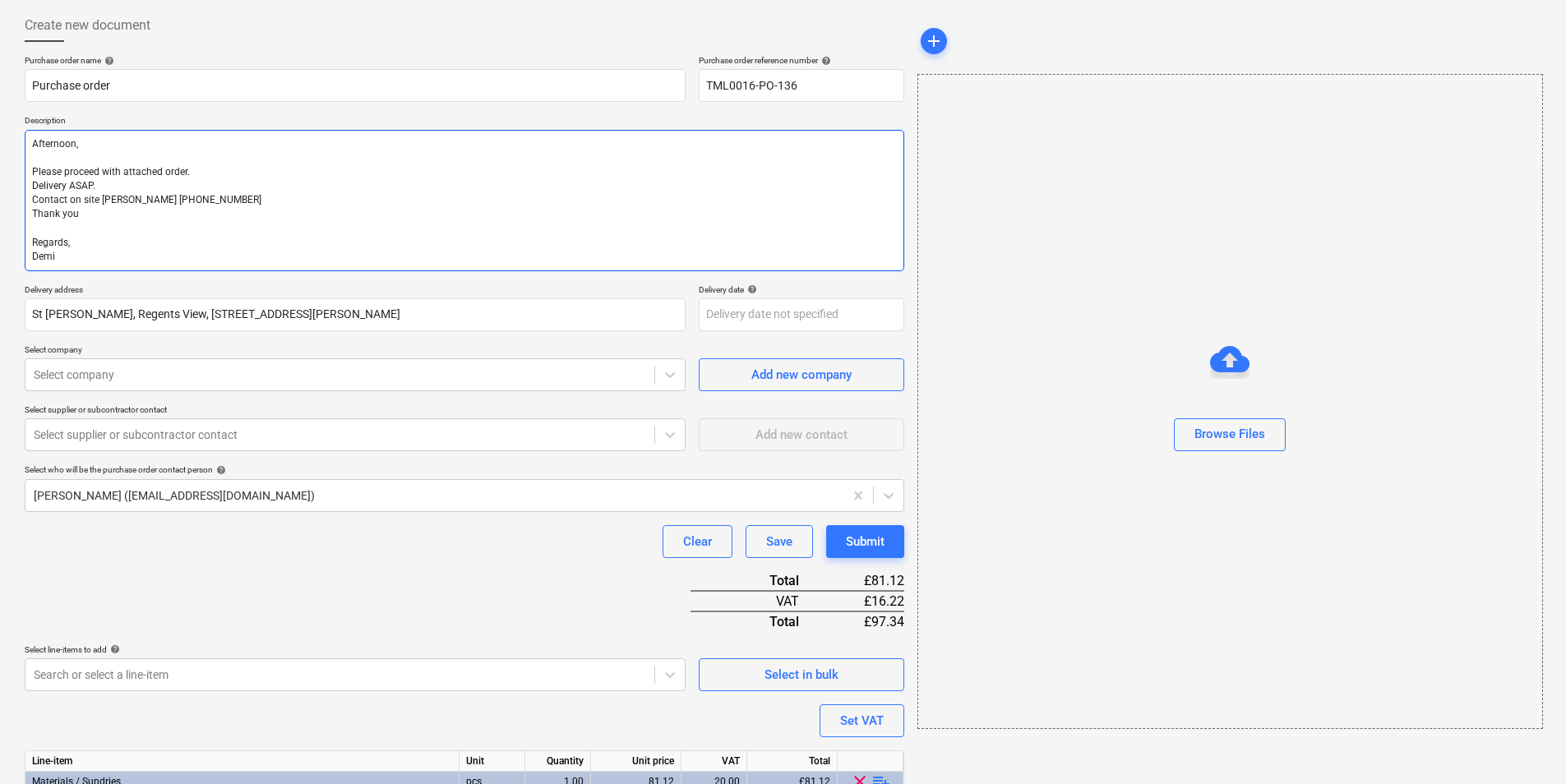
scroll to position [175, 0]
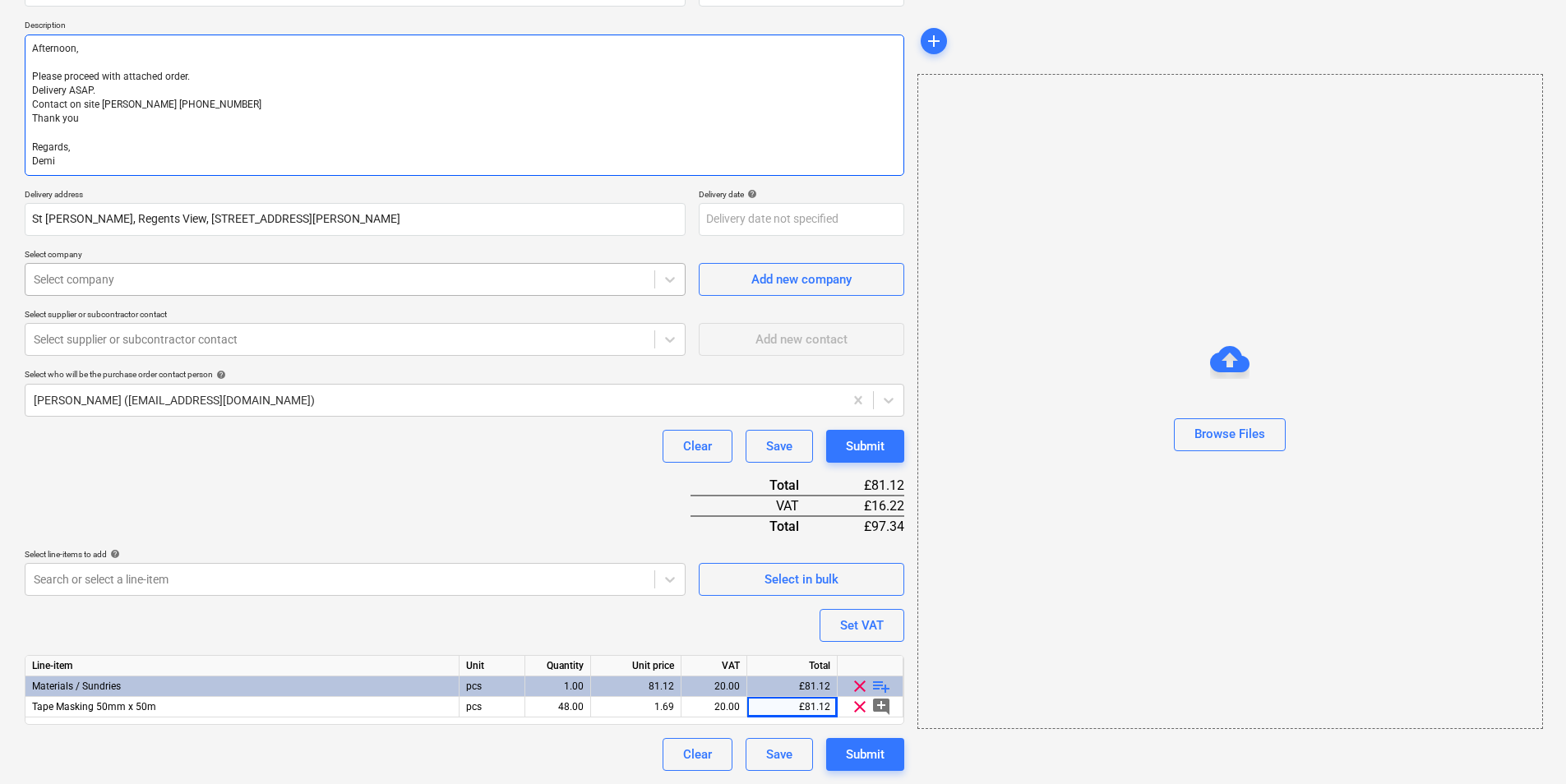
type textarea "Afternoon, Please proceed with attached order. Delivery ASAP. Contact on site A…"
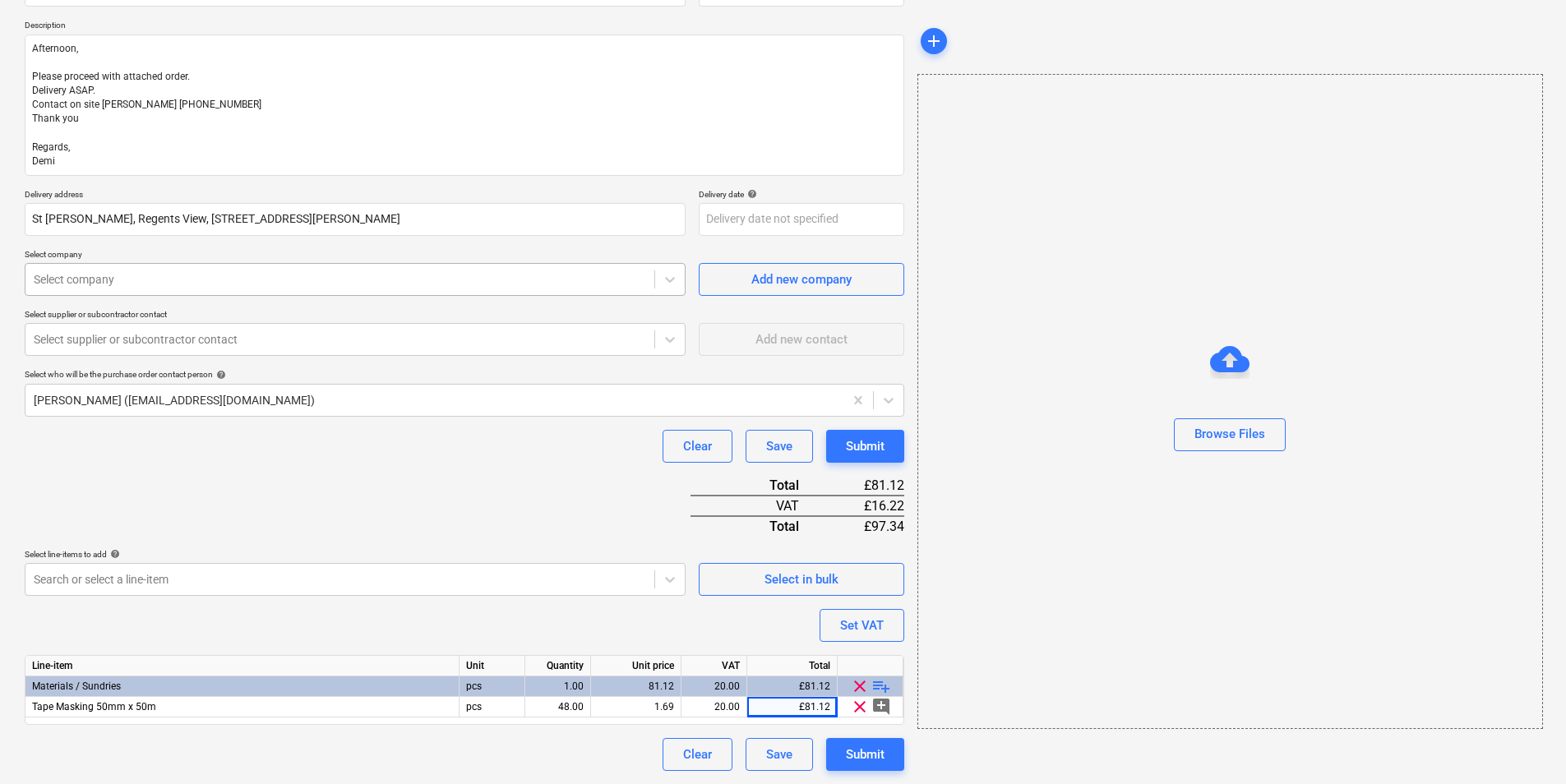
type textarea "x"
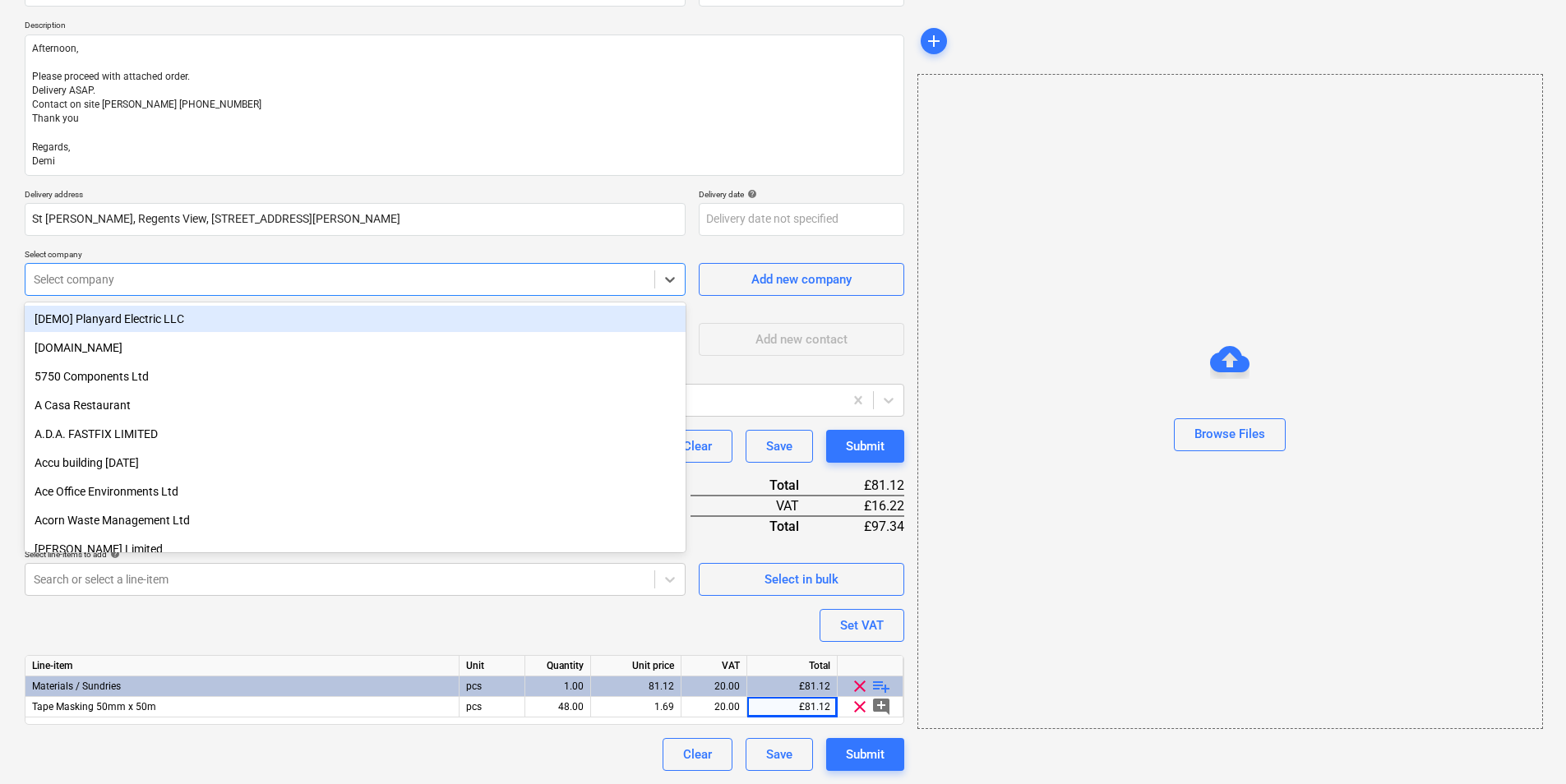
click at [402, 285] on div at bounding box center [339, 279] width 612 height 16
type input "a"
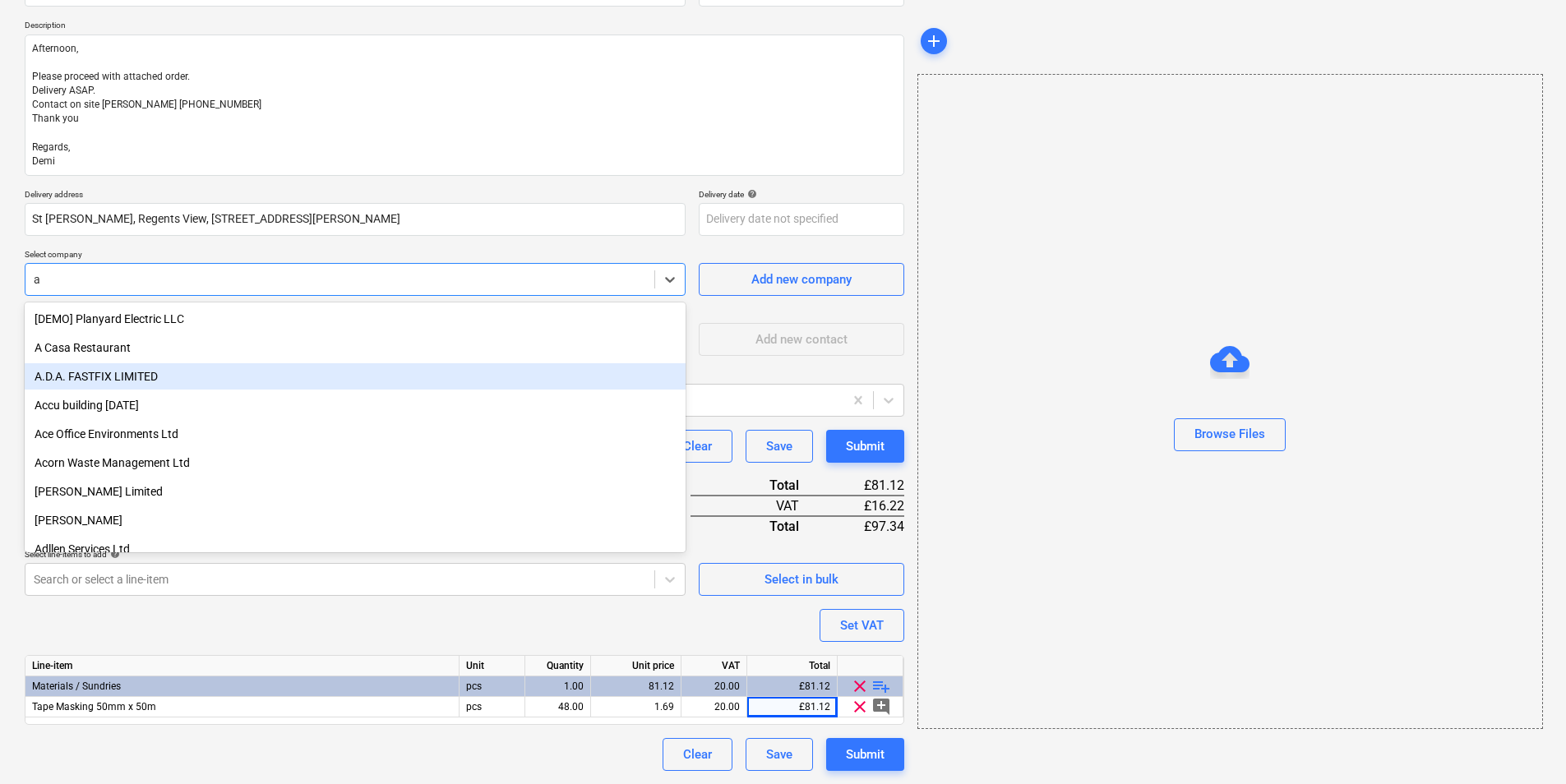
click at [202, 377] on div "A.D.A. FASTFIX LIMITED" at bounding box center [355, 376] width 661 height 26
type textarea "x"
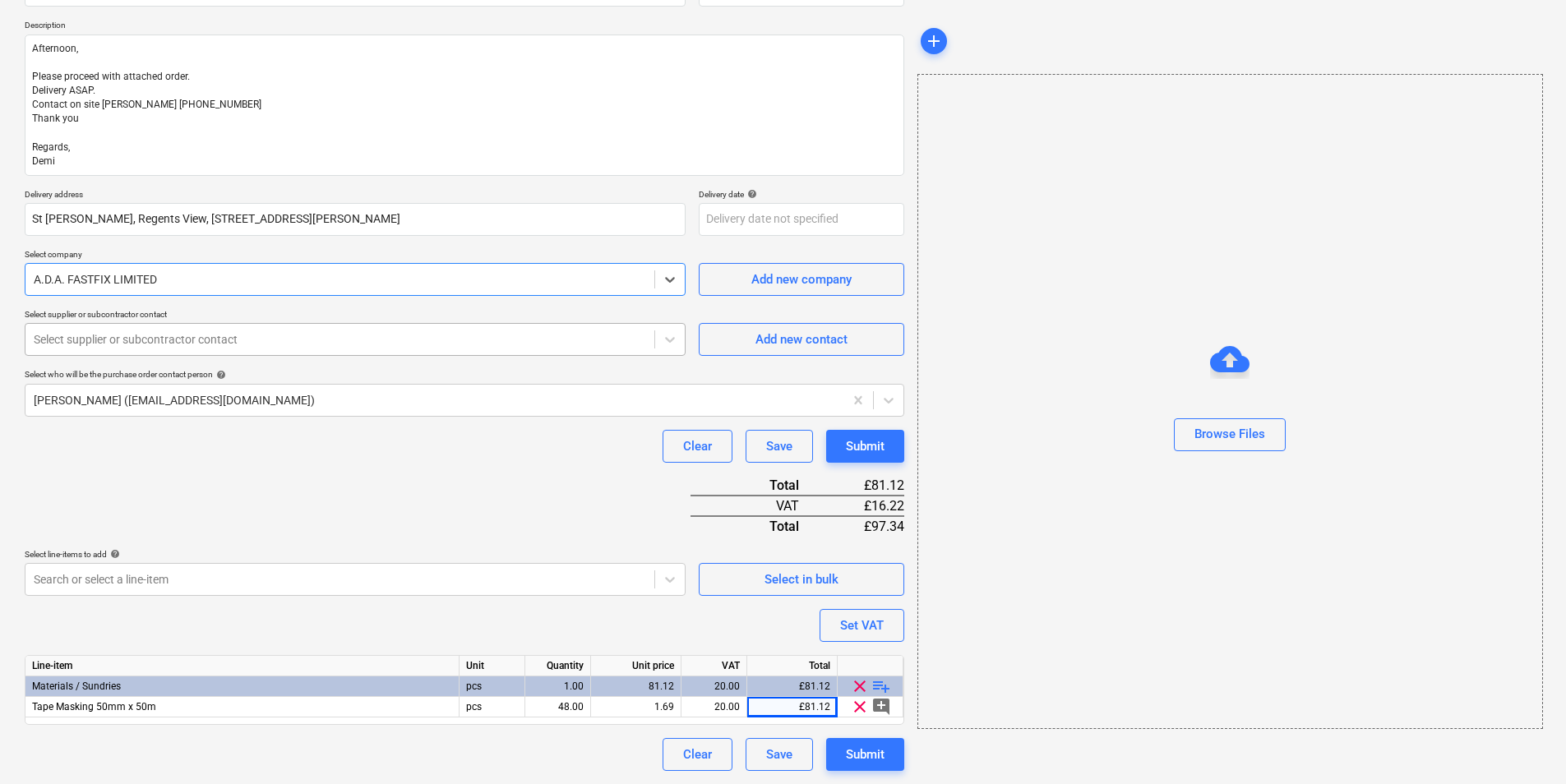
click at [183, 355] on div "Select supplier or subcontractor contact" at bounding box center [355, 339] width 661 height 33
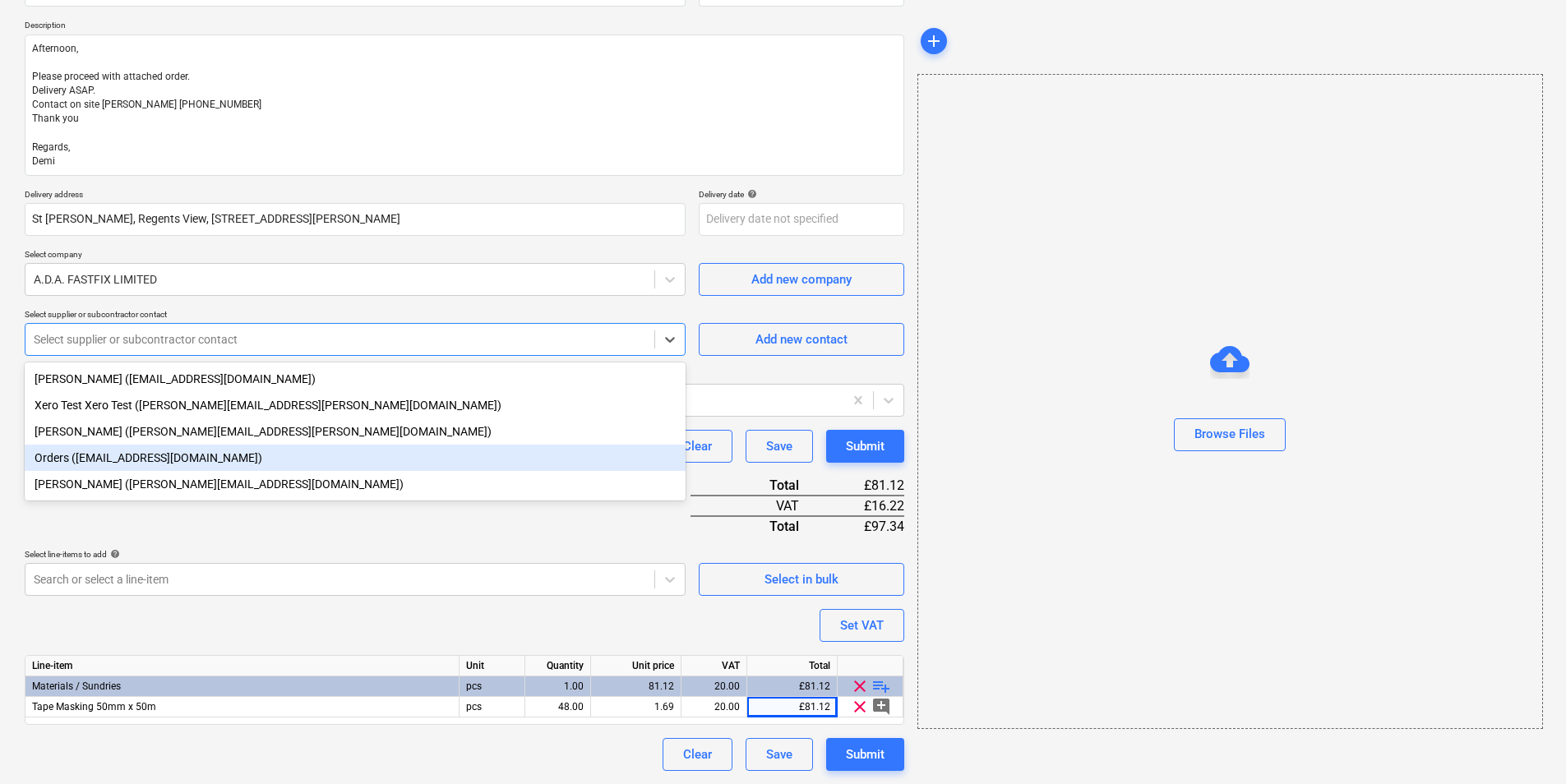
click at [164, 460] on div "Orders (orders@adafastfix.co.uk)" at bounding box center [355, 458] width 661 height 26
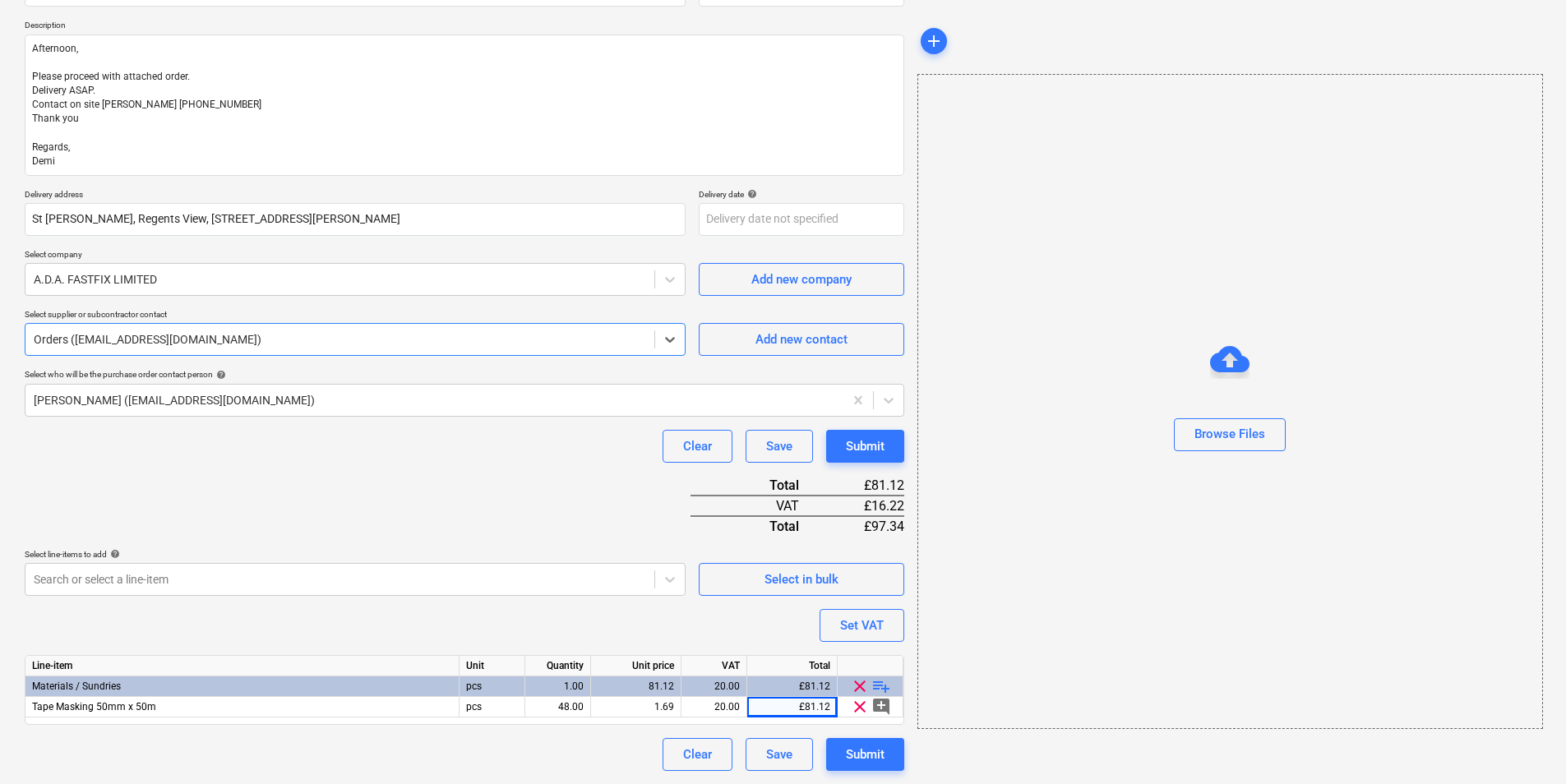
click at [460, 261] on p "Select company" at bounding box center [355, 255] width 661 height 14
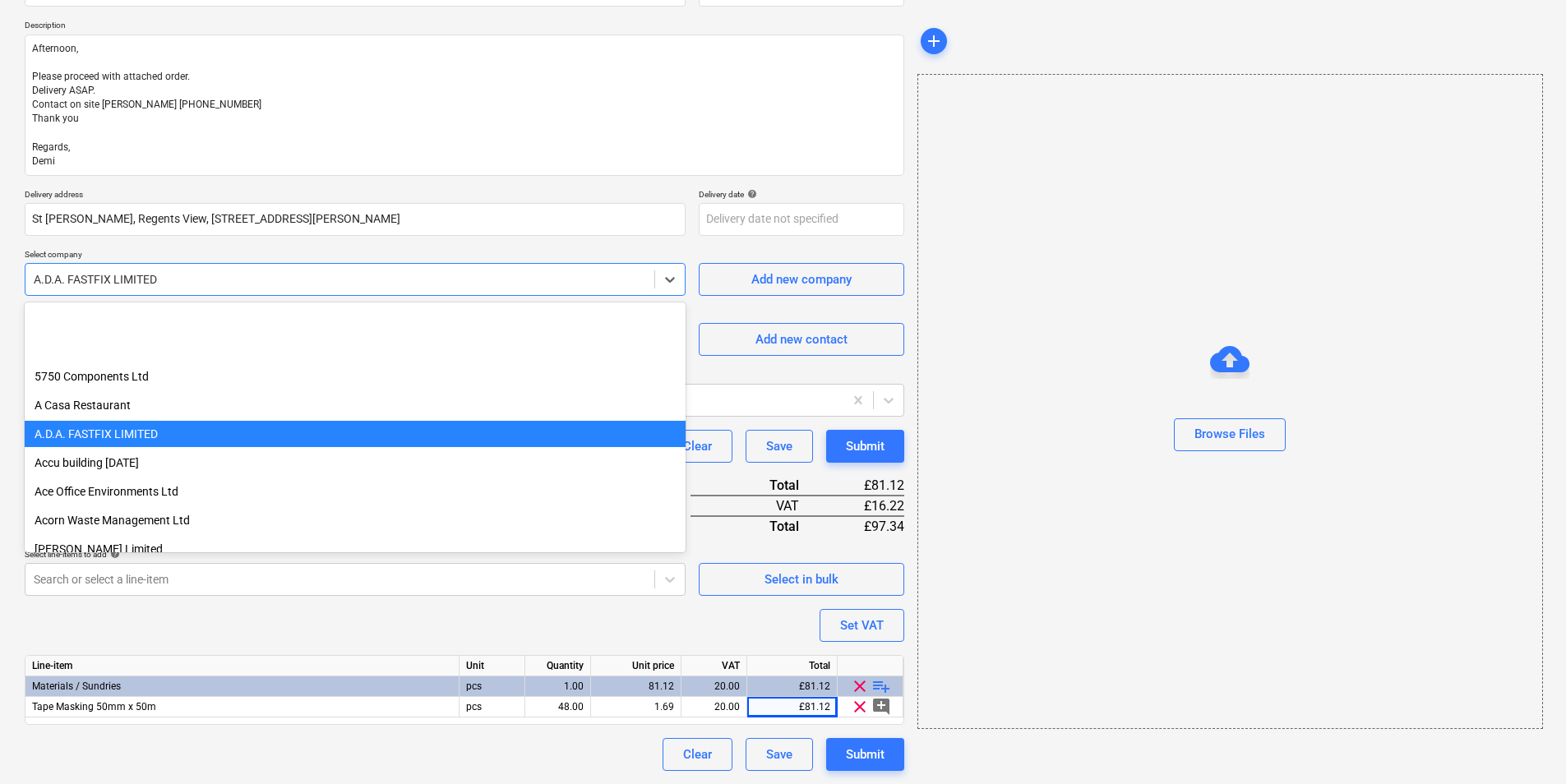
drag, startPoint x: 458, startPoint y: 277, endPoint x: 458, endPoint y: 297, distance: 20.0
click at [458, 284] on div at bounding box center [339, 279] width 612 height 16
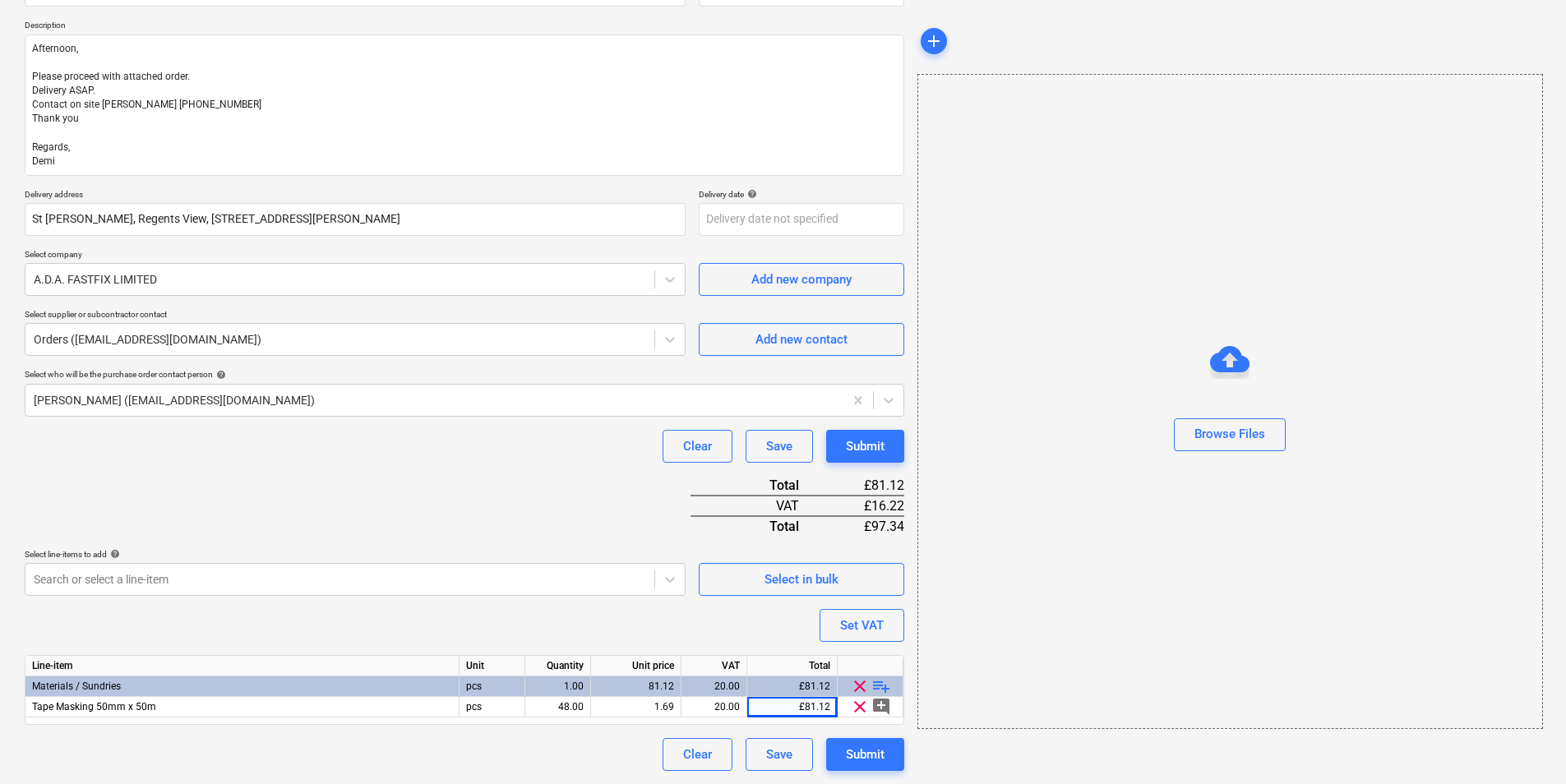
click at [287, 249] on p "Select company" at bounding box center [355, 255] width 661 height 14
click at [304, 336] on div at bounding box center [339, 339] width 612 height 16
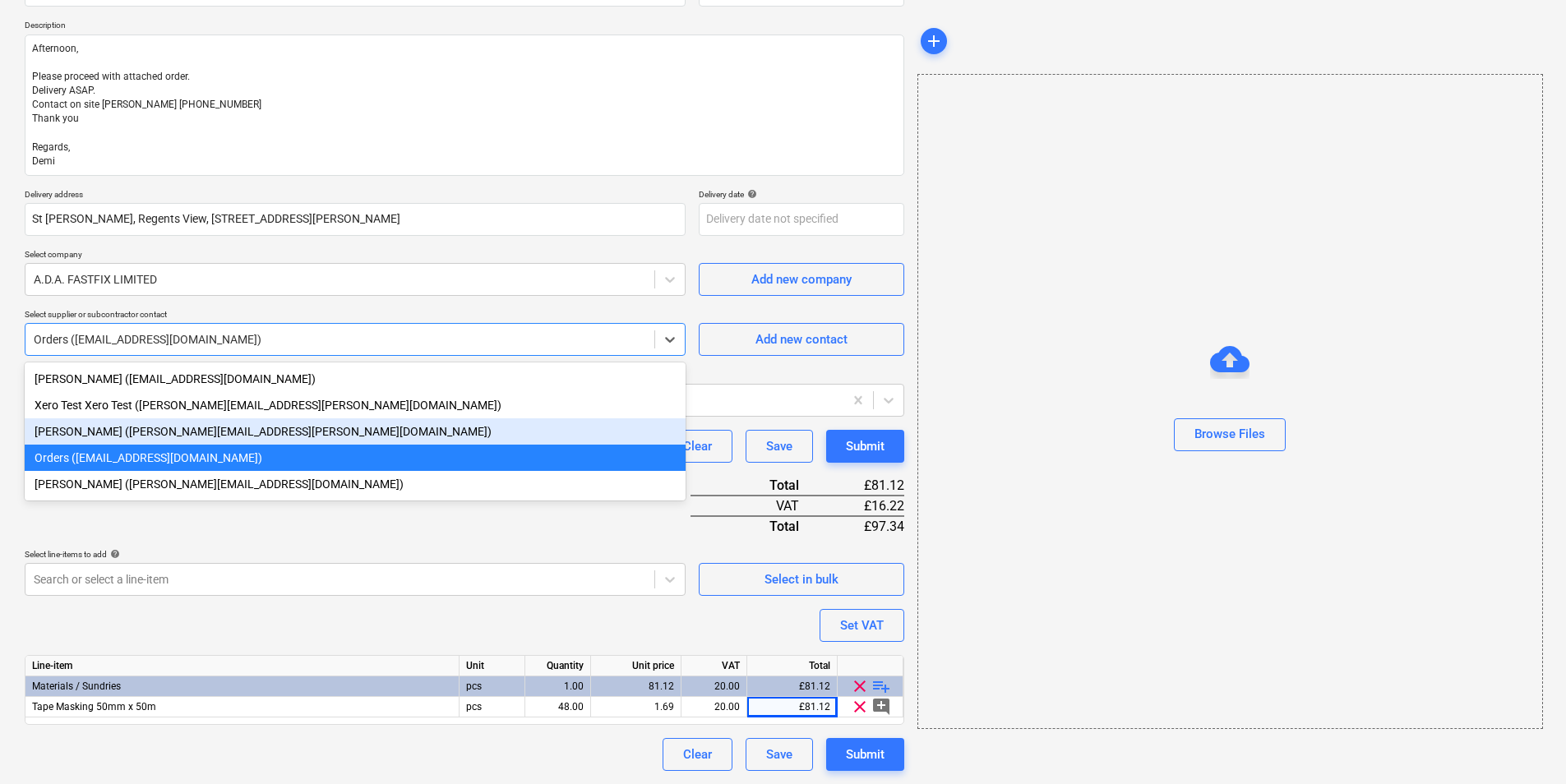
drag, startPoint x: 121, startPoint y: 426, endPoint x: 229, endPoint y: 445, distance: 109.7
click at [122, 426] on div "Alison Alford (alison.alford@adafastfix.co.uk)" at bounding box center [355, 431] width 661 height 26
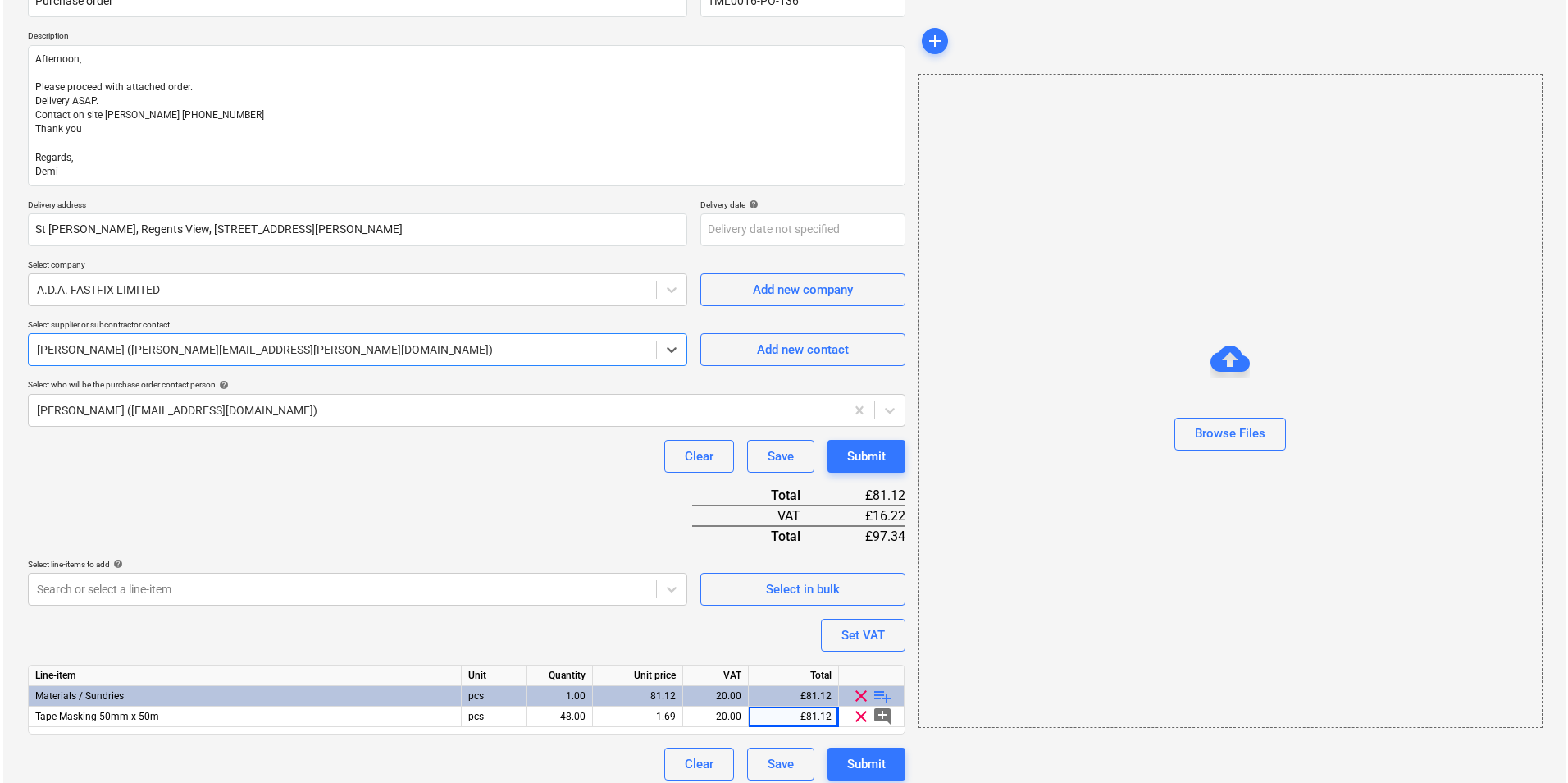
scroll to position [175, 0]
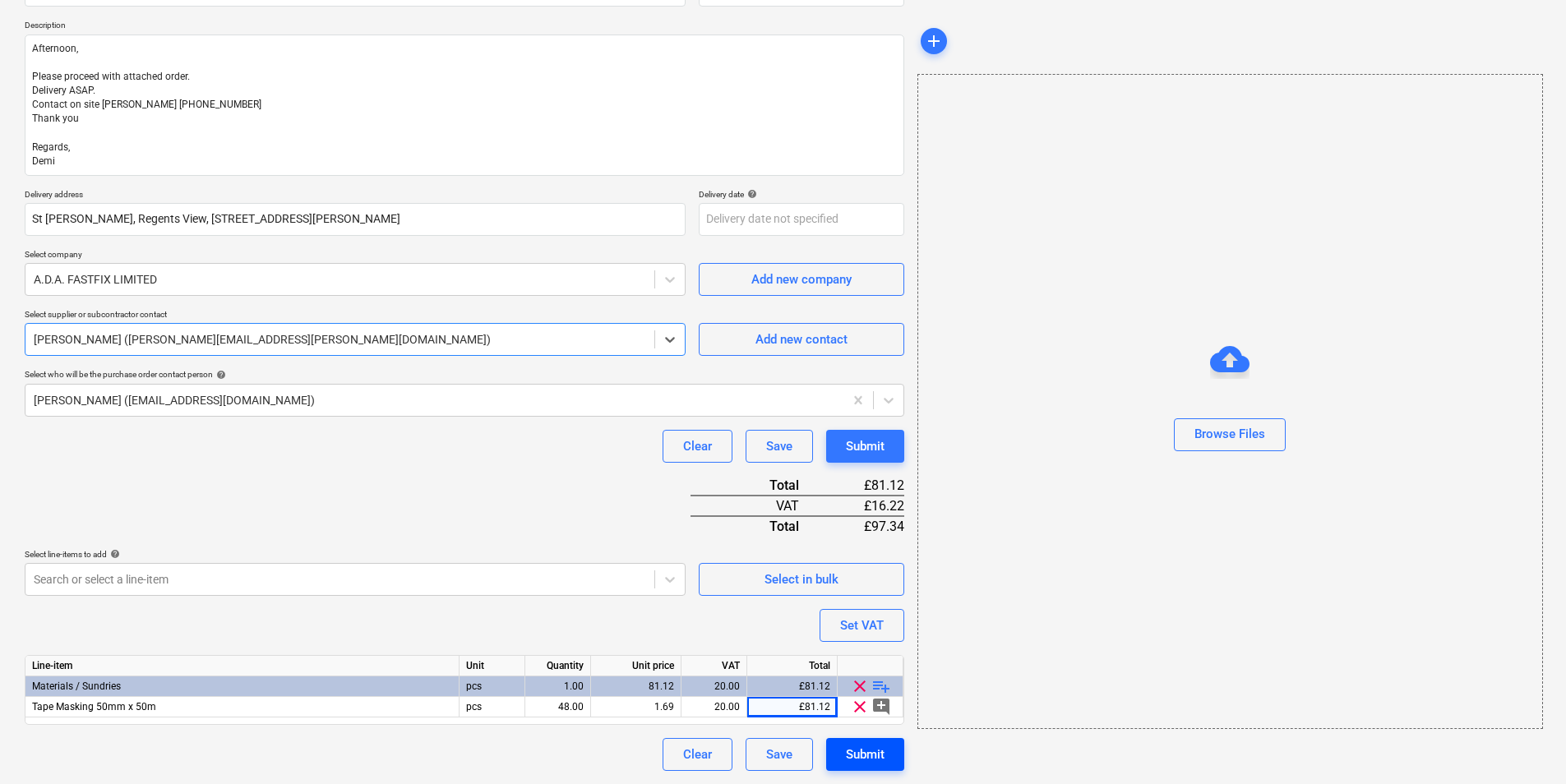
click at [872, 767] on button "Submit" at bounding box center [866, 754] width 78 height 33
type textarea "x"
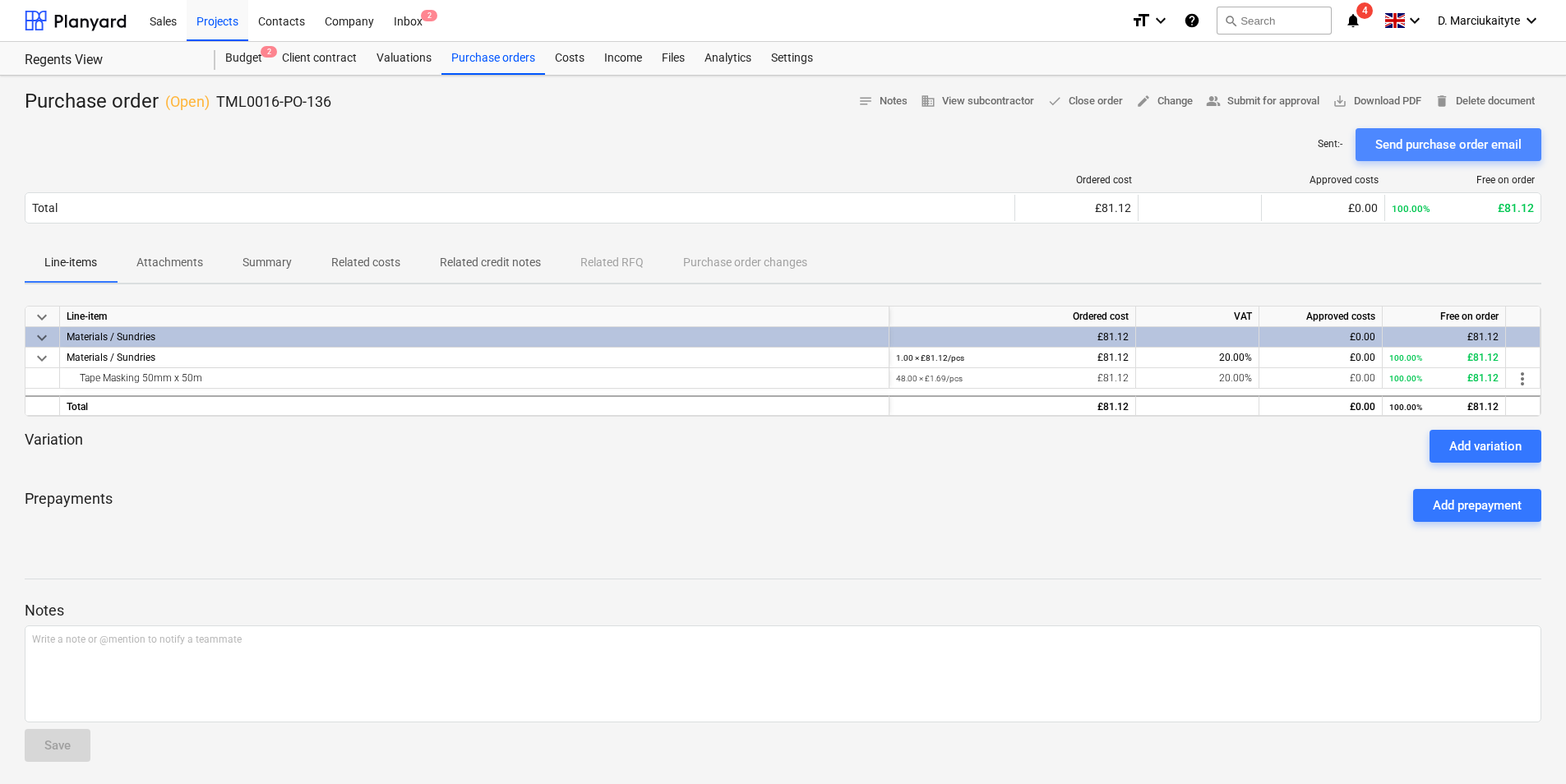
click at [1478, 137] on div "Send purchase order email" at bounding box center [1448, 144] width 146 height 21
click at [488, 62] on div "Purchase orders" at bounding box center [493, 58] width 104 height 33
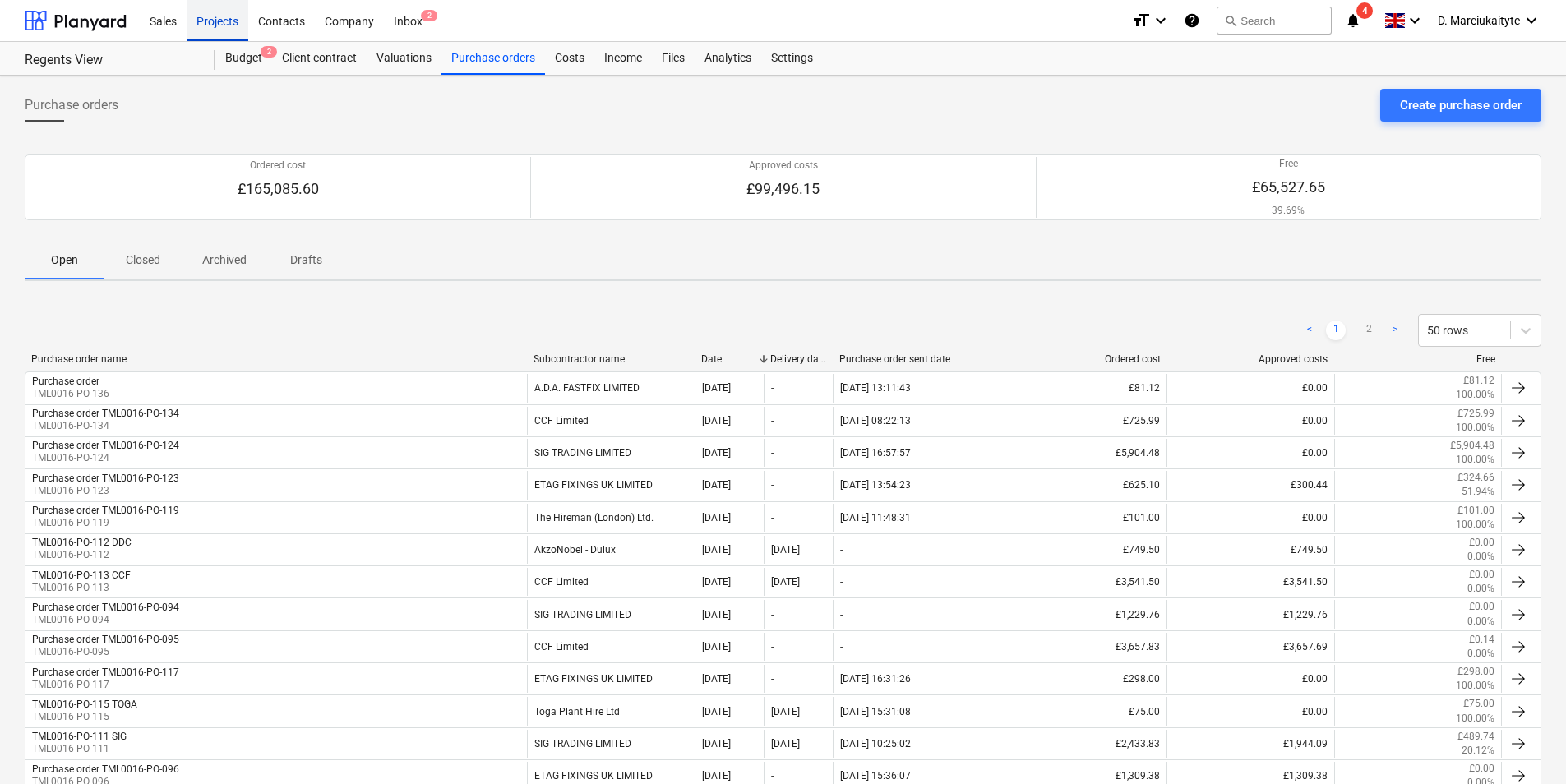
click at [213, 14] on div "Projects" at bounding box center [218, 20] width 62 height 42
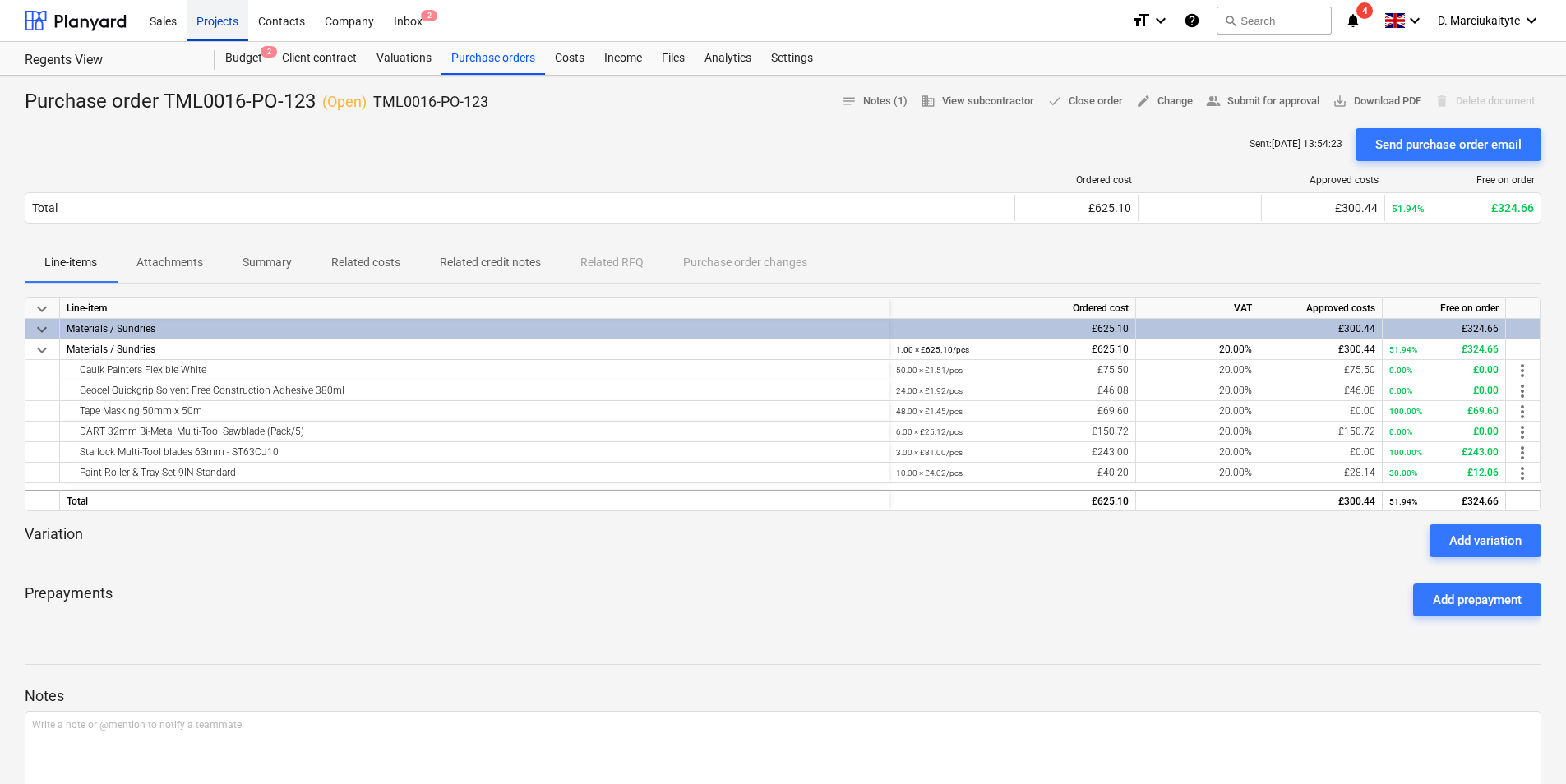
click at [223, 21] on div "Projects" at bounding box center [218, 20] width 62 height 42
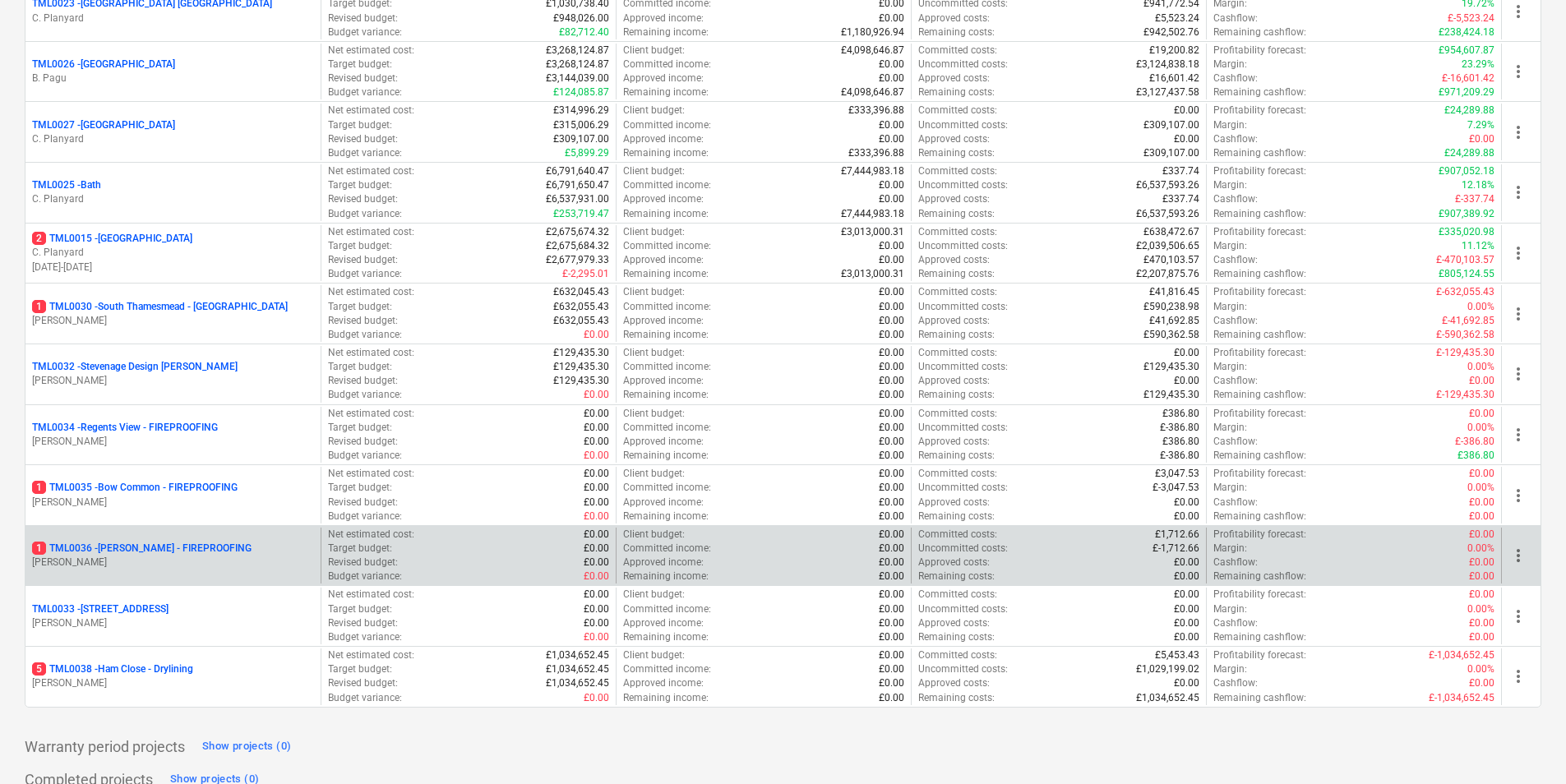
scroll to position [1611, 0]
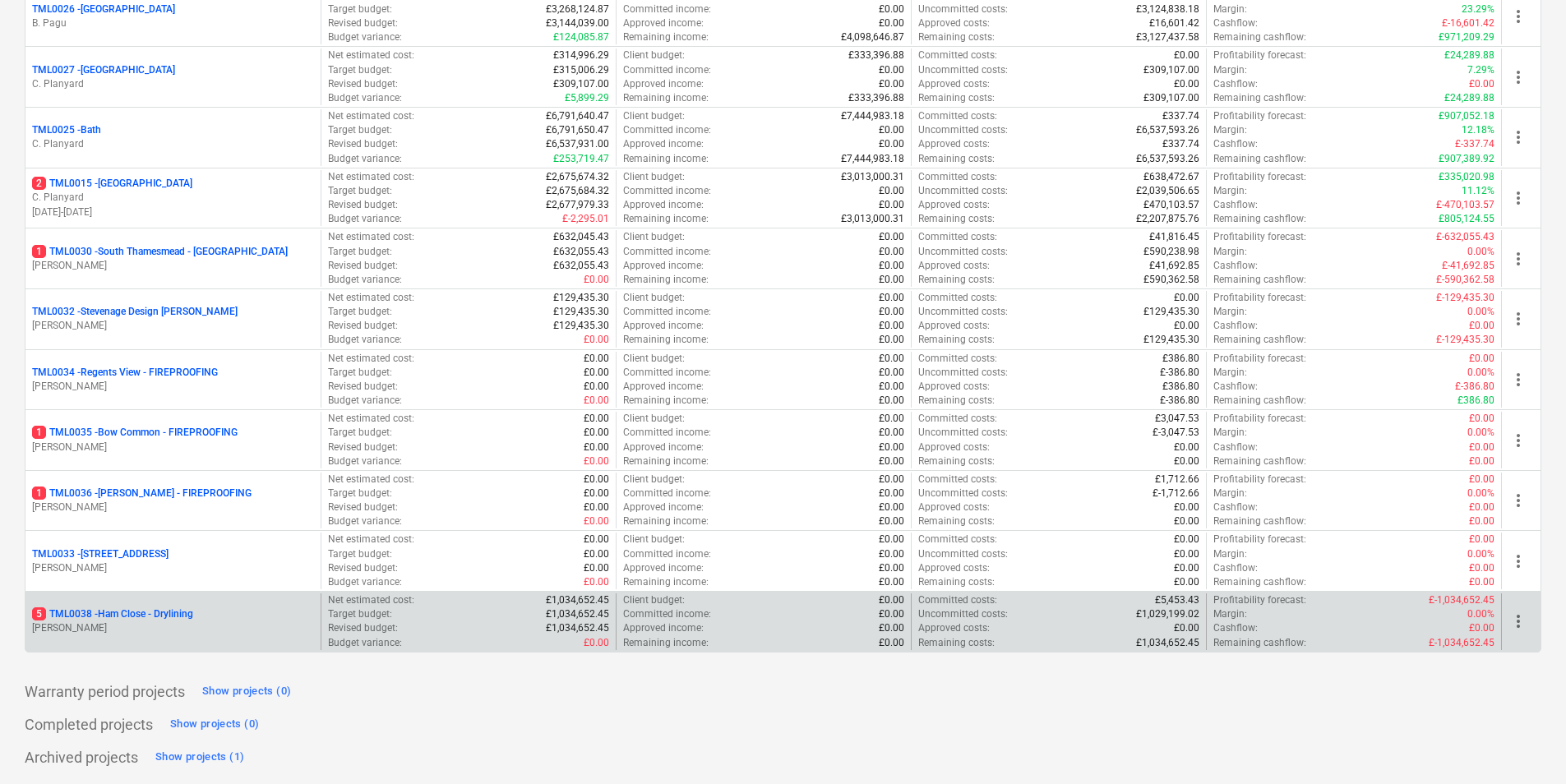
click at [193, 616] on p "5 TML0038 - Ham Close - Drylining" at bounding box center [112, 614] width 161 height 14
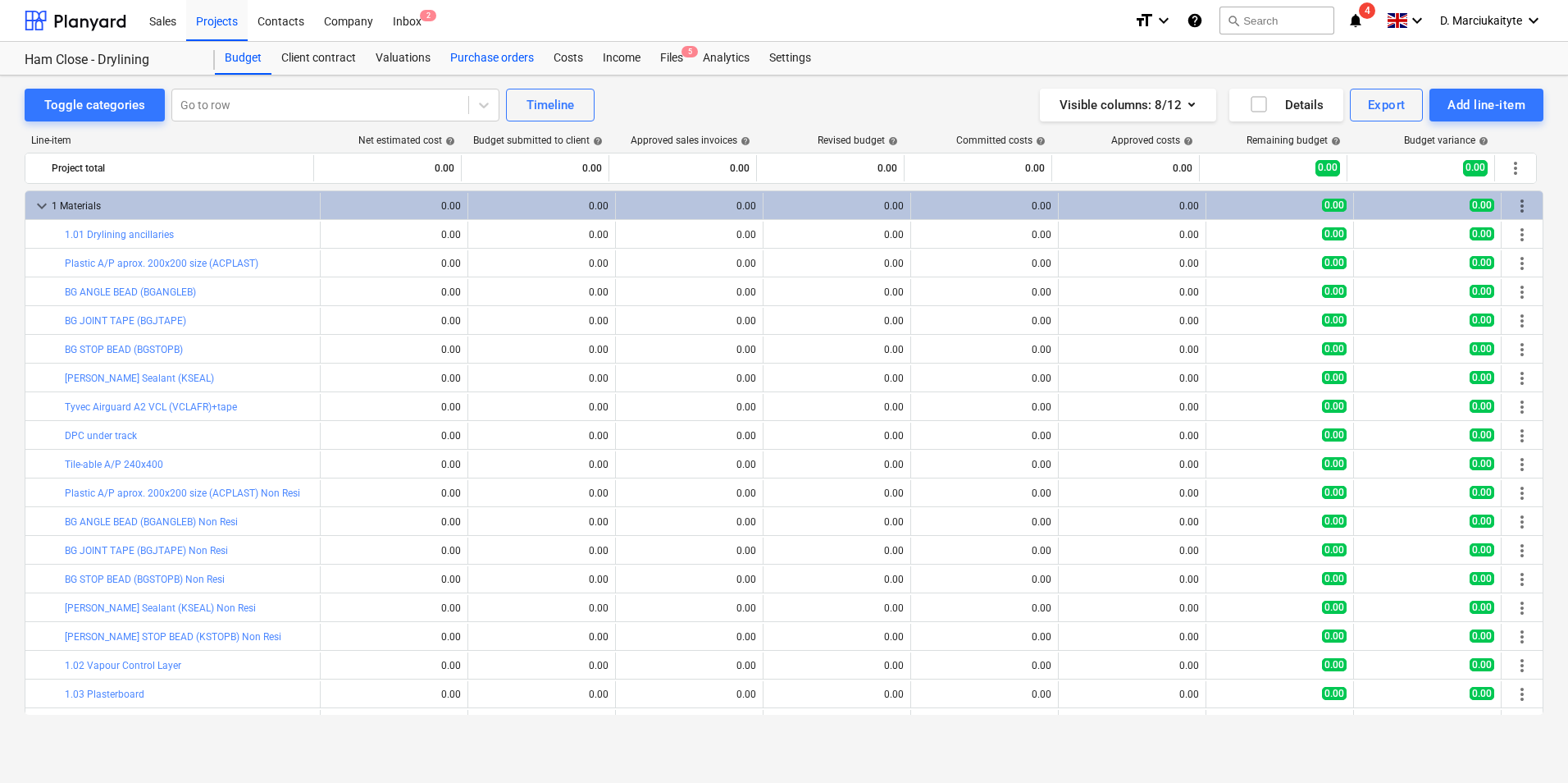
click at [503, 66] on div "Purchase orders" at bounding box center [492, 58] width 104 height 33
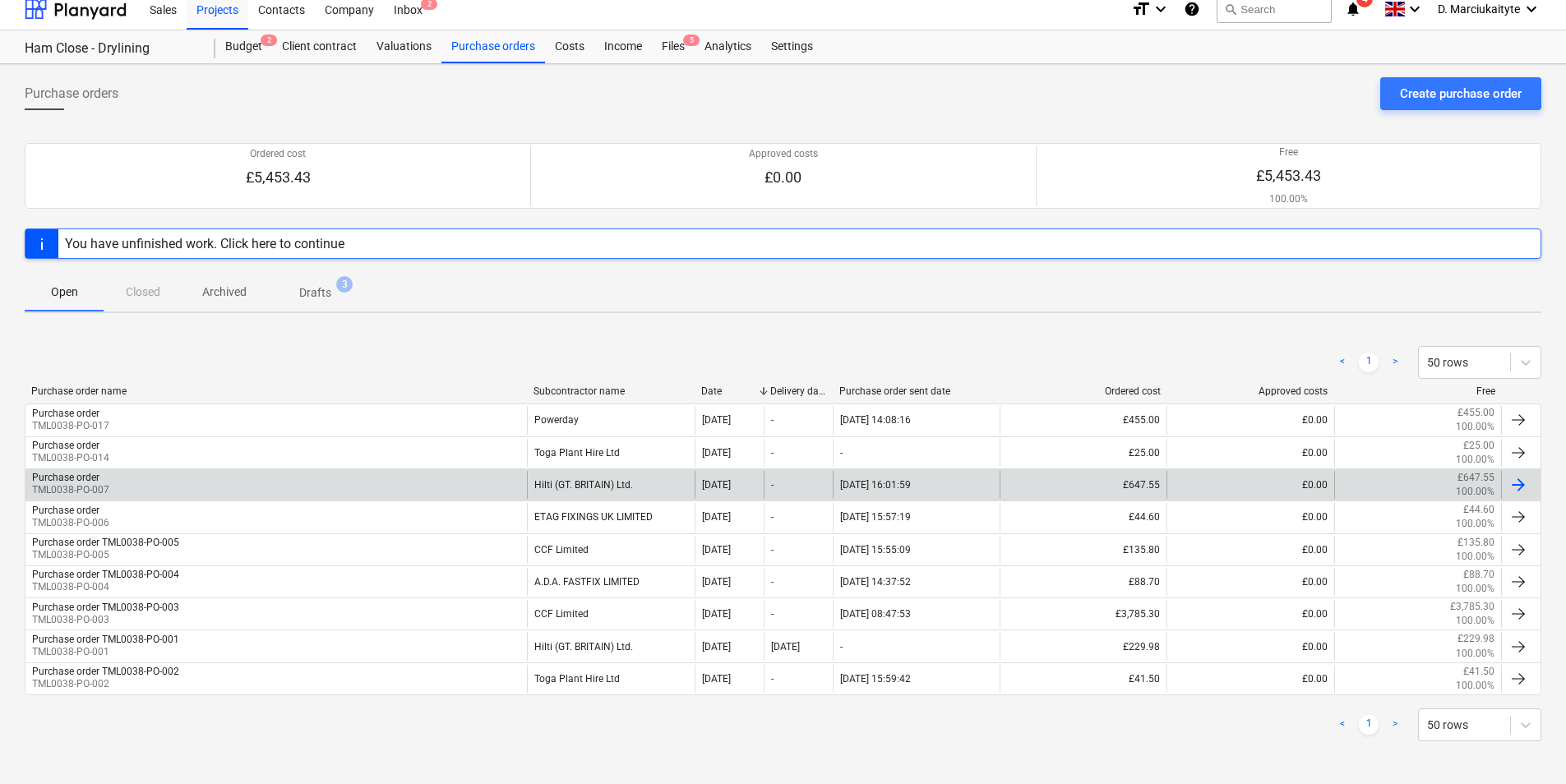
scroll to position [15, 0]
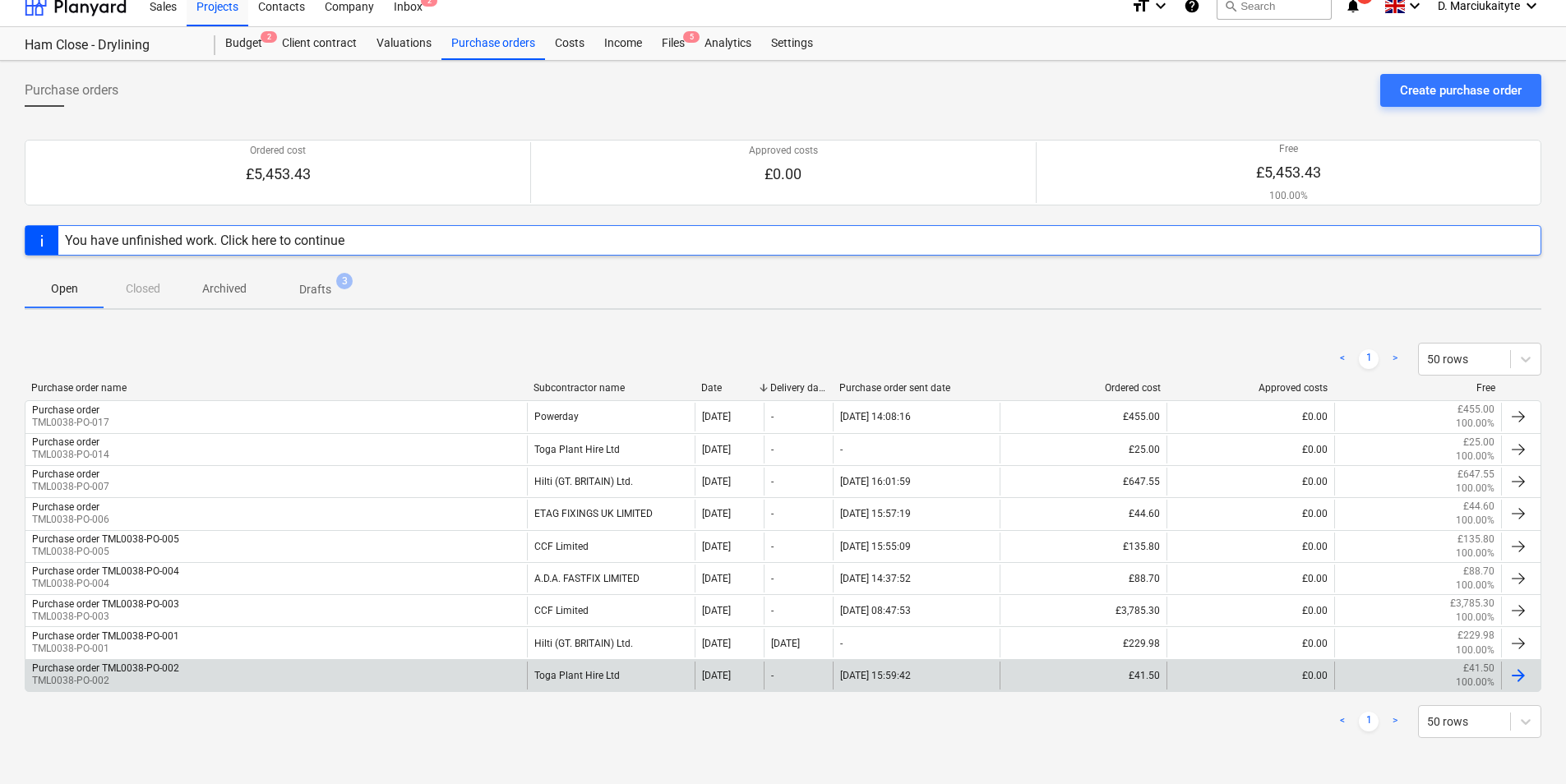
click at [192, 665] on div "Purchase order TML0038-PO-002 TML0038-PO-002" at bounding box center [276, 676] width 502 height 28
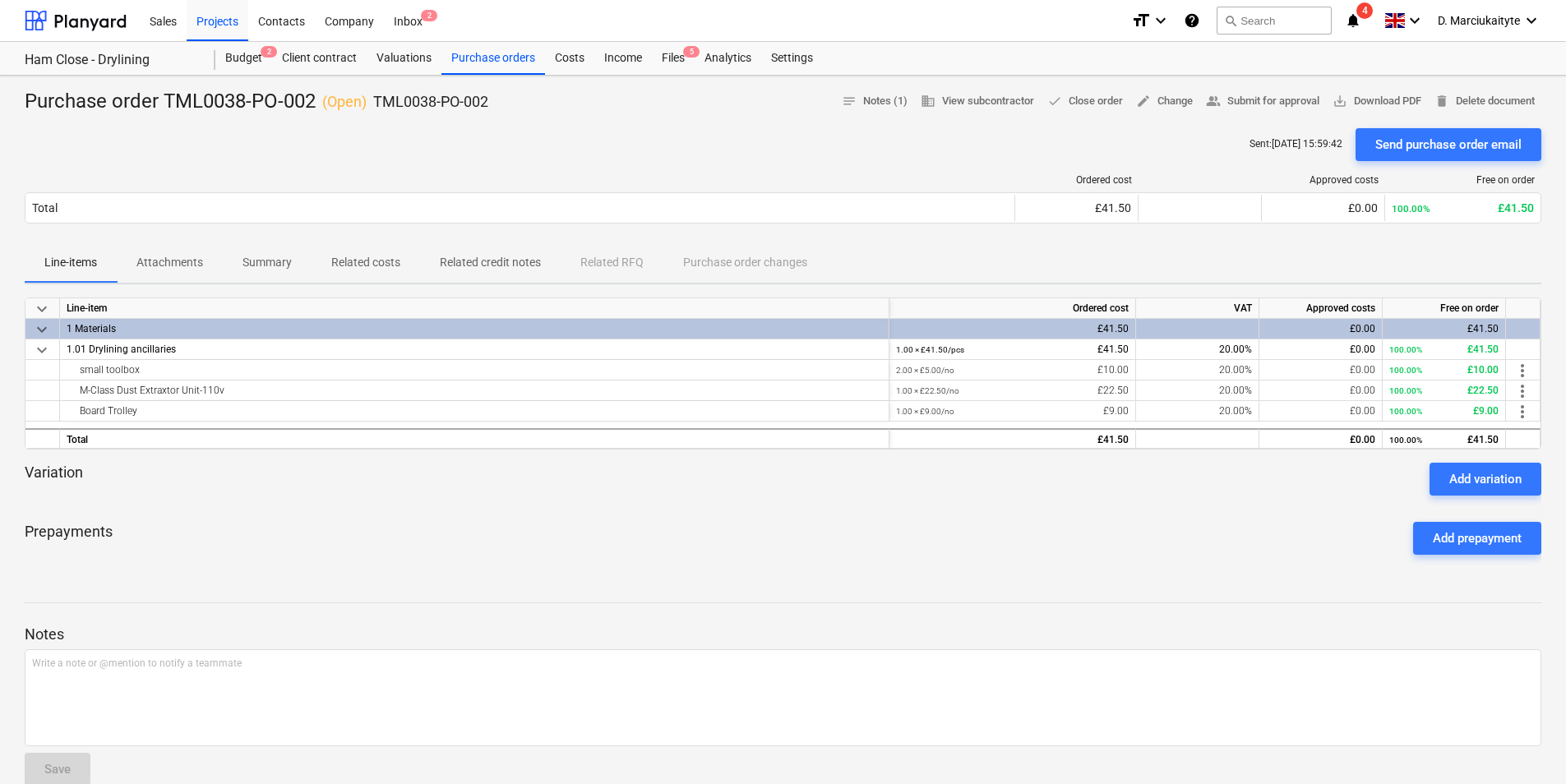
drag, startPoint x: 672, startPoint y: 62, endPoint x: 671, endPoint y: 75, distance: 13.0
click at [672, 62] on div "Files 5" at bounding box center [673, 58] width 43 height 33
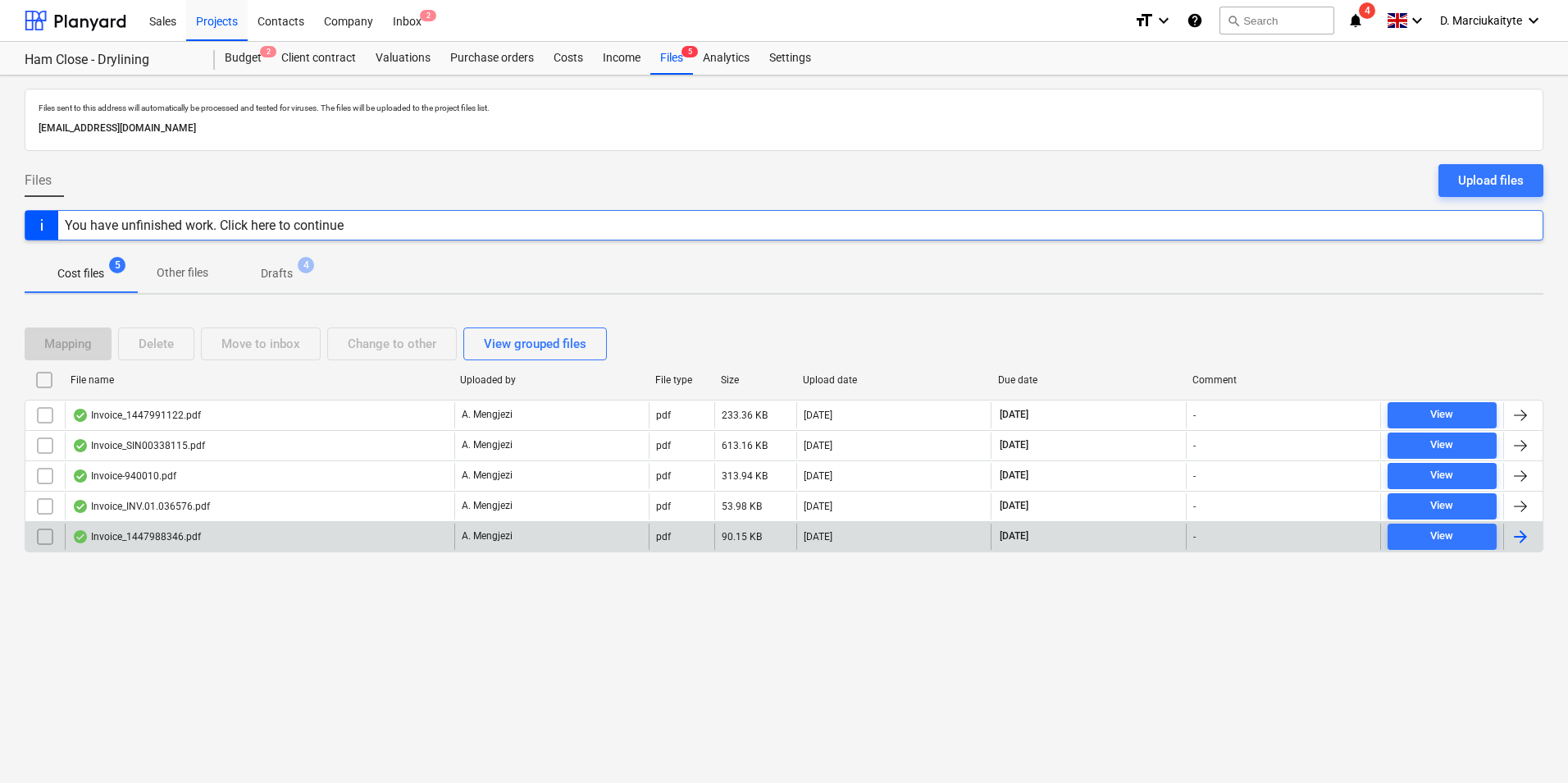
click at [270, 533] on div "Invoice_1447988346.pdf" at bounding box center [259, 536] width 389 height 26
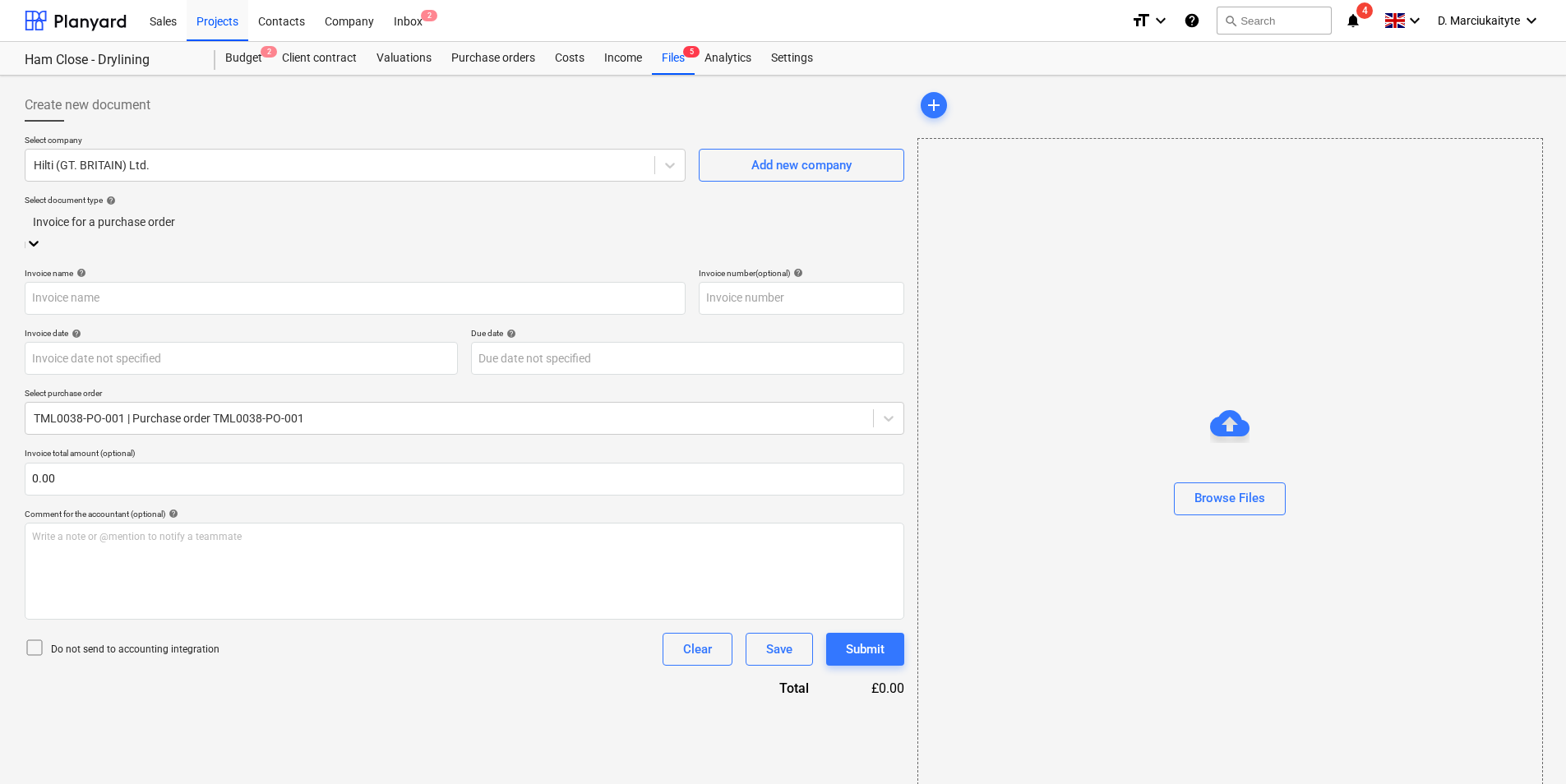
type input "1447988346"
type input "[DATE]"
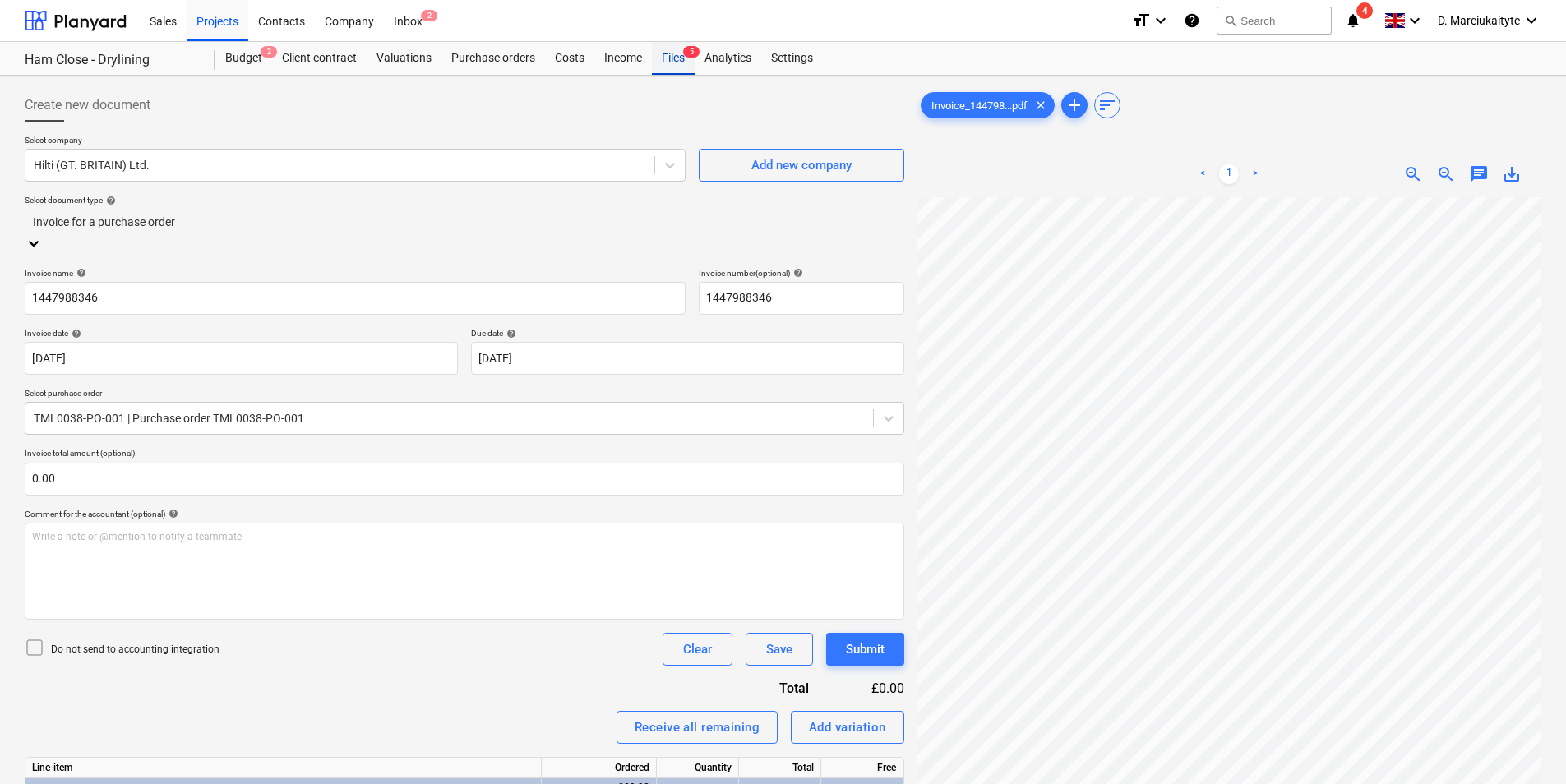
click at [669, 62] on div "Files 5" at bounding box center [673, 58] width 43 height 33
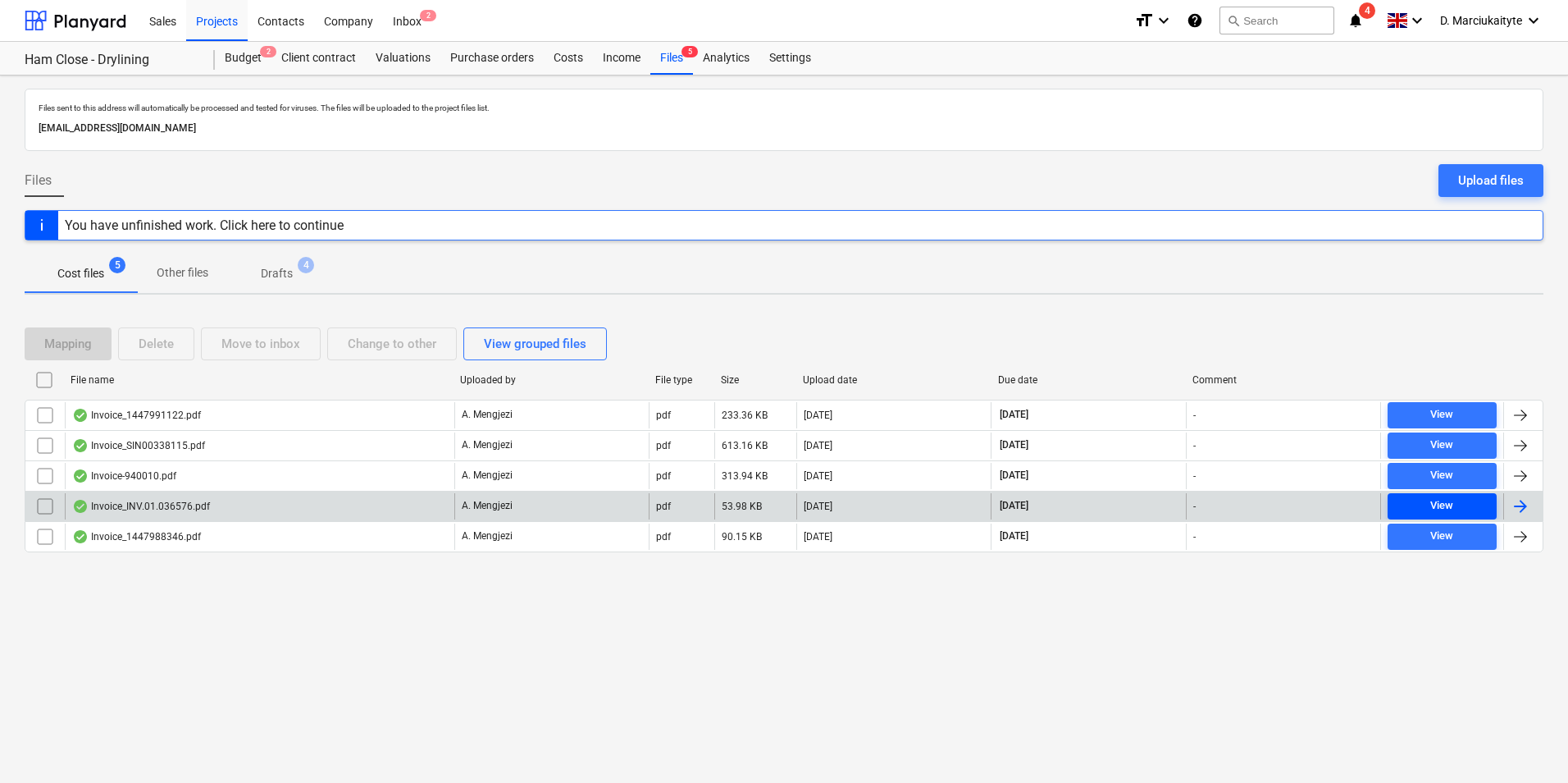
click at [1440, 503] on div "View" at bounding box center [1442, 505] width 23 height 19
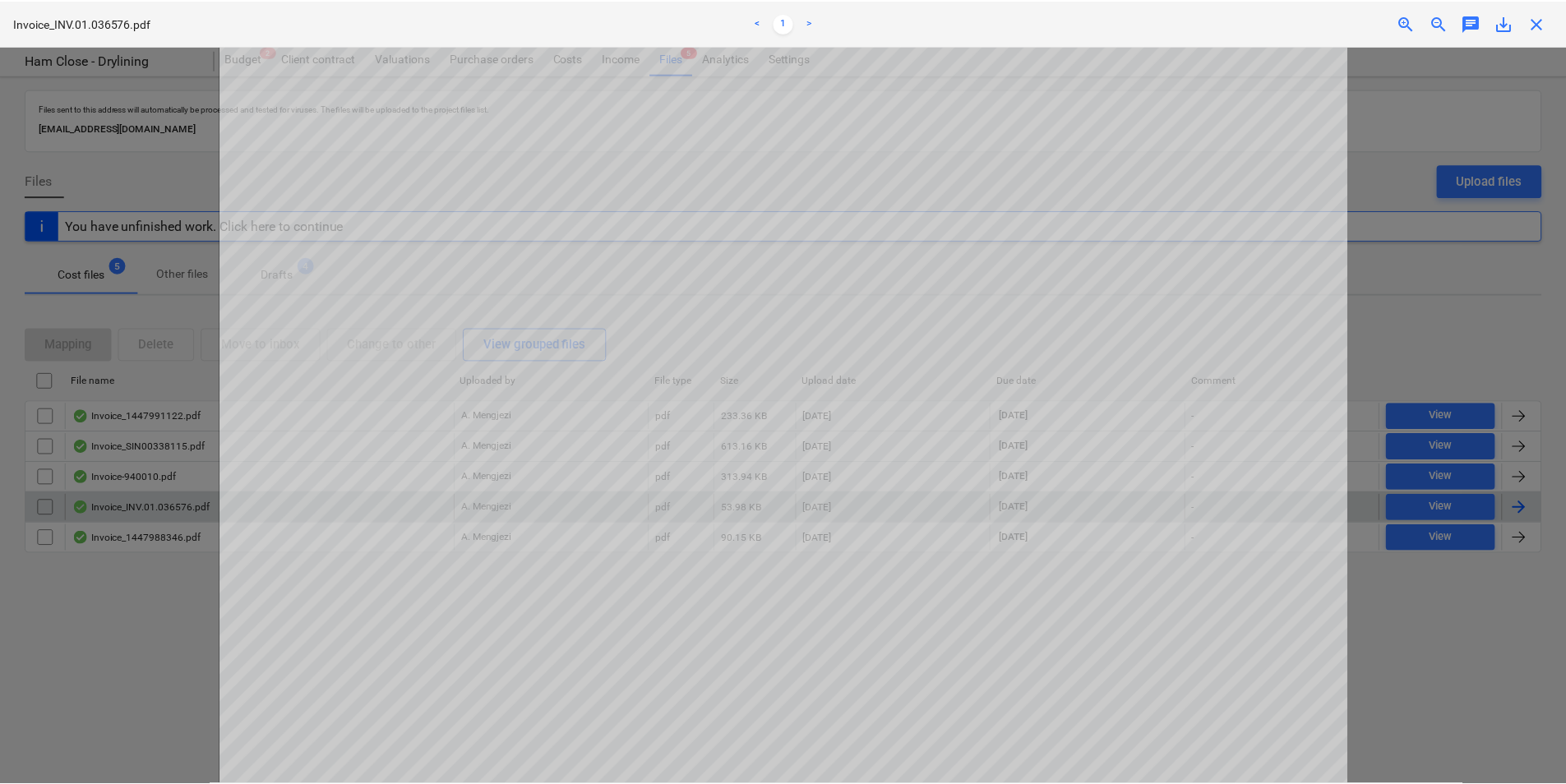
scroll to position [246, 0]
click at [1542, 17] on span "close" at bounding box center [1542, 23] width 20 height 20
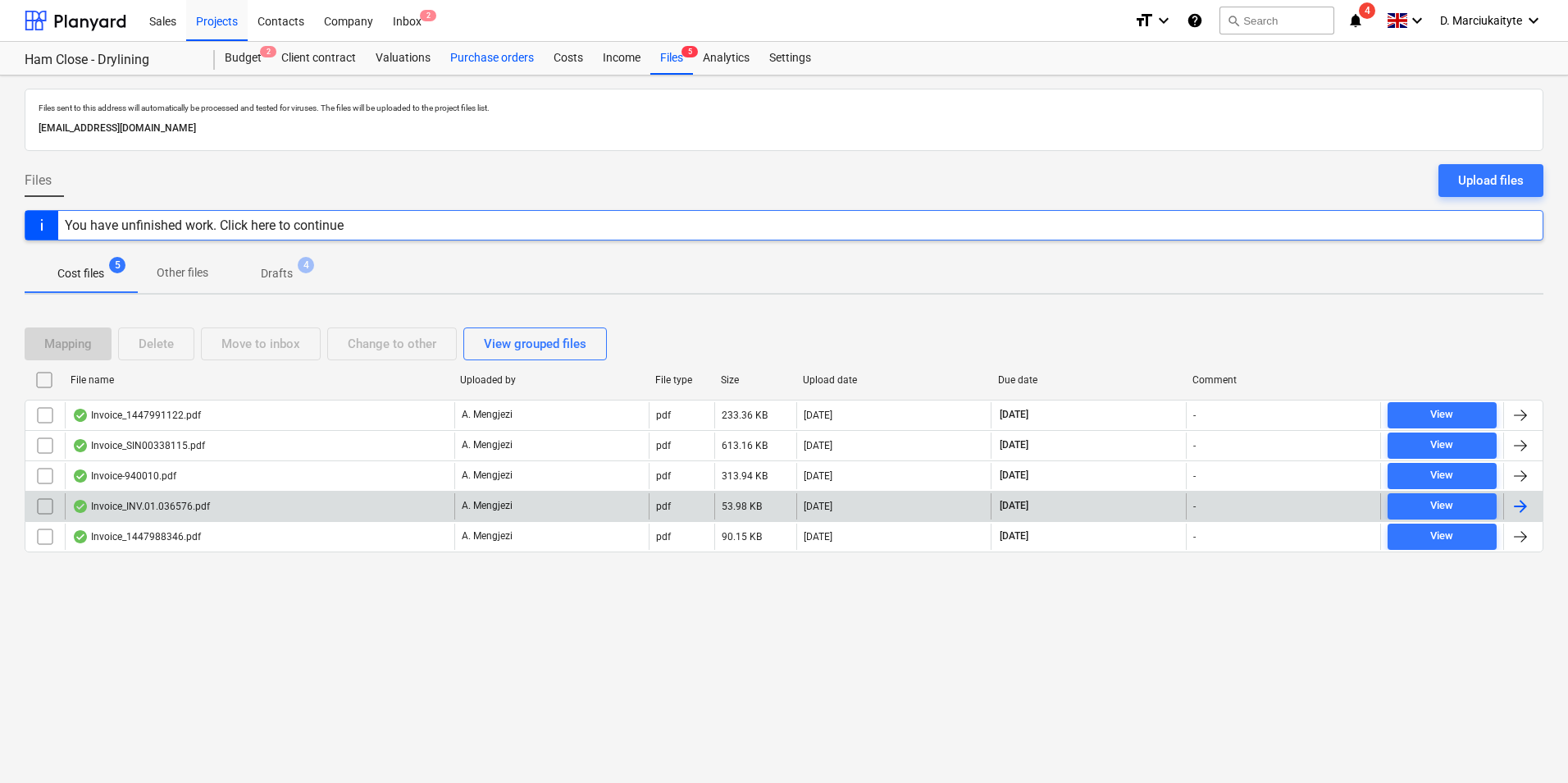
click at [519, 59] on div "Purchase orders" at bounding box center [492, 58] width 104 height 33
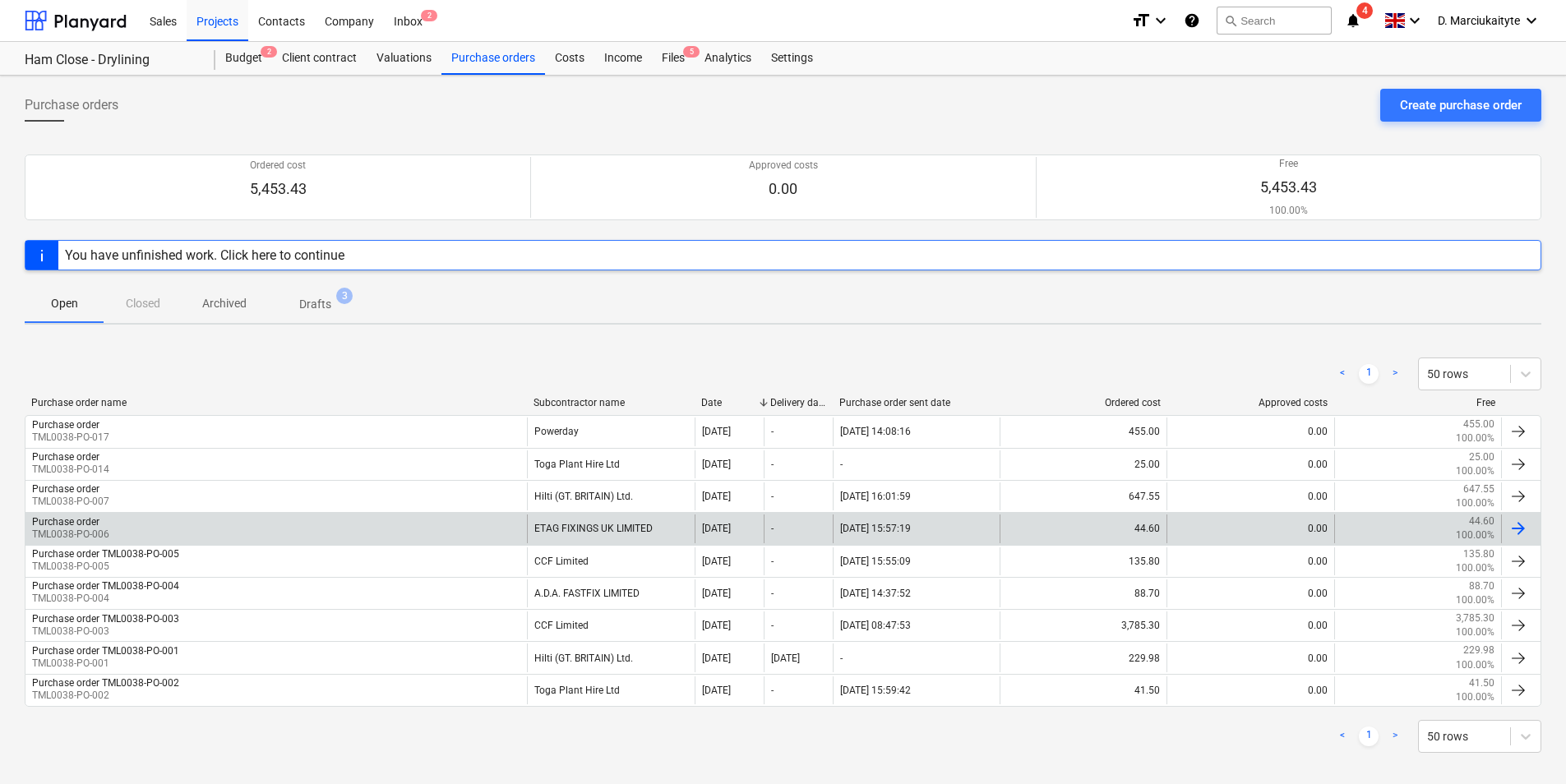
click at [79, 525] on div "Purchase order" at bounding box center [66, 521] width 67 height 12
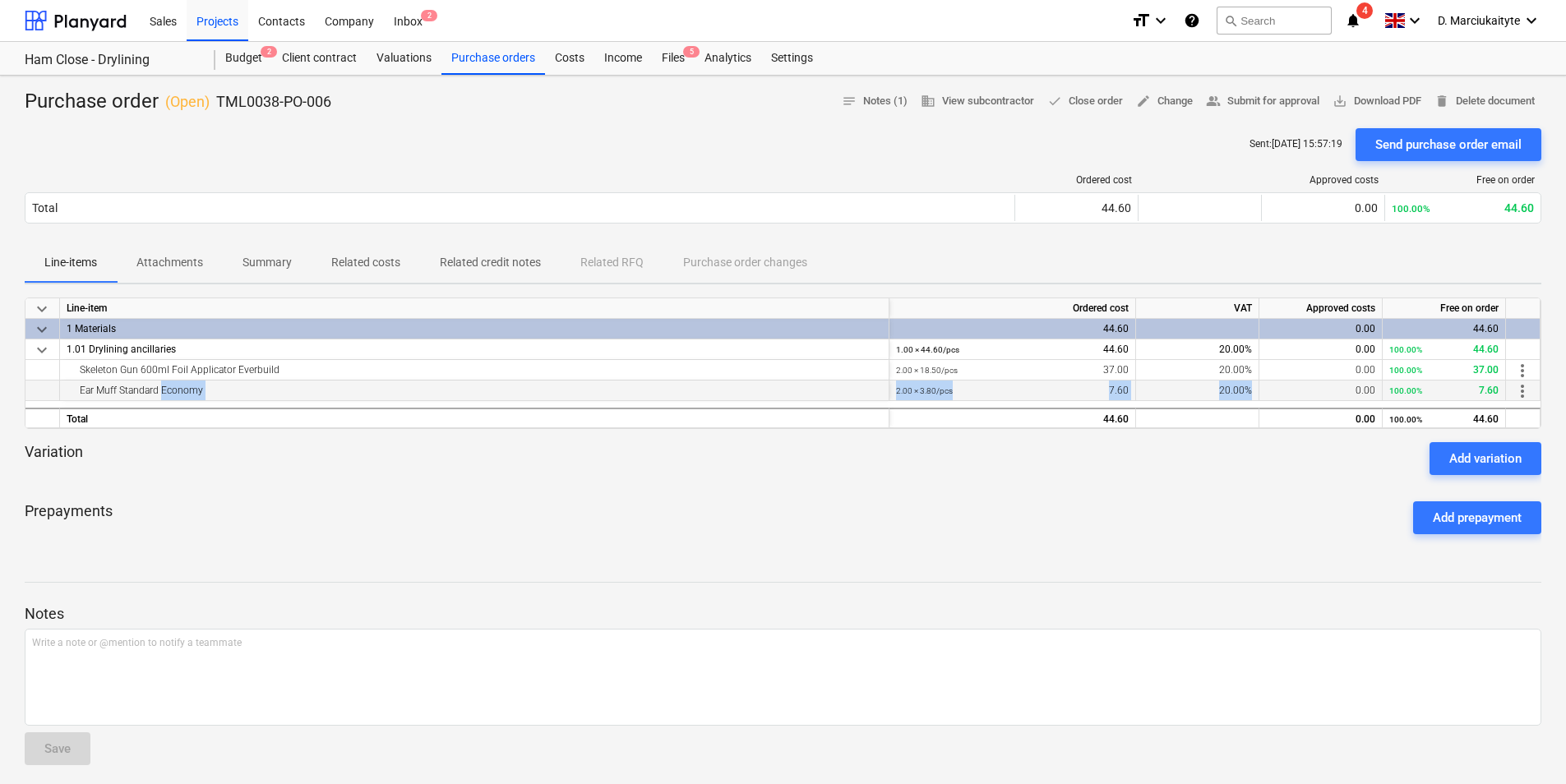
drag, startPoint x: 164, startPoint y: 392, endPoint x: 1342, endPoint y: 388, distance: 1178.0
click at [0, 0] on div "Ear Muff Standard Economy 2.00 × 3.80 / pcs 7.60 20.00% 0.00 100.00% 7.60 more_…" at bounding box center [0, 0] width 0 height 0
click at [512, 62] on div "Purchase orders" at bounding box center [493, 58] width 104 height 33
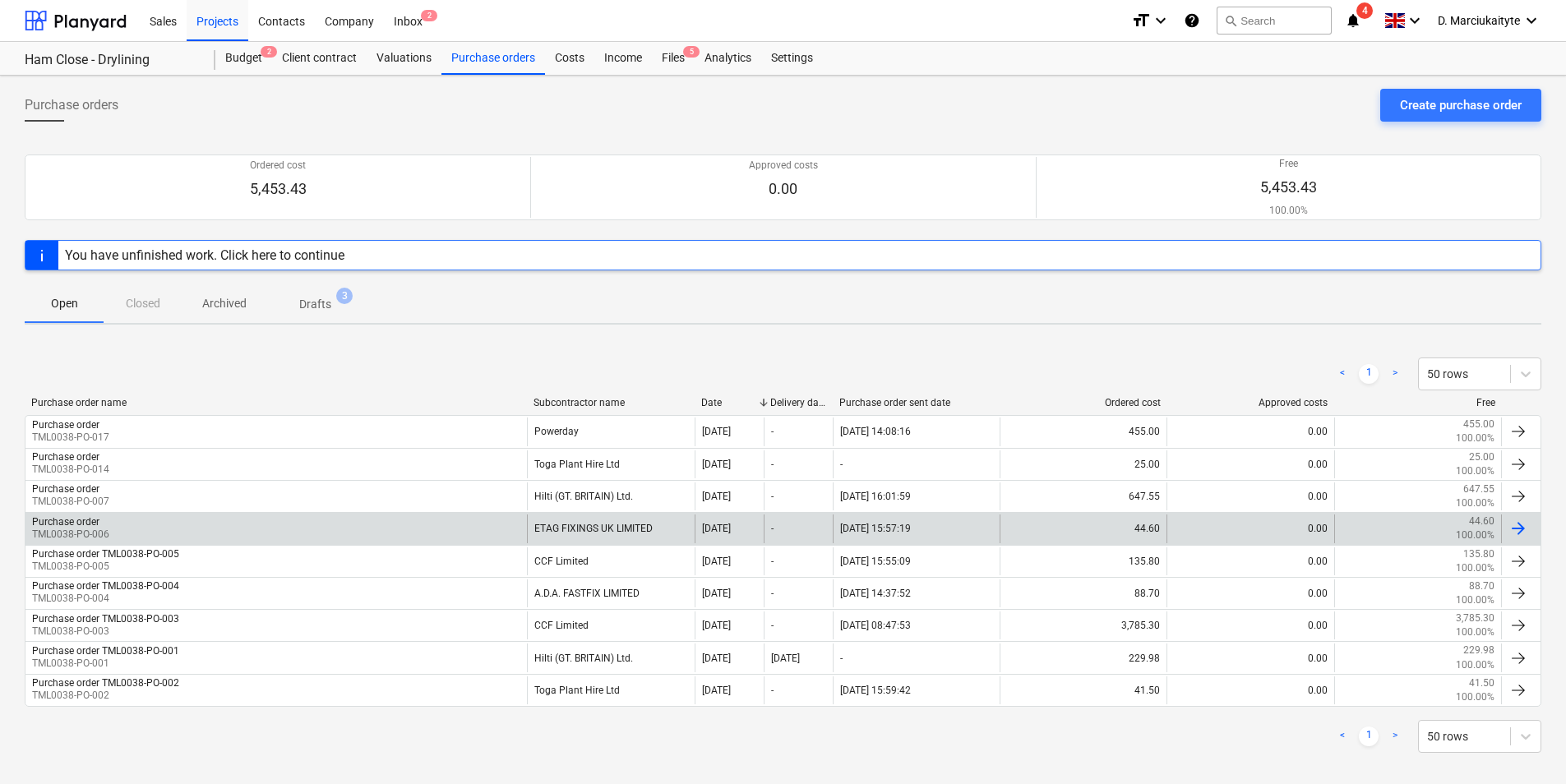
click at [191, 516] on div "Purchase order TML0038-PO-006" at bounding box center [276, 528] width 502 height 28
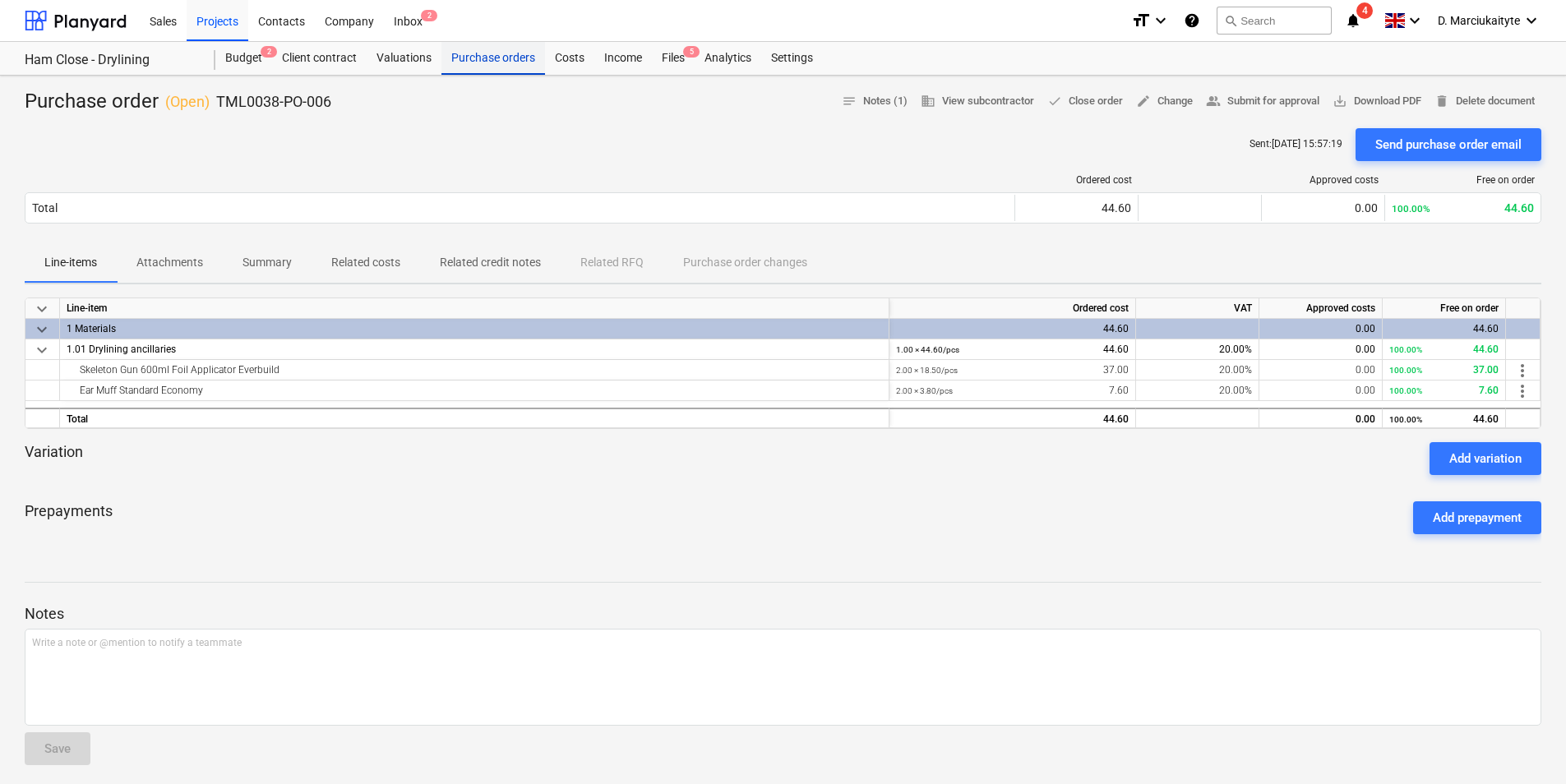
click at [494, 57] on div "Purchase orders" at bounding box center [493, 58] width 104 height 33
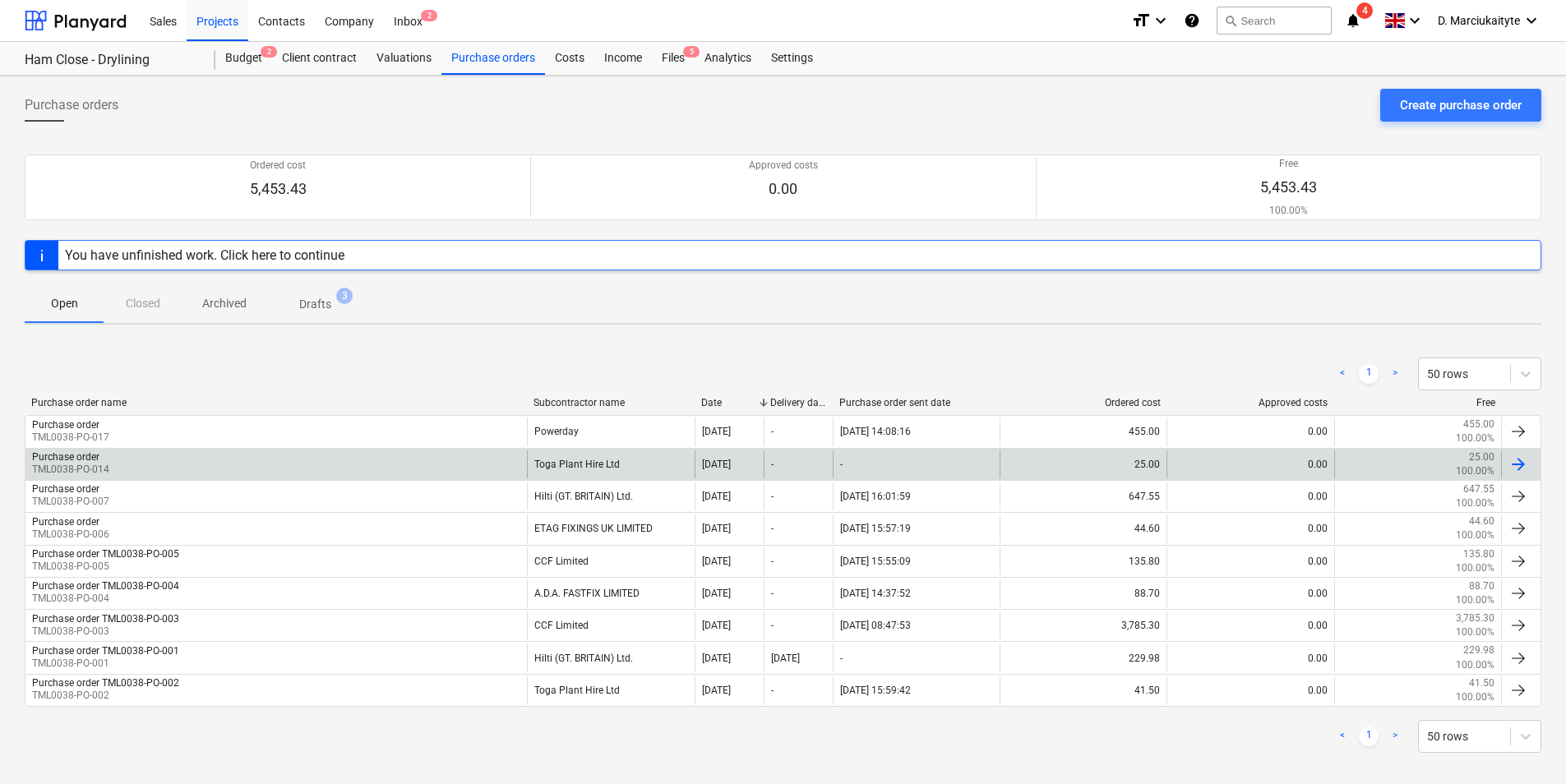
click at [215, 461] on div "Purchase order TML0038-PO-014" at bounding box center [276, 464] width 502 height 28
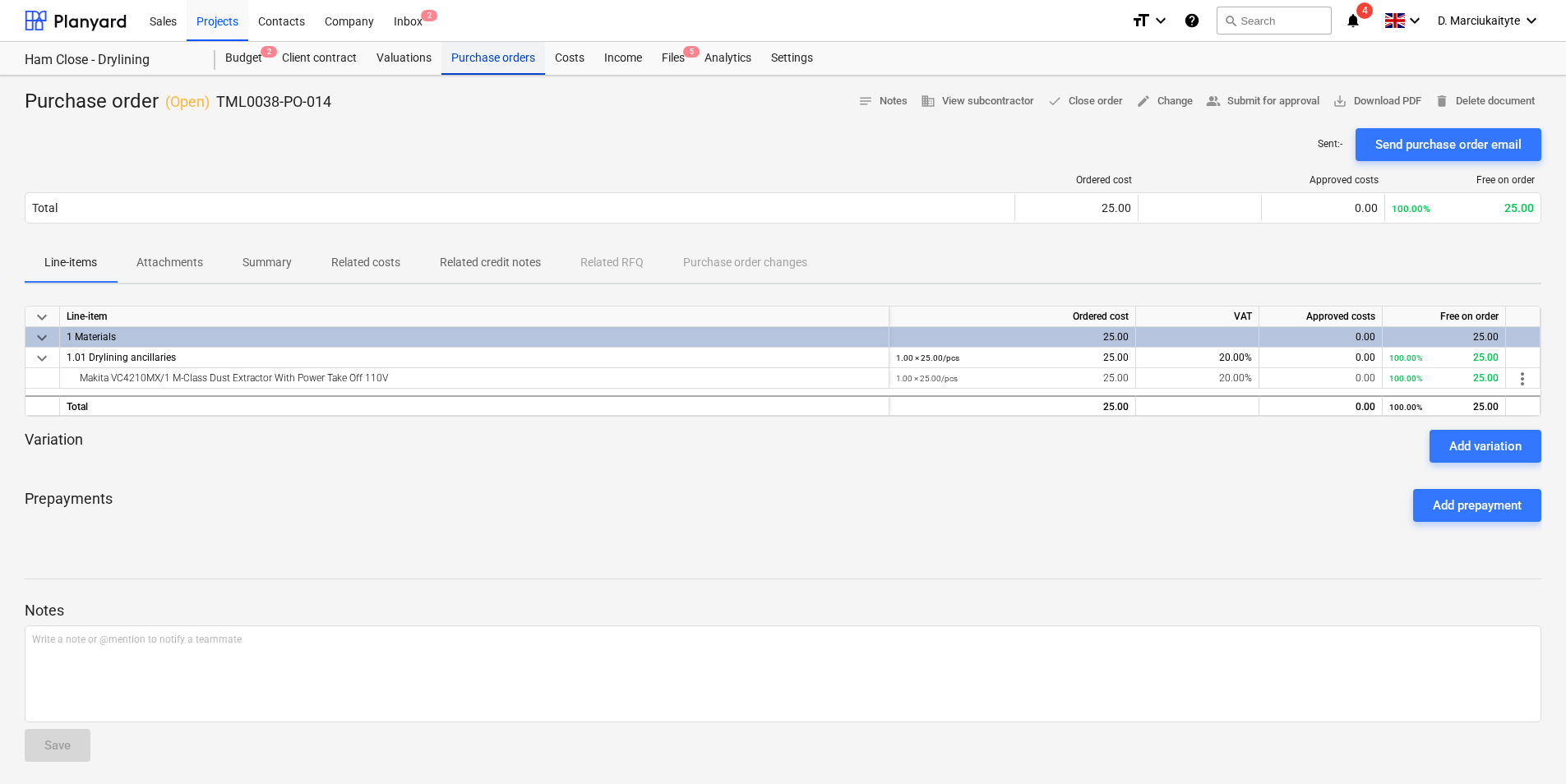
click at [488, 42] on div "Purchase orders" at bounding box center [493, 58] width 104 height 33
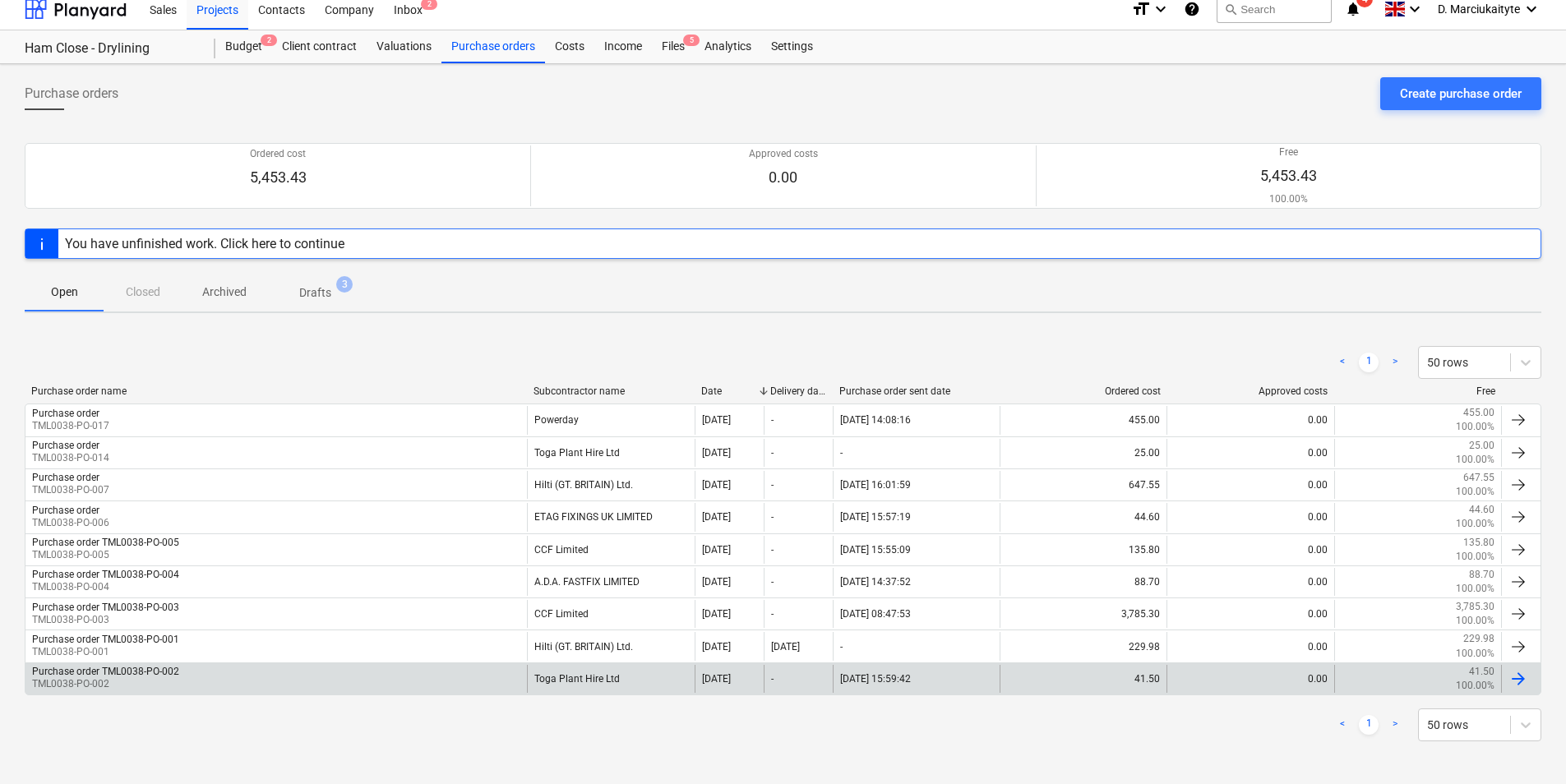
scroll to position [15, 0]
click at [207, 676] on div "Purchase order TML0038-PO-002 TML0038-PO-002" at bounding box center [276, 676] width 502 height 28
